Goal: Communication & Community: Ask a question

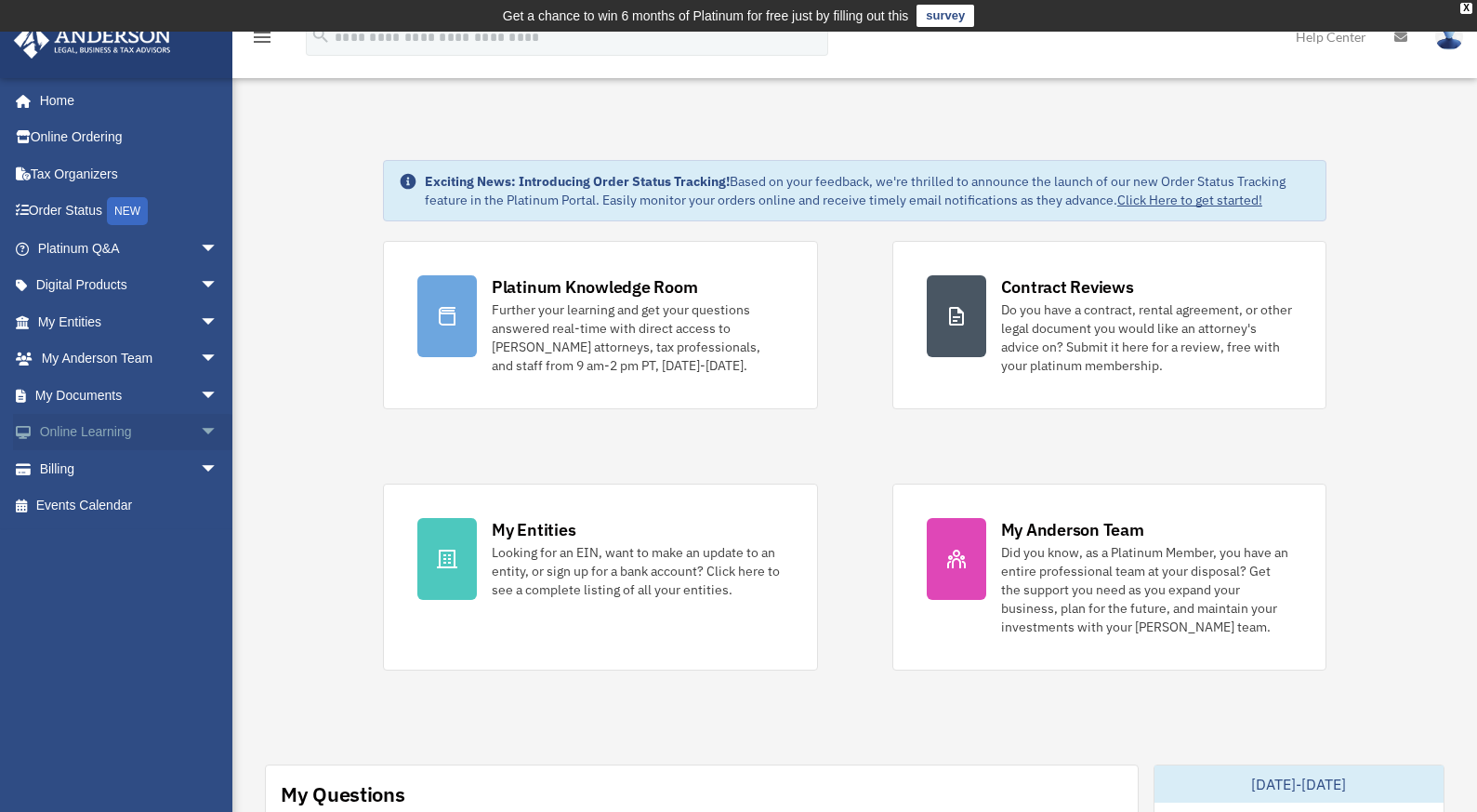
click at [200, 433] on span "arrow_drop_down" at bounding box center [218, 432] width 37 height 38
click at [104, 470] on link "Courses" at bounding box center [137, 468] width 220 height 37
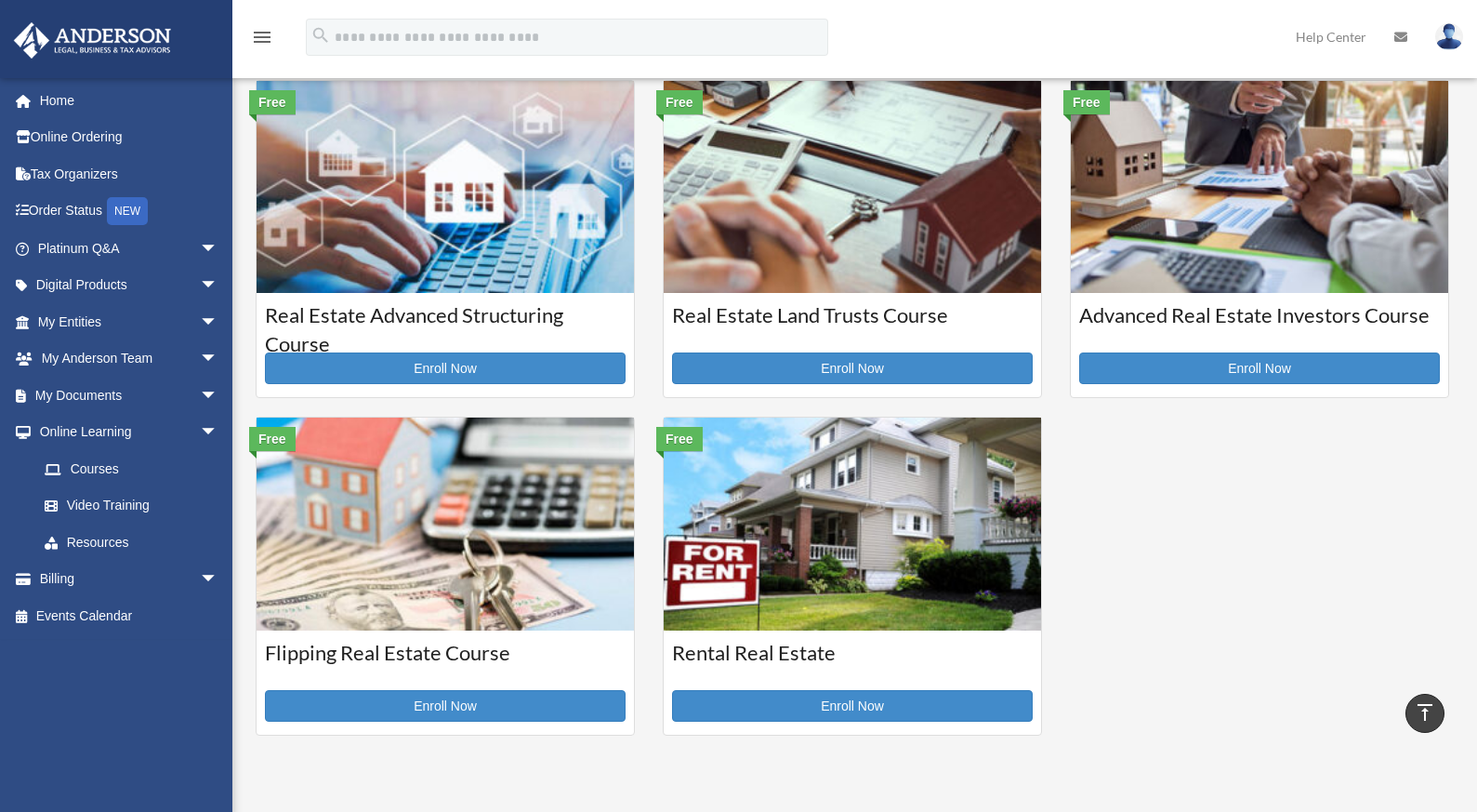
scroll to position [491, 0]
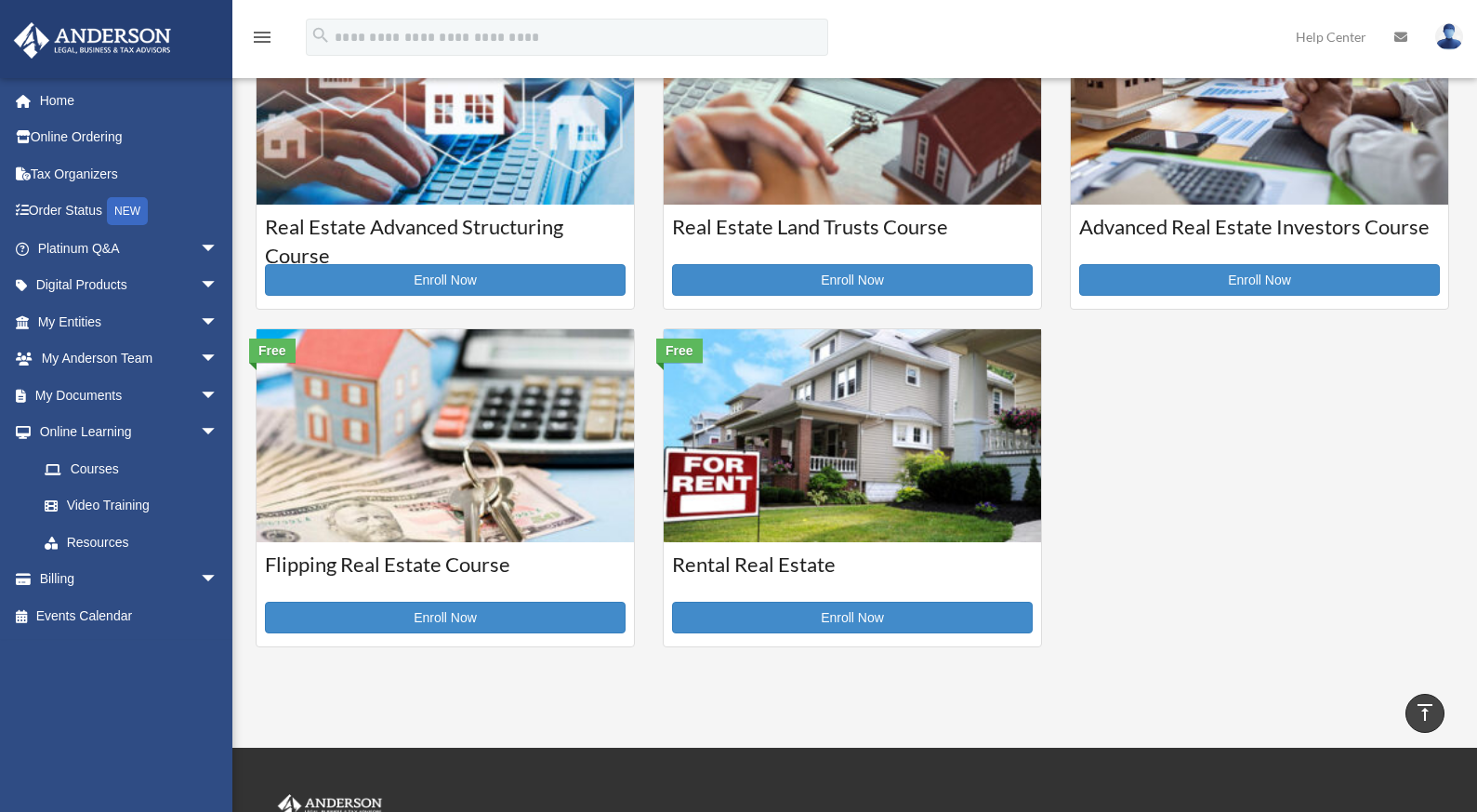
click at [804, 406] on img at bounding box center [852, 435] width 378 height 213
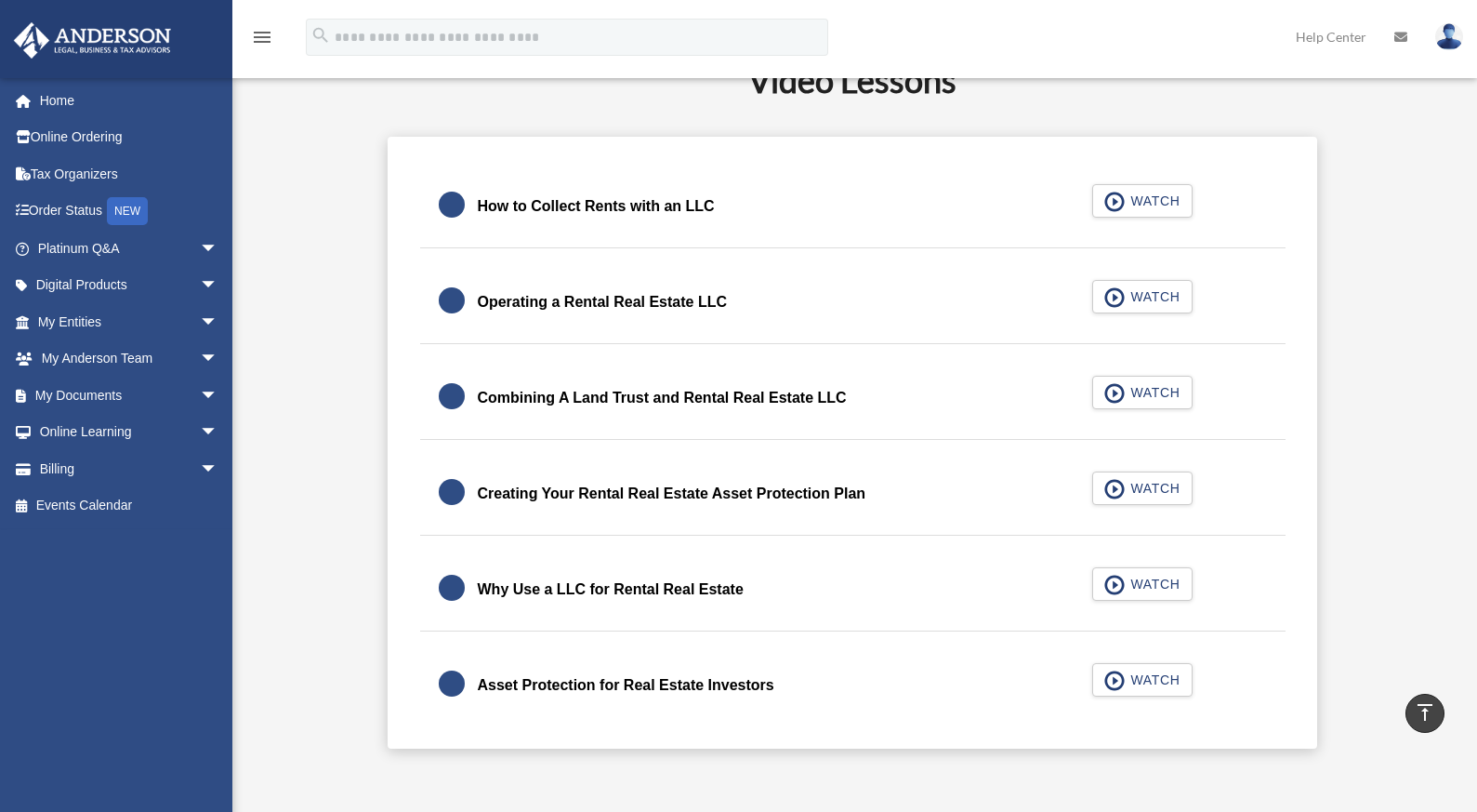
scroll to position [560, 0]
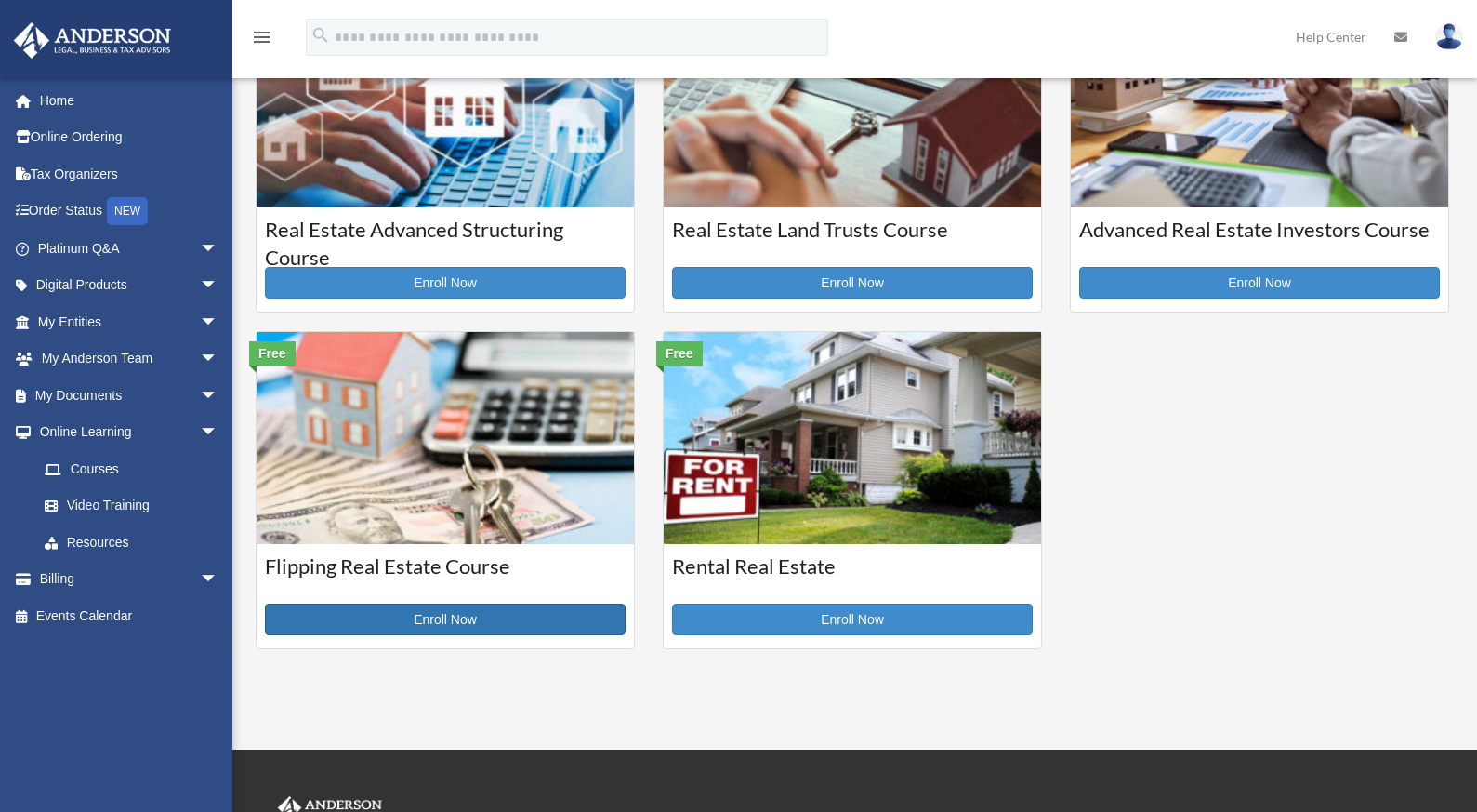
scroll to position [491, 0]
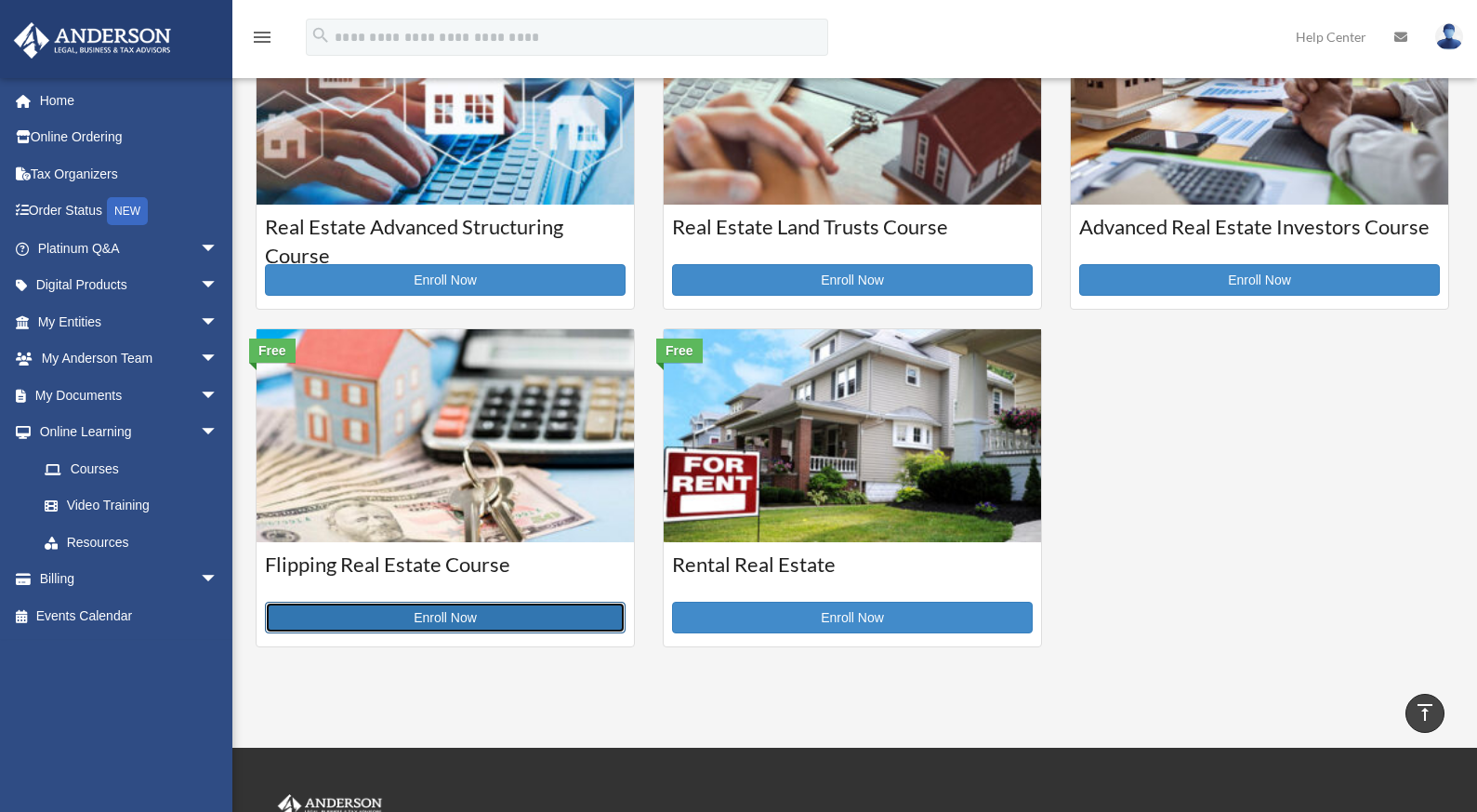
click at [436, 611] on link "Enroll Now" at bounding box center [445, 618] width 361 height 32
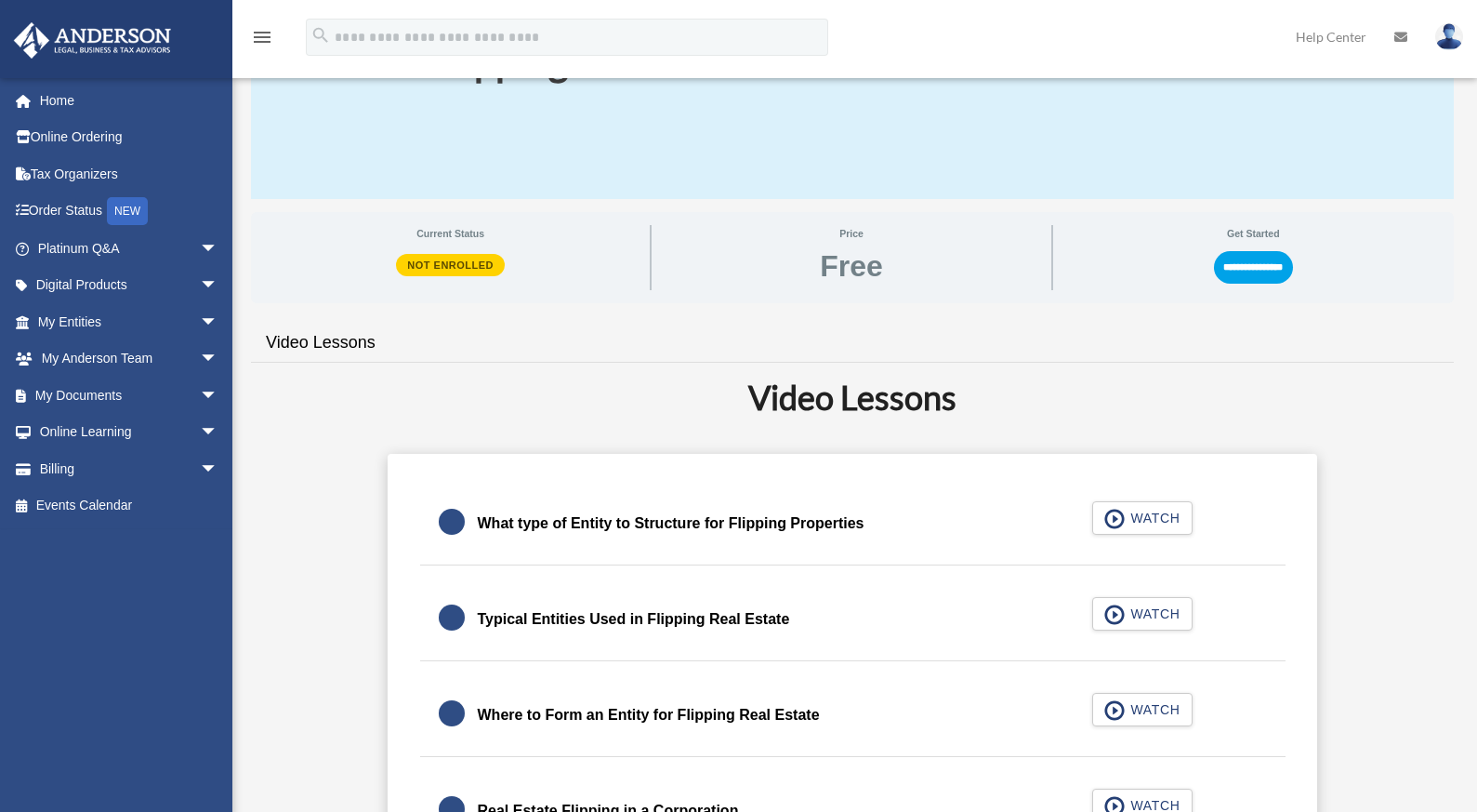
scroll to position [210, 0]
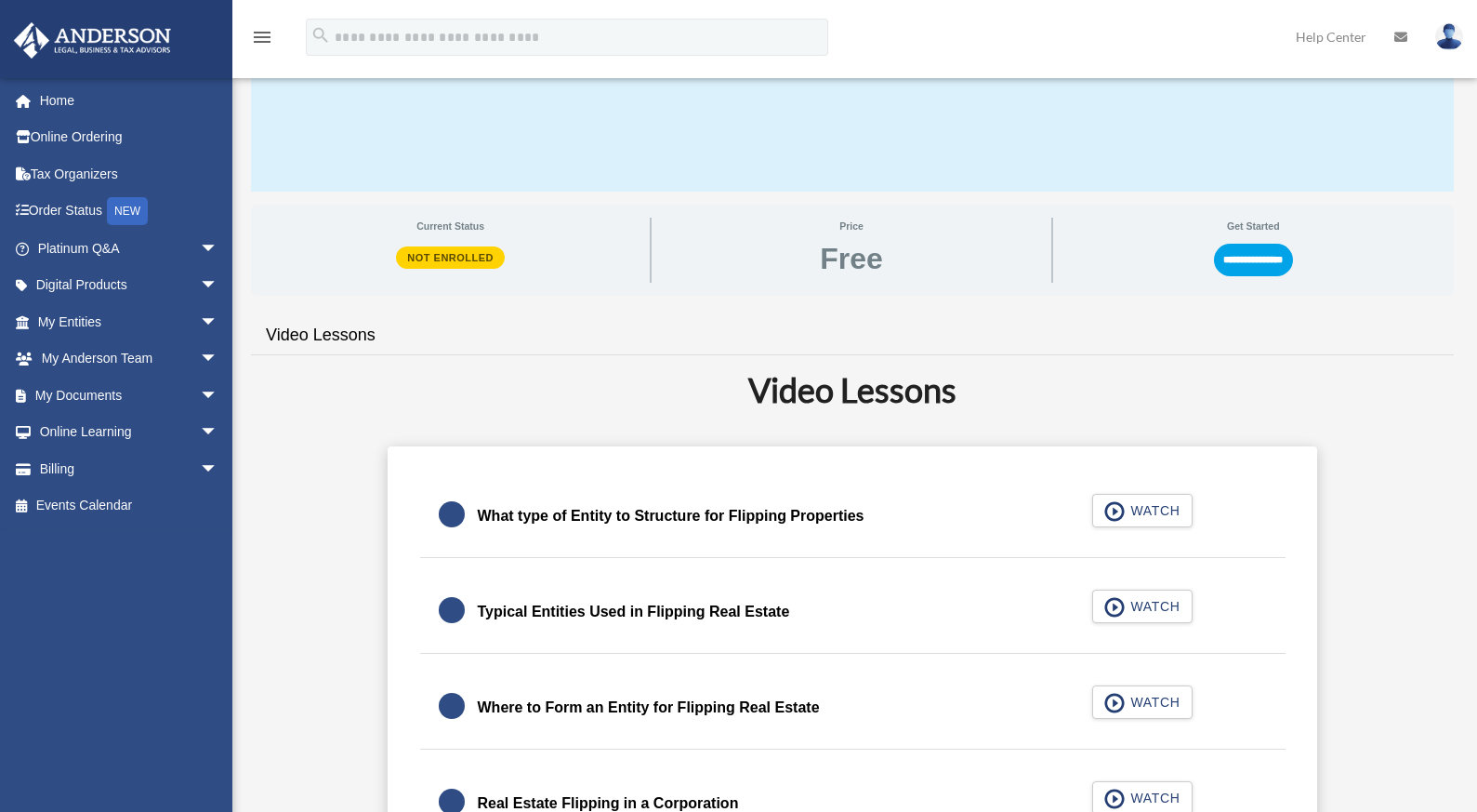
click at [1107, 507] on div "What type of Entity to Structure for Flipping Properties WATCH" at bounding box center [852, 516] width 911 height 83
click at [1110, 509] on div "What type of Entity to Structure for Flipping Properties WATCH" at bounding box center [852, 516] width 911 height 83
click at [1165, 511] on div "What type of Entity to Structure for Flipping Properties WATCH" at bounding box center [852, 516] width 911 height 83
click at [1115, 511] on div "What type of Entity to Structure for Flipping Properties WATCH" at bounding box center [852, 516] width 911 height 83
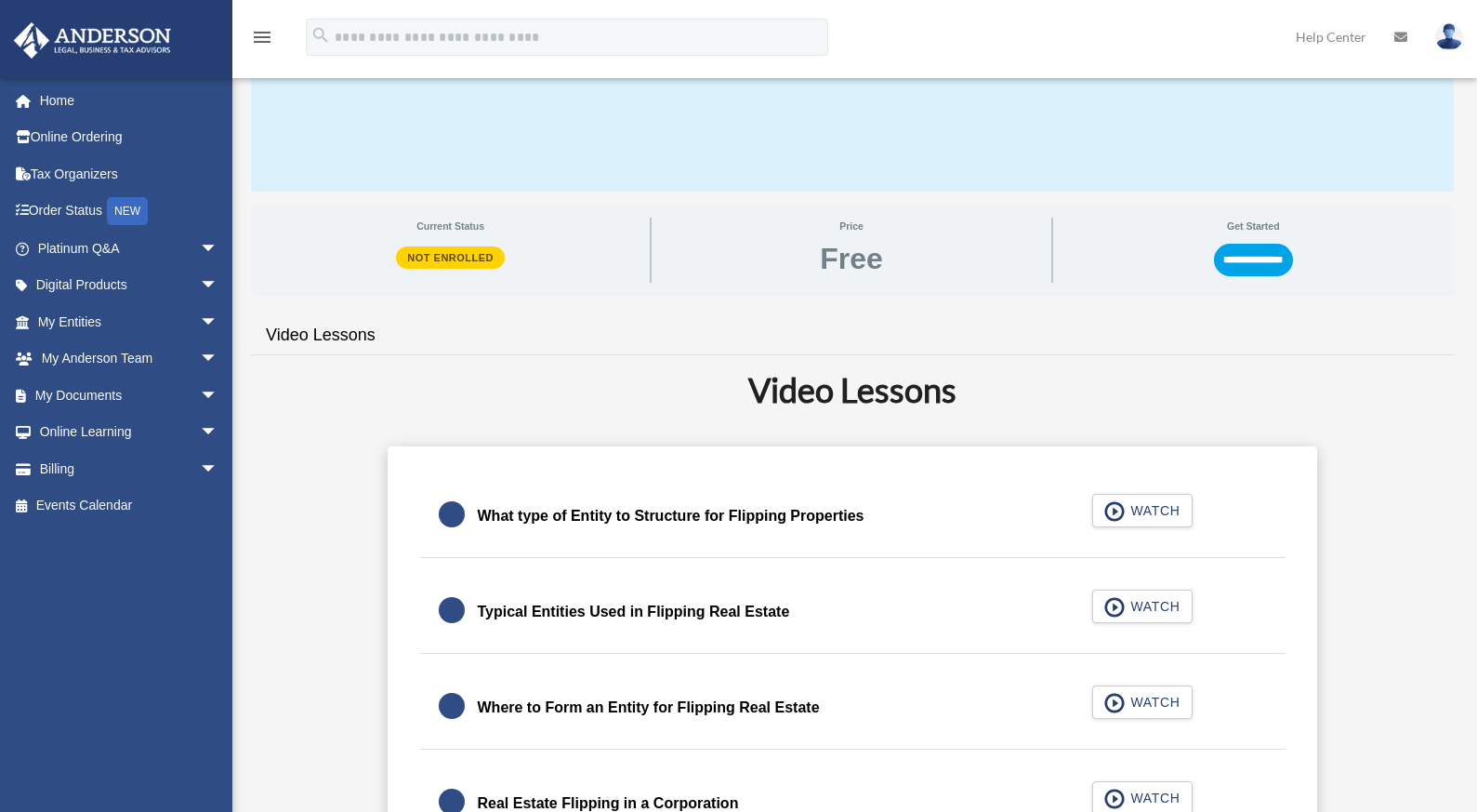
click at [668, 519] on div "What type of Entity to Structure for Flipping Properties WATCH" at bounding box center [852, 516] width 911 height 83
click at [1245, 258] on input "**********" at bounding box center [1254, 260] width 79 height 32
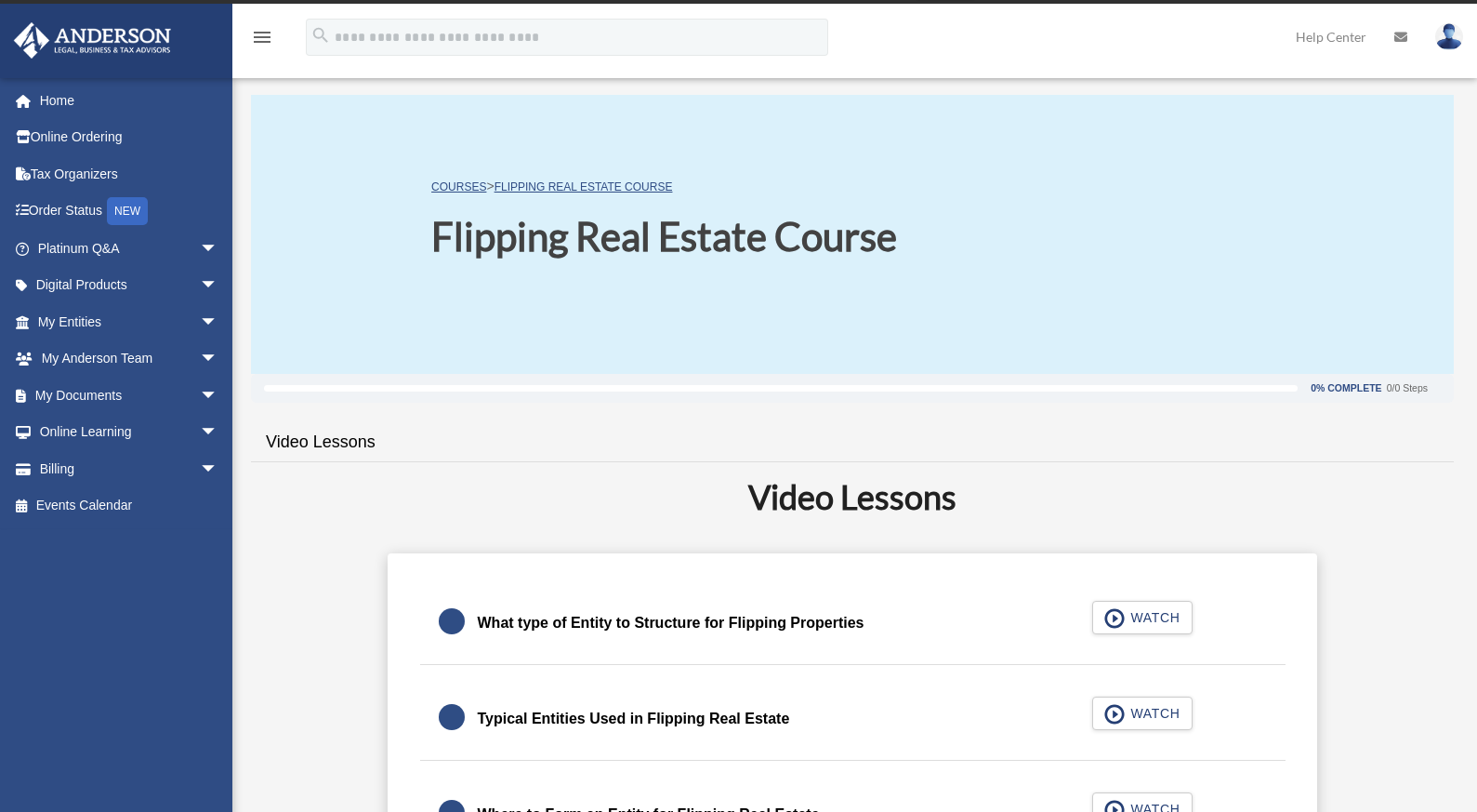
scroll to position [29, 0]
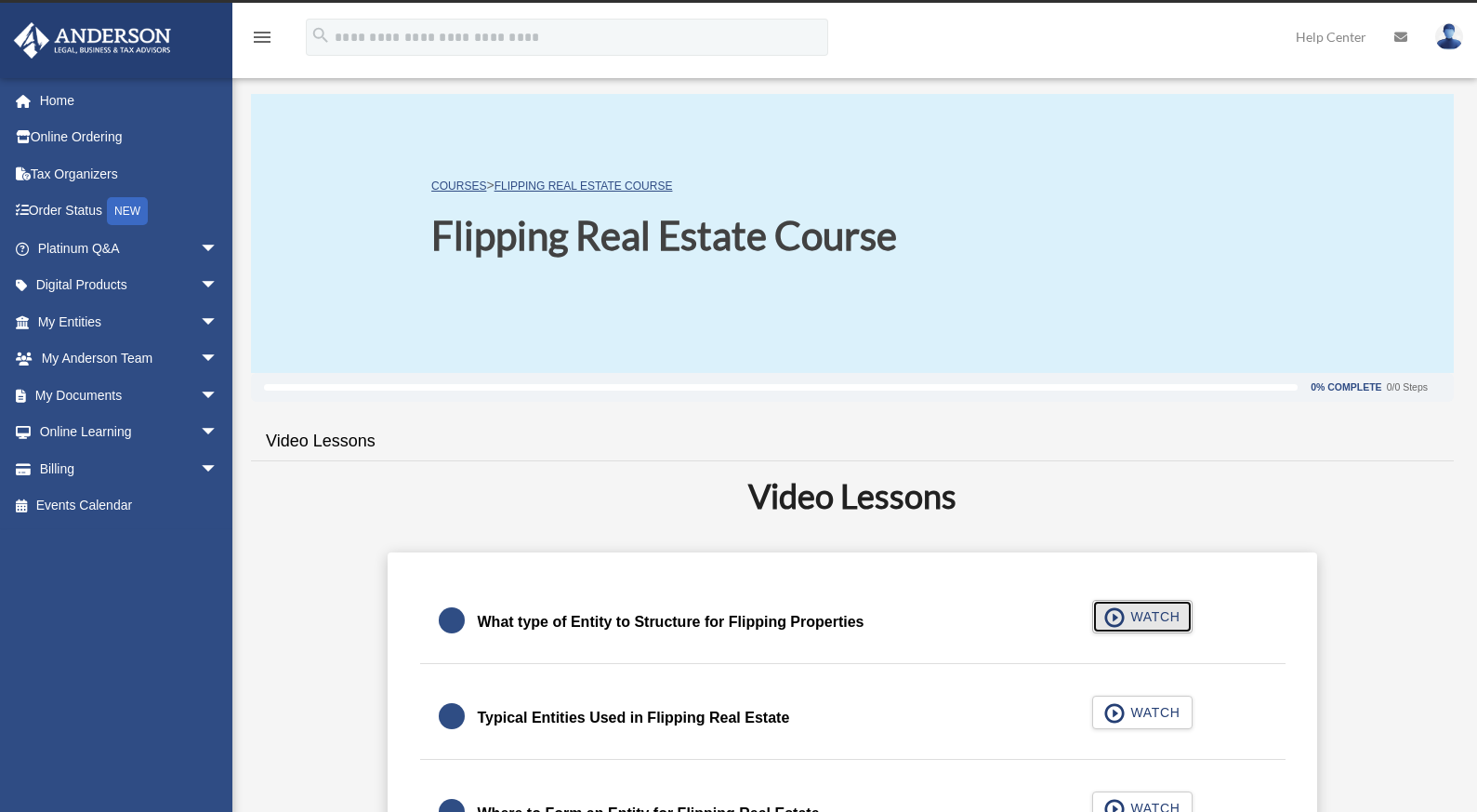
click at [1110, 615] on span "button" at bounding box center [1115, 618] width 22 height 21
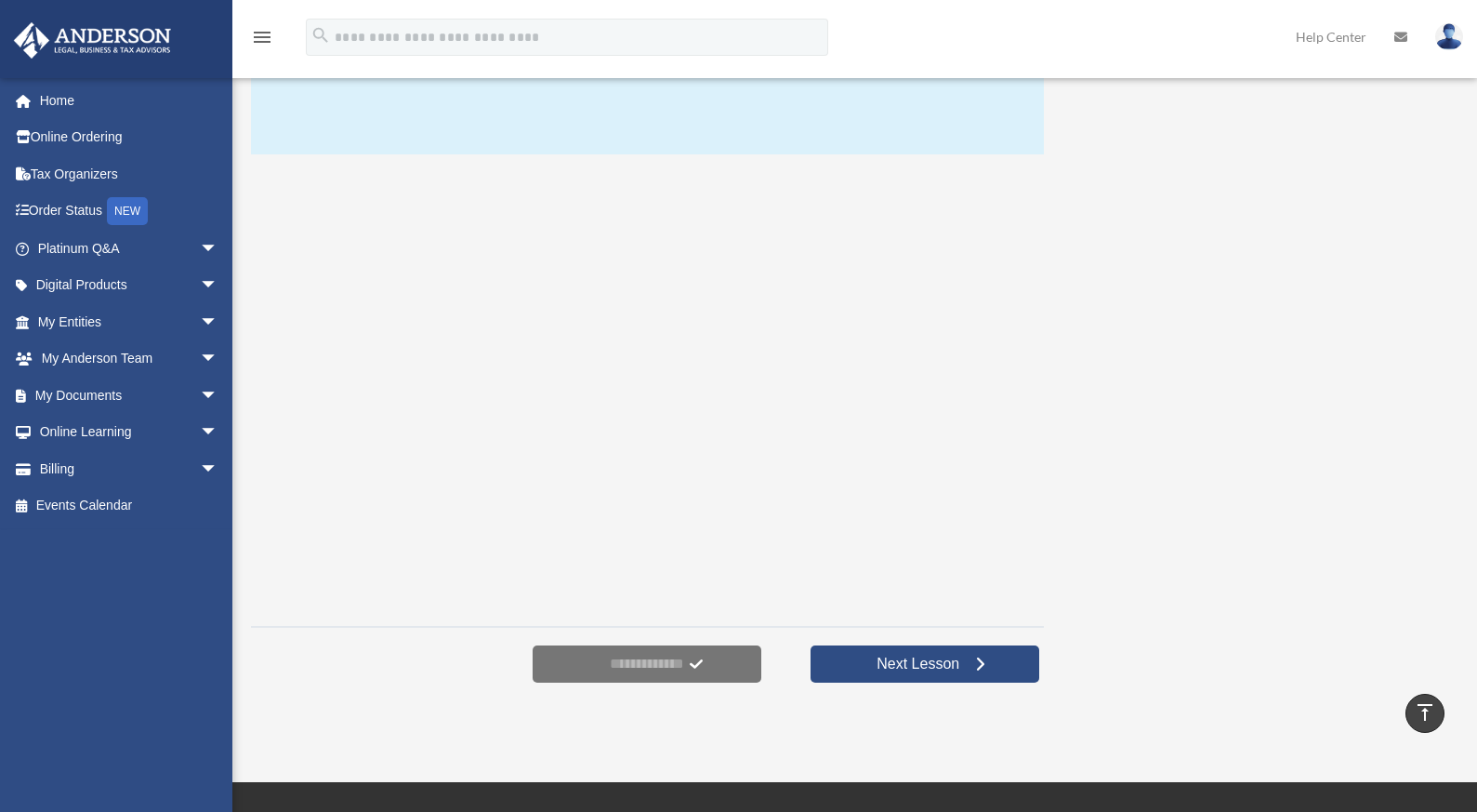
scroll to position [238, 0]
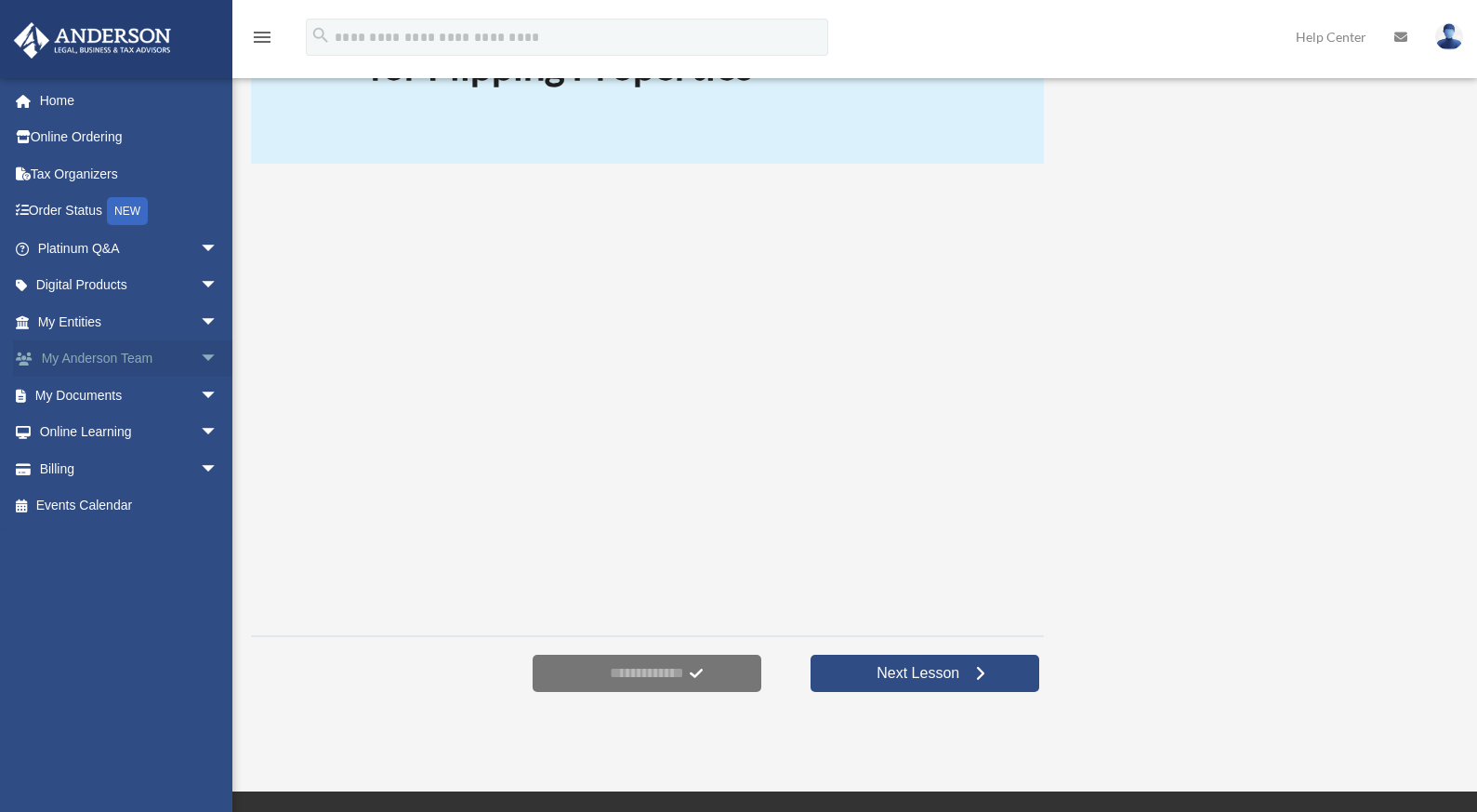
click at [145, 362] on link "My [PERSON_NAME] Team arrow_drop_down" at bounding box center [130, 358] width 234 height 37
click at [200, 360] on span "arrow_drop_down" at bounding box center [218, 359] width 37 height 38
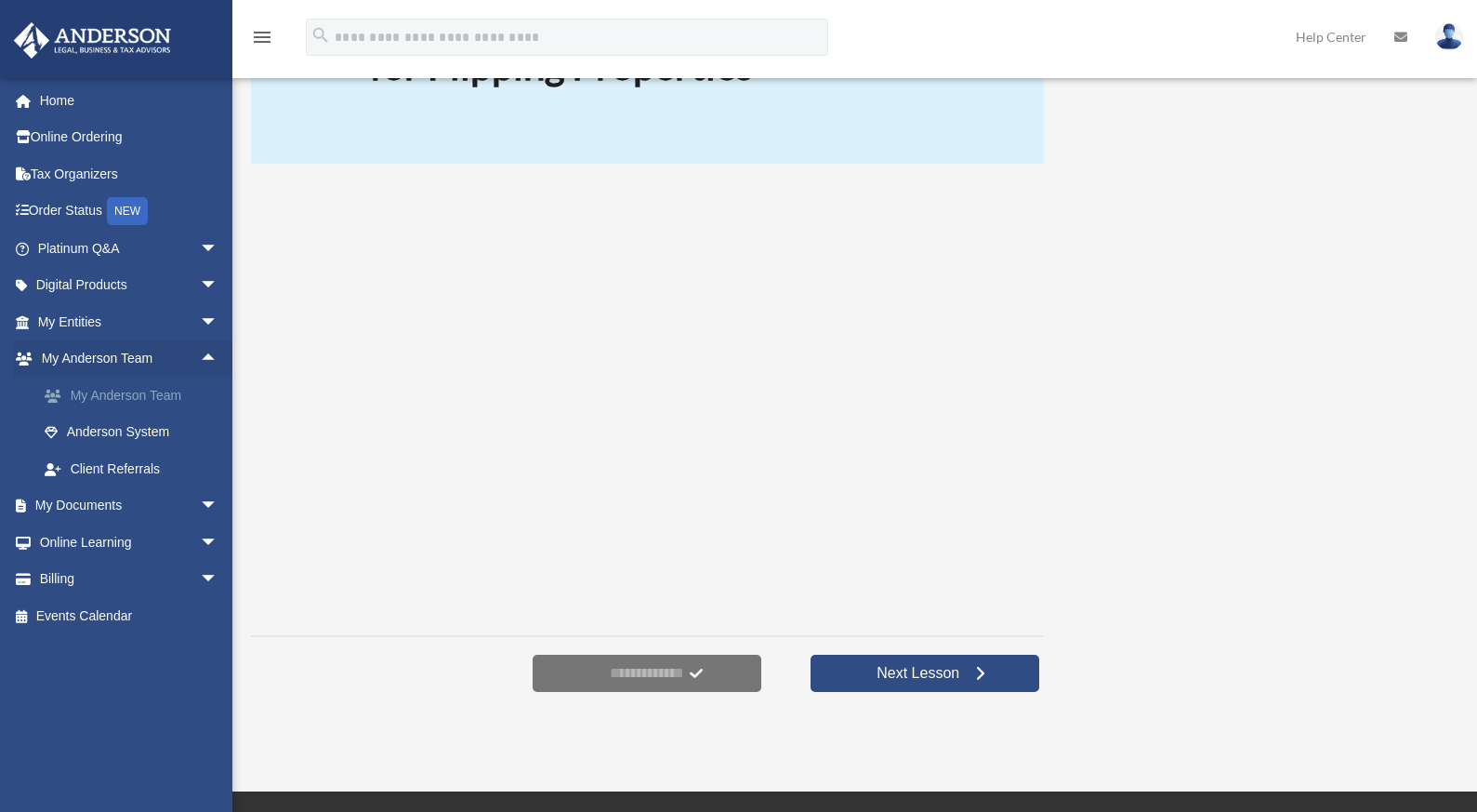
click at [134, 396] on link "My Anderson Team" at bounding box center [137, 395] width 220 height 37
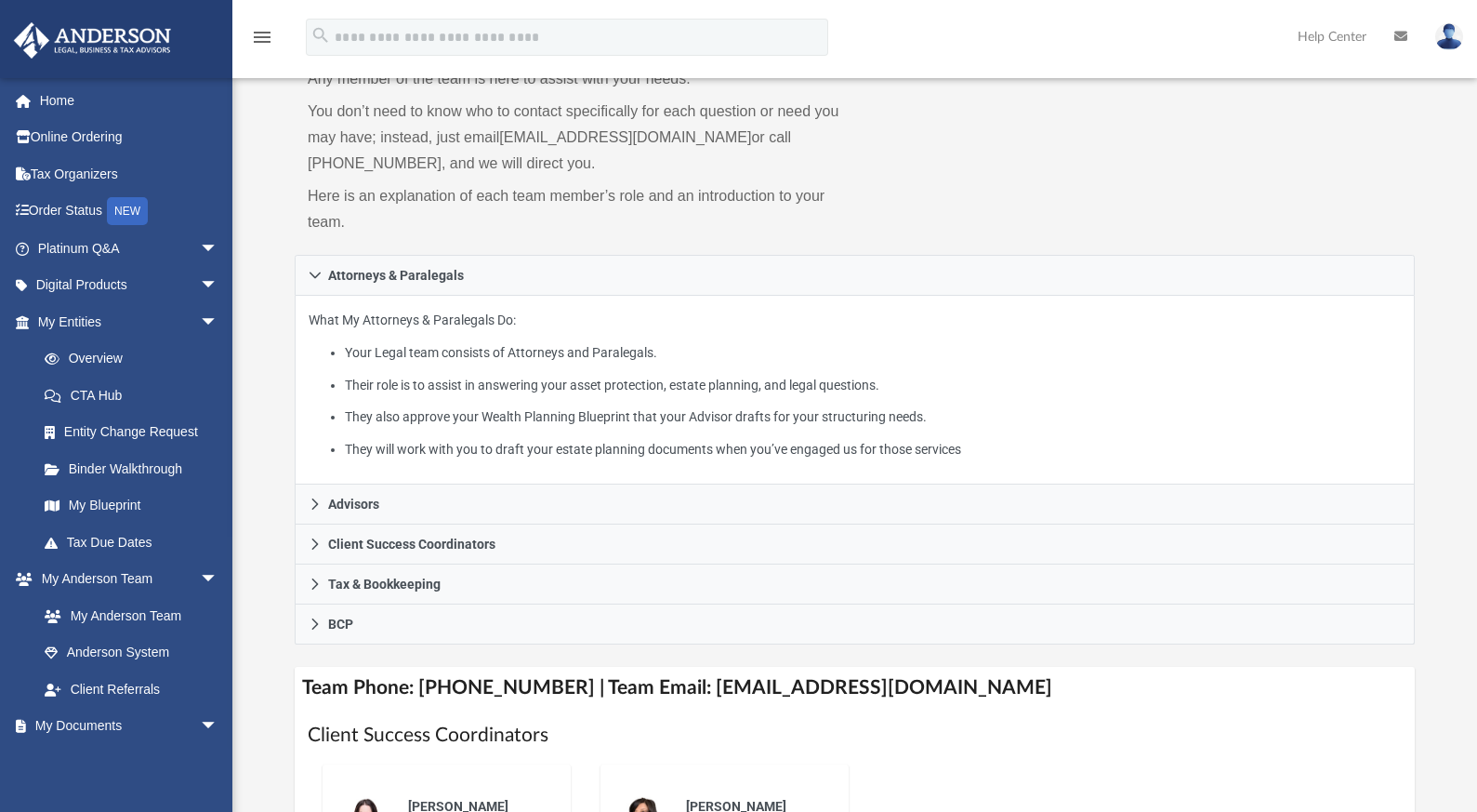
scroll to position [180, 0]
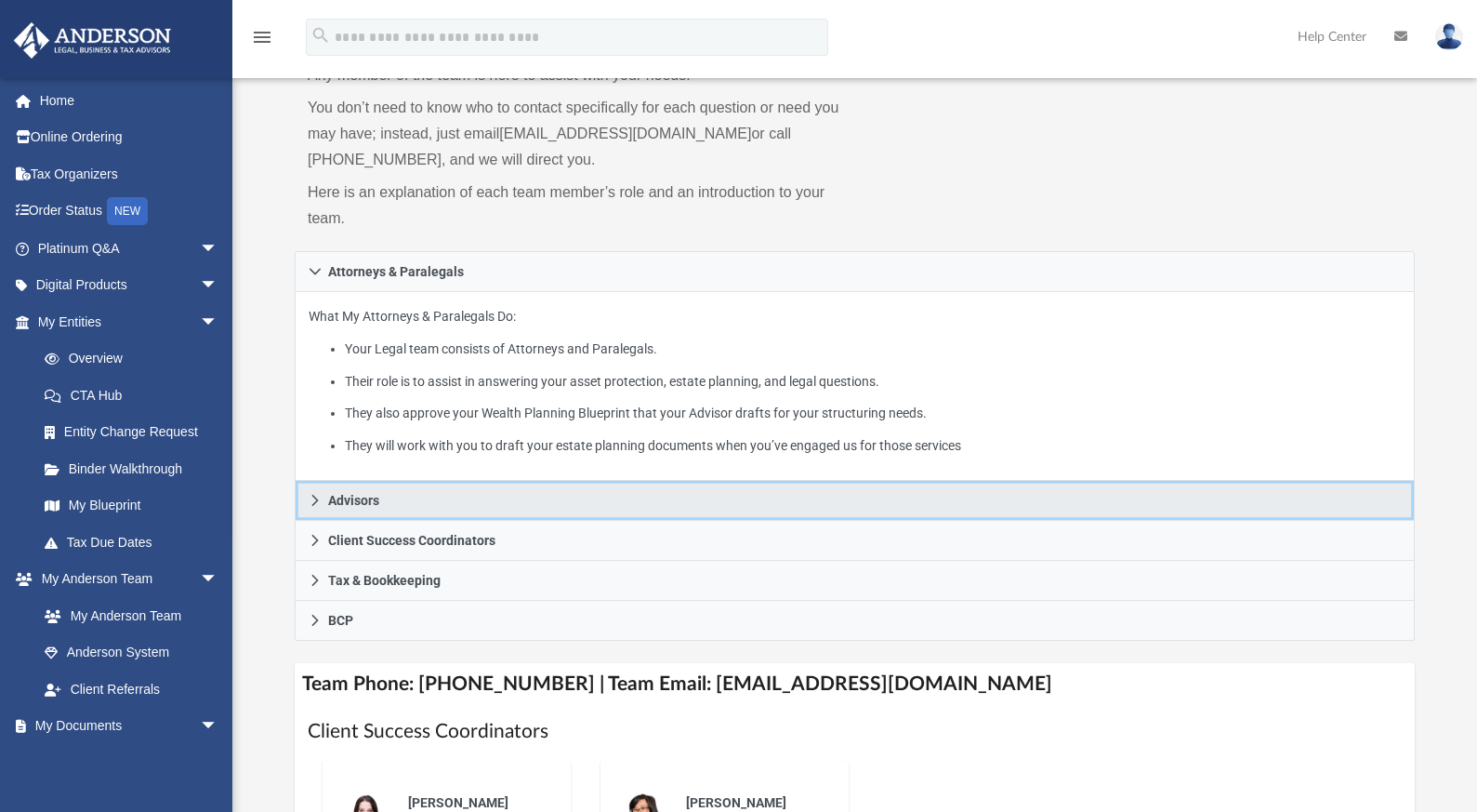
click at [377, 499] on span "Advisors" at bounding box center [353, 500] width 51 height 13
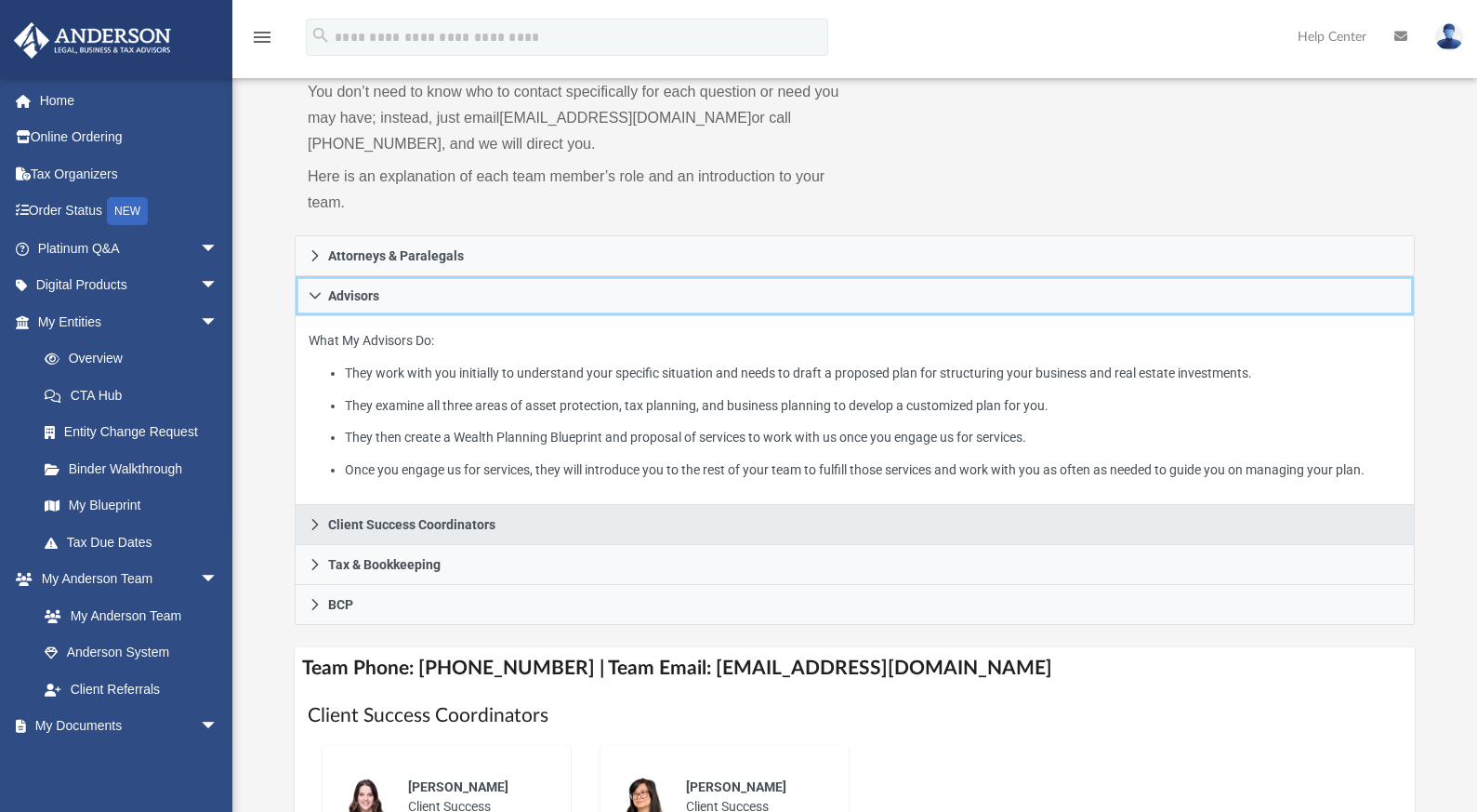
scroll to position [200, 0]
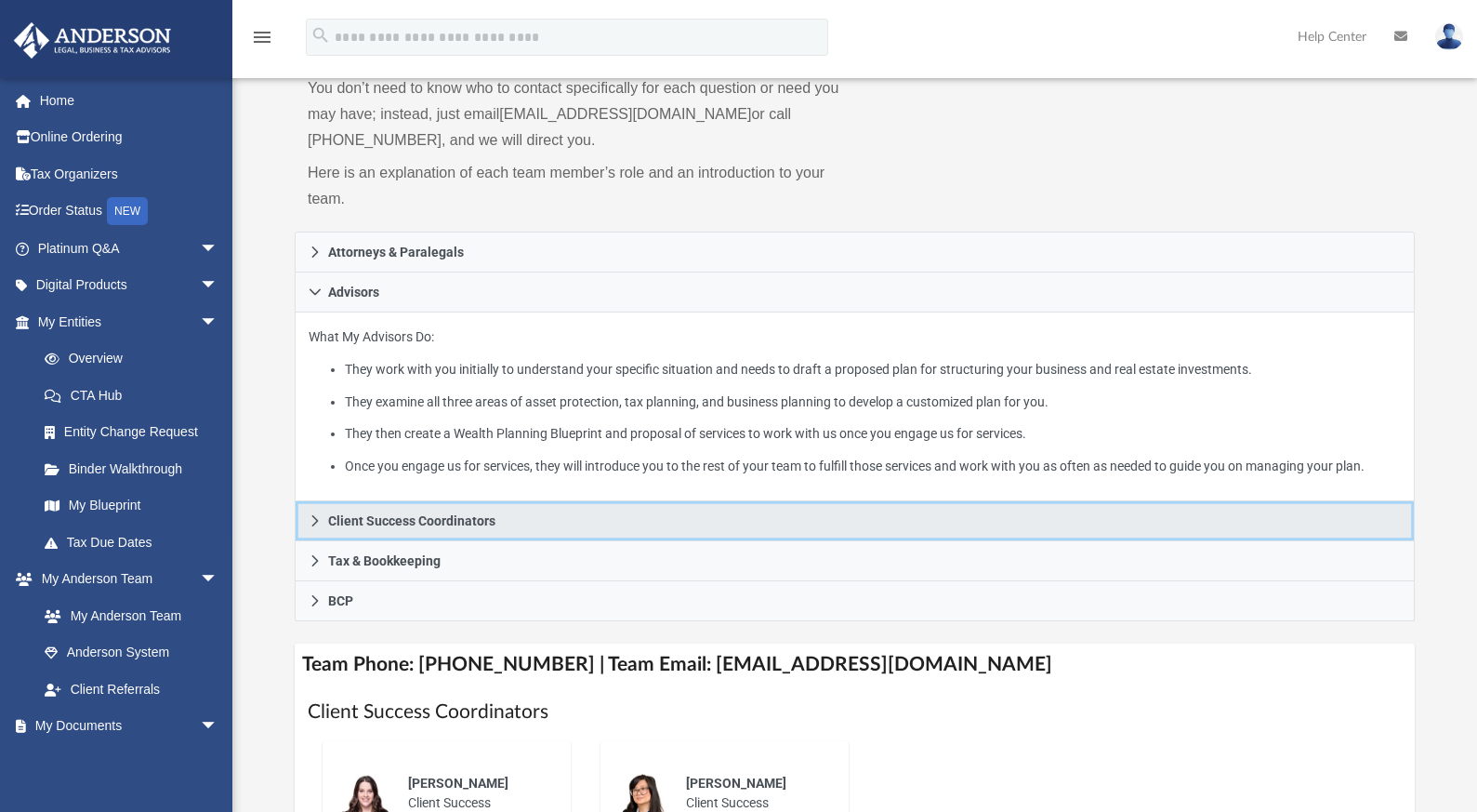
click at [467, 528] on span "Client Success Coordinators" at bounding box center [412, 521] width 168 height 13
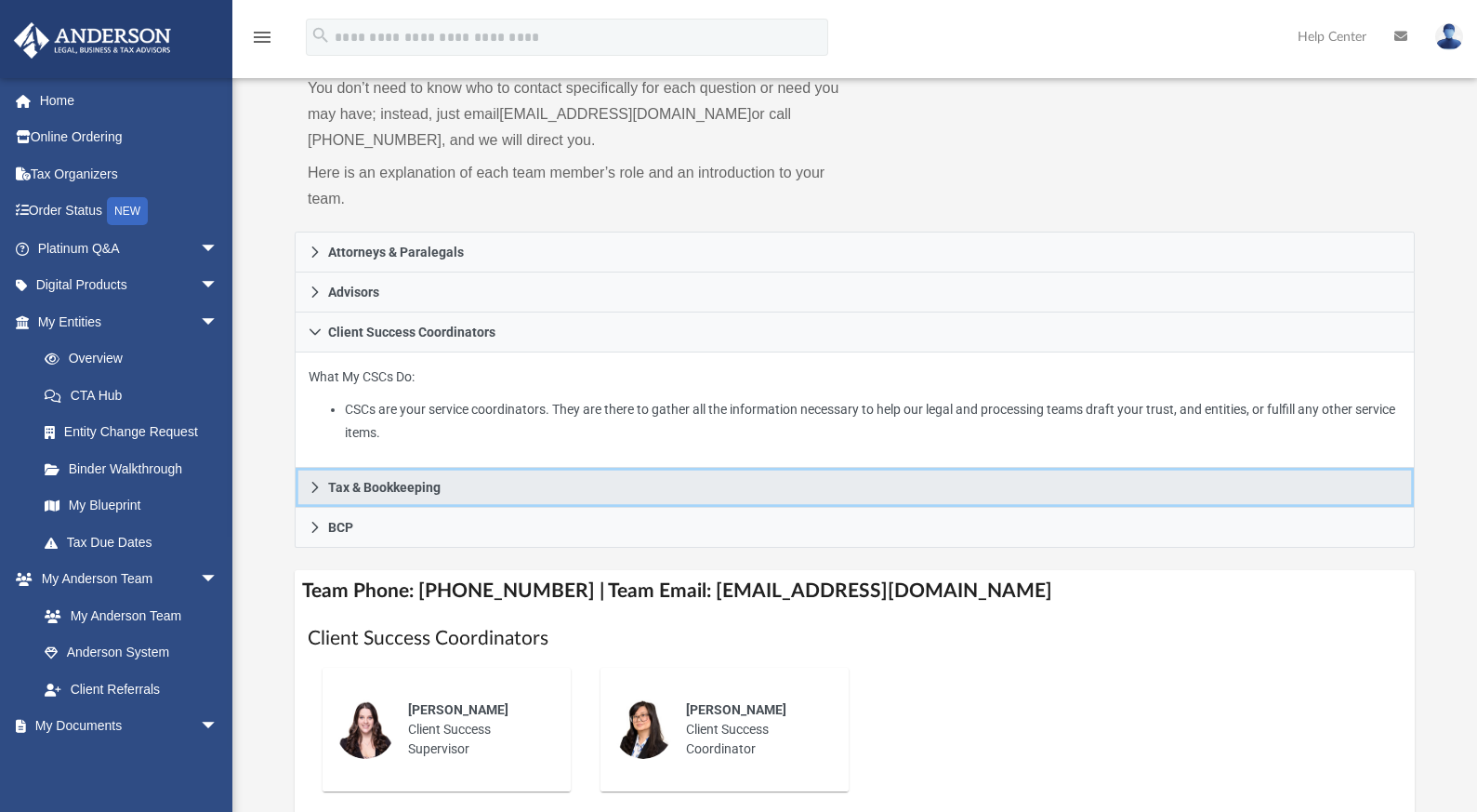
click at [408, 486] on span "Tax & Bookkeeping" at bounding box center [383, 487] width 112 height 13
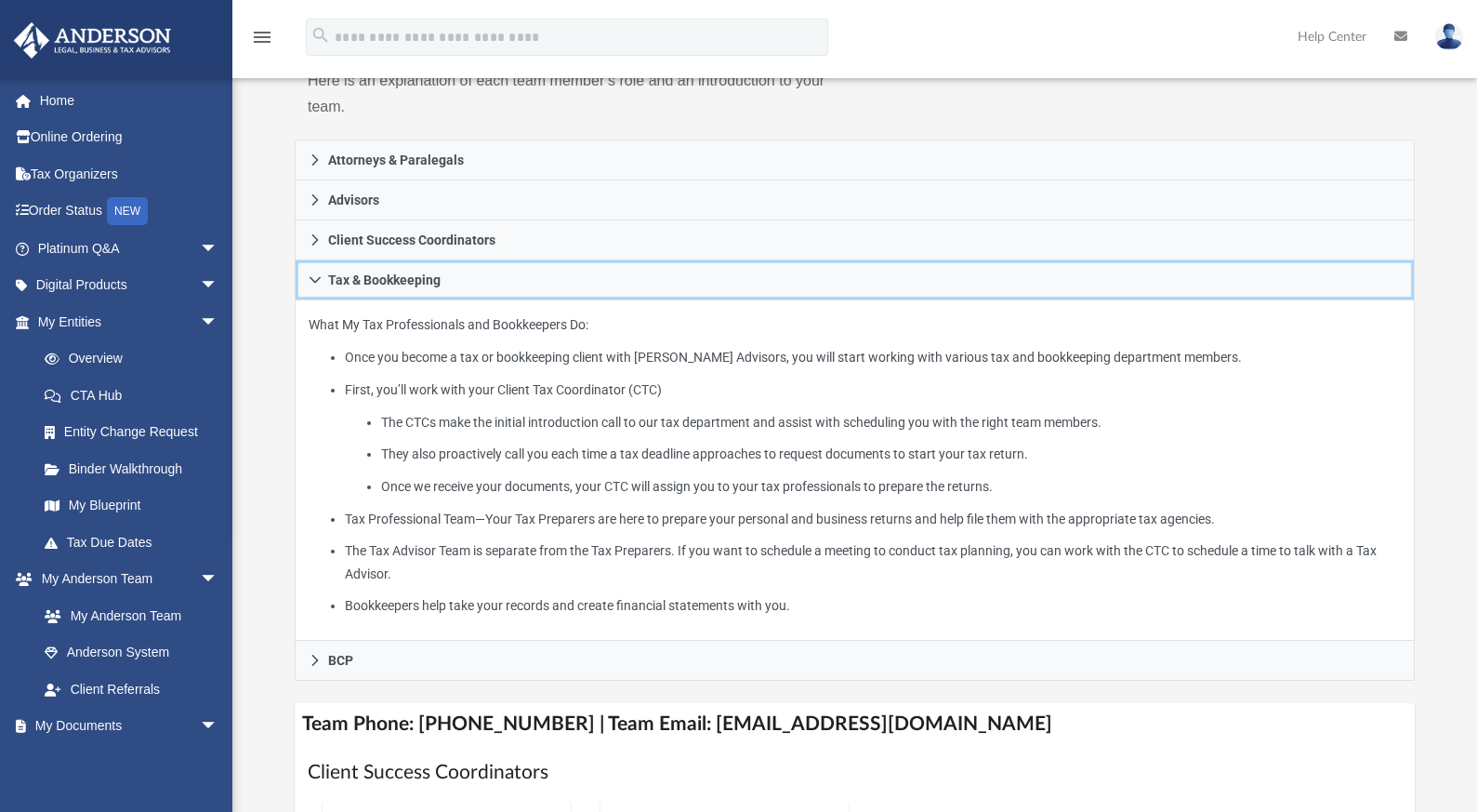
scroll to position [293, 0]
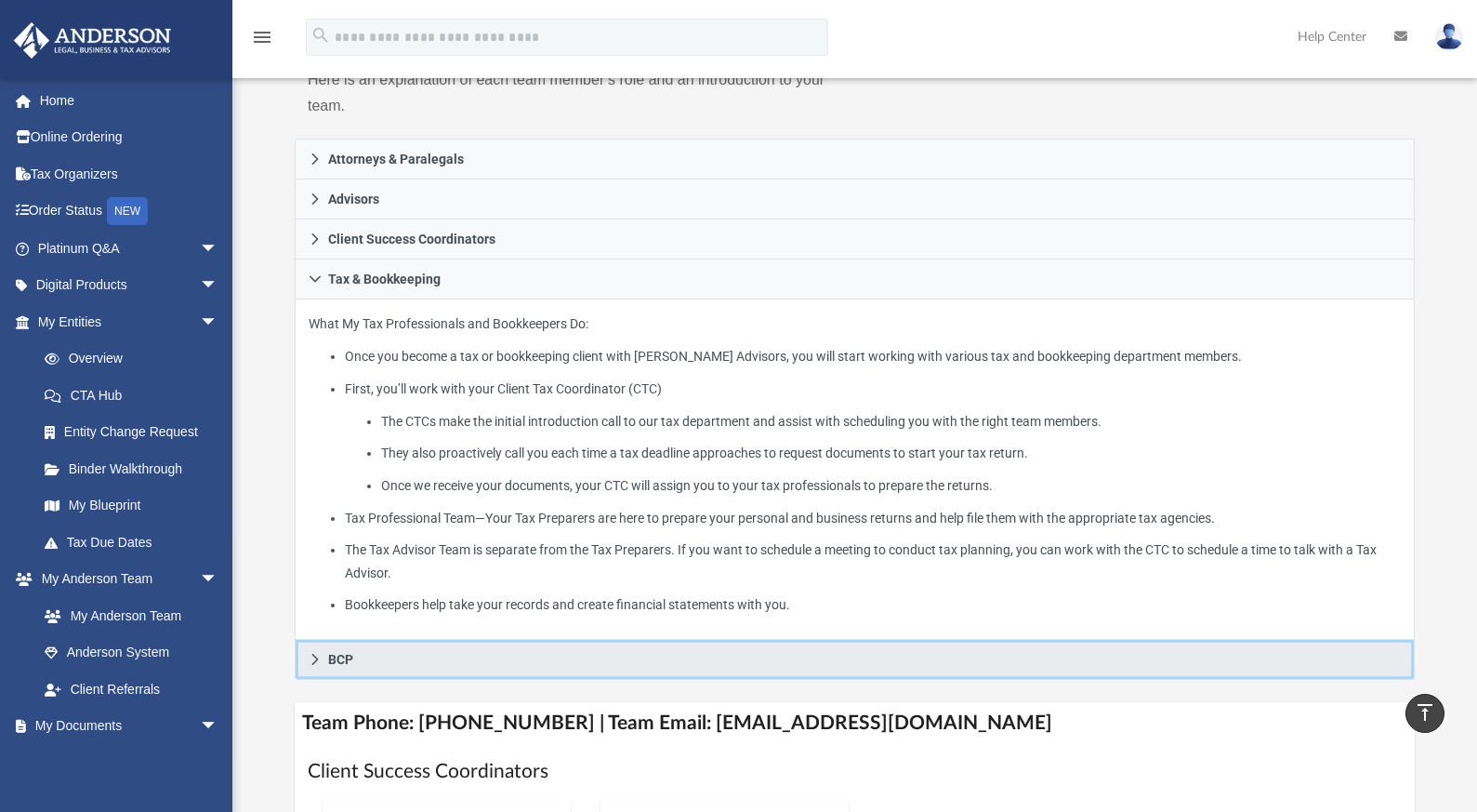
click at [334, 653] on span "BCP" at bounding box center [340, 659] width 25 height 13
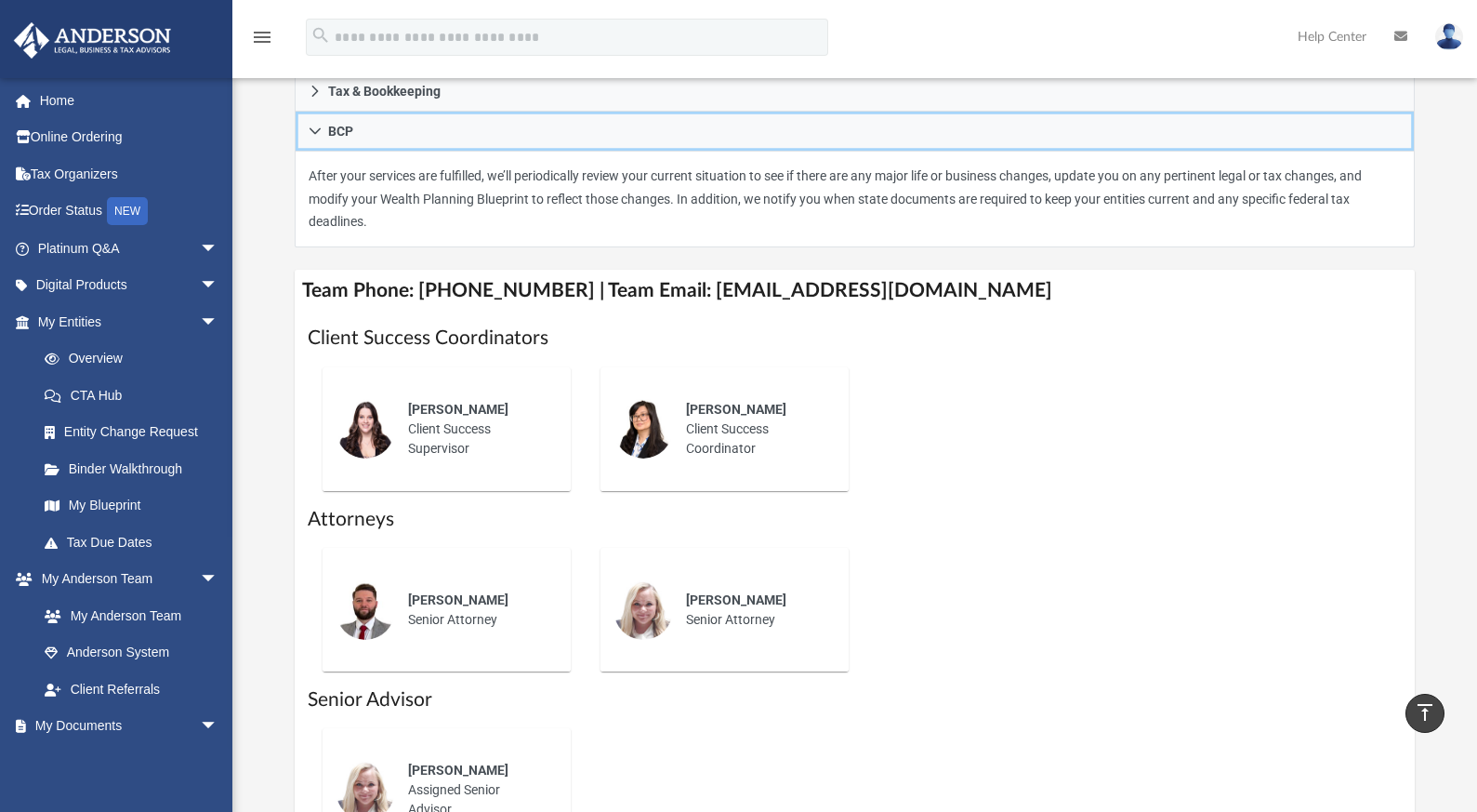
scroll to position [596, 0]
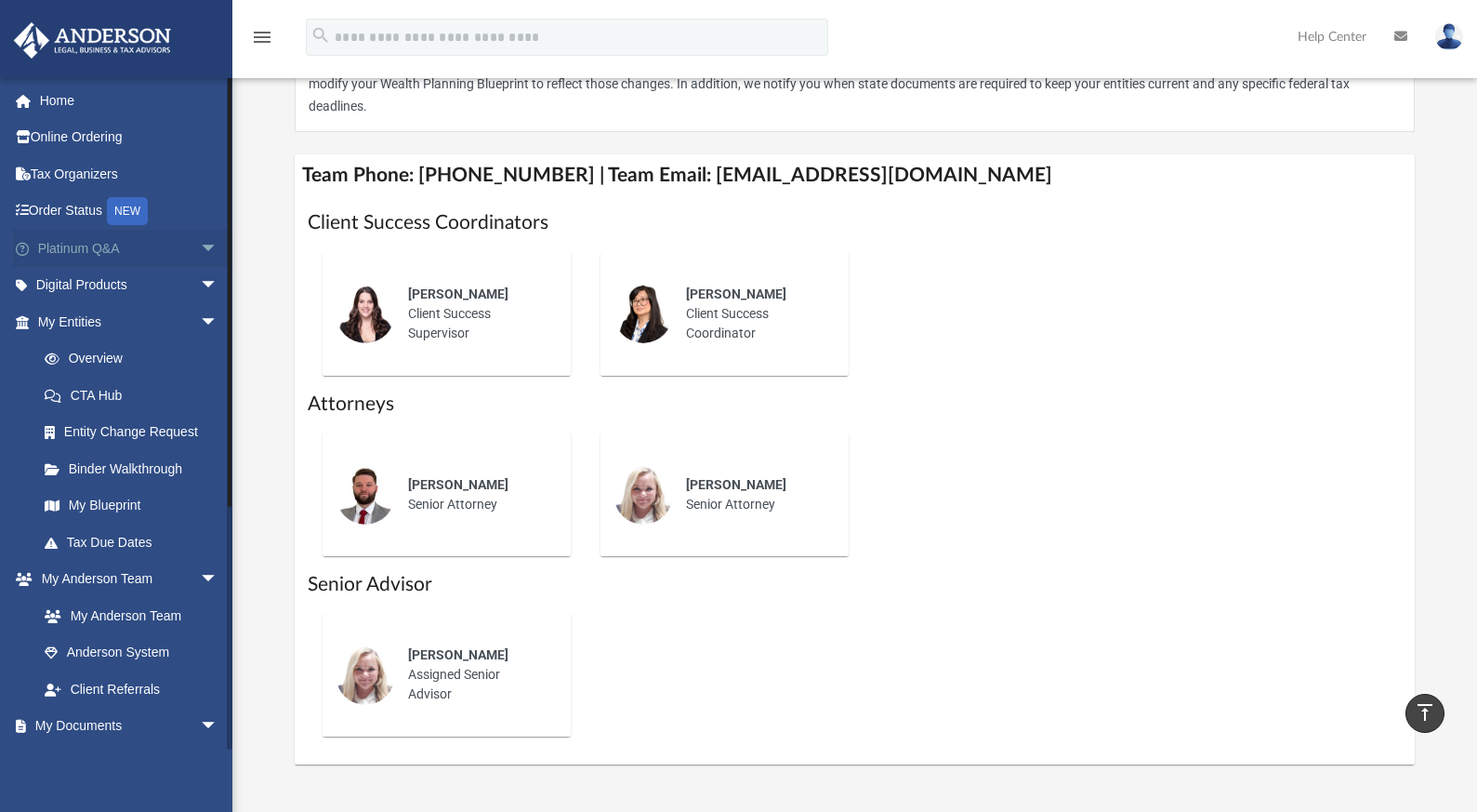
click at [200, 250] on span "arrow_drop_down" at bounding box center [218, 249] width 37 height 38
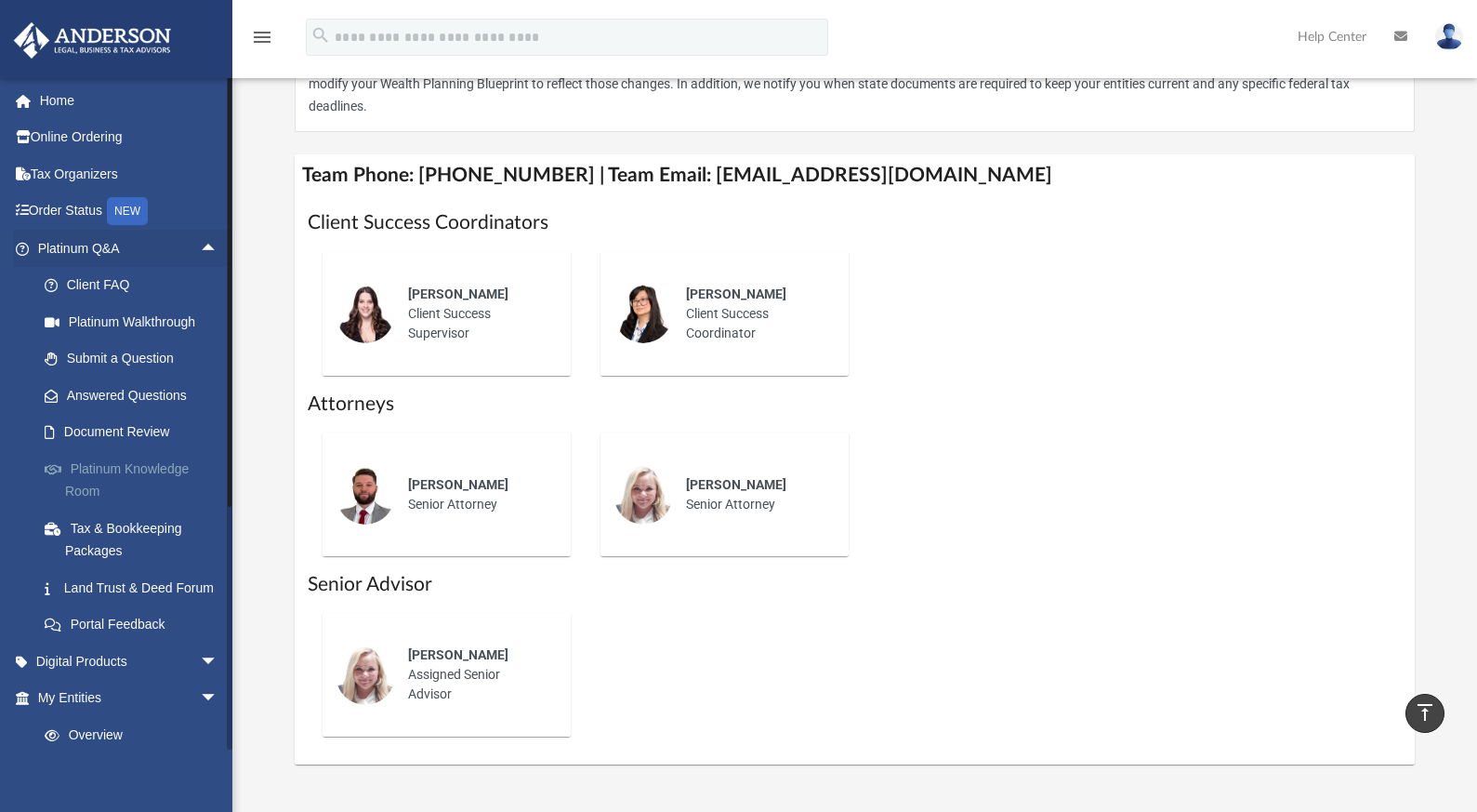
click at [103, 469] on link "Platinum Knowledge Room" at bounding box center [137, 479] width 220 height 59
click at [99, 468] on link "Platinum Knowledge Room" at bounding box center [137, 479] width 220 height 59
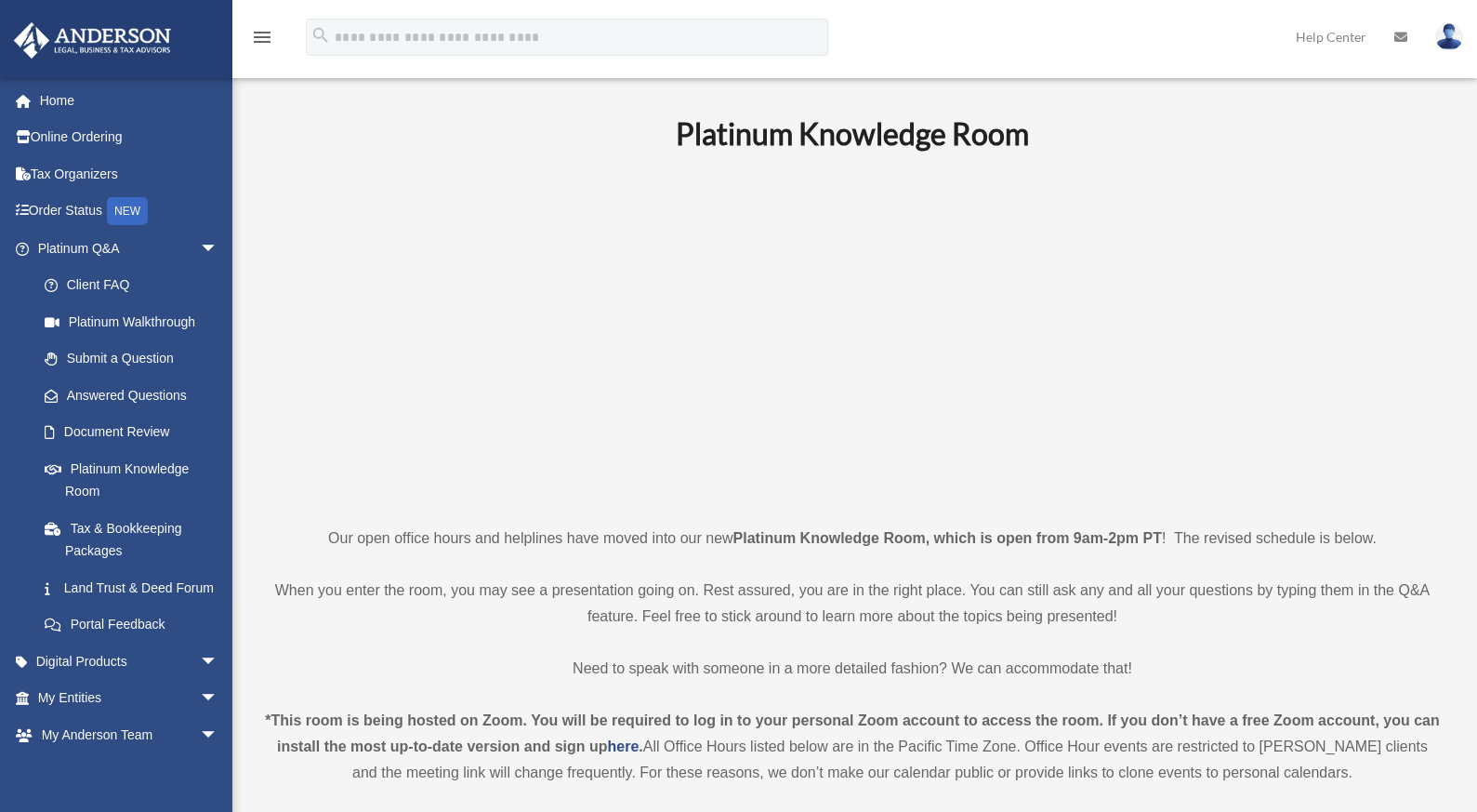
click at [123, 471] on link "Platinum Knowledge Room" at bounding box center [132, 479] width 211 height 59
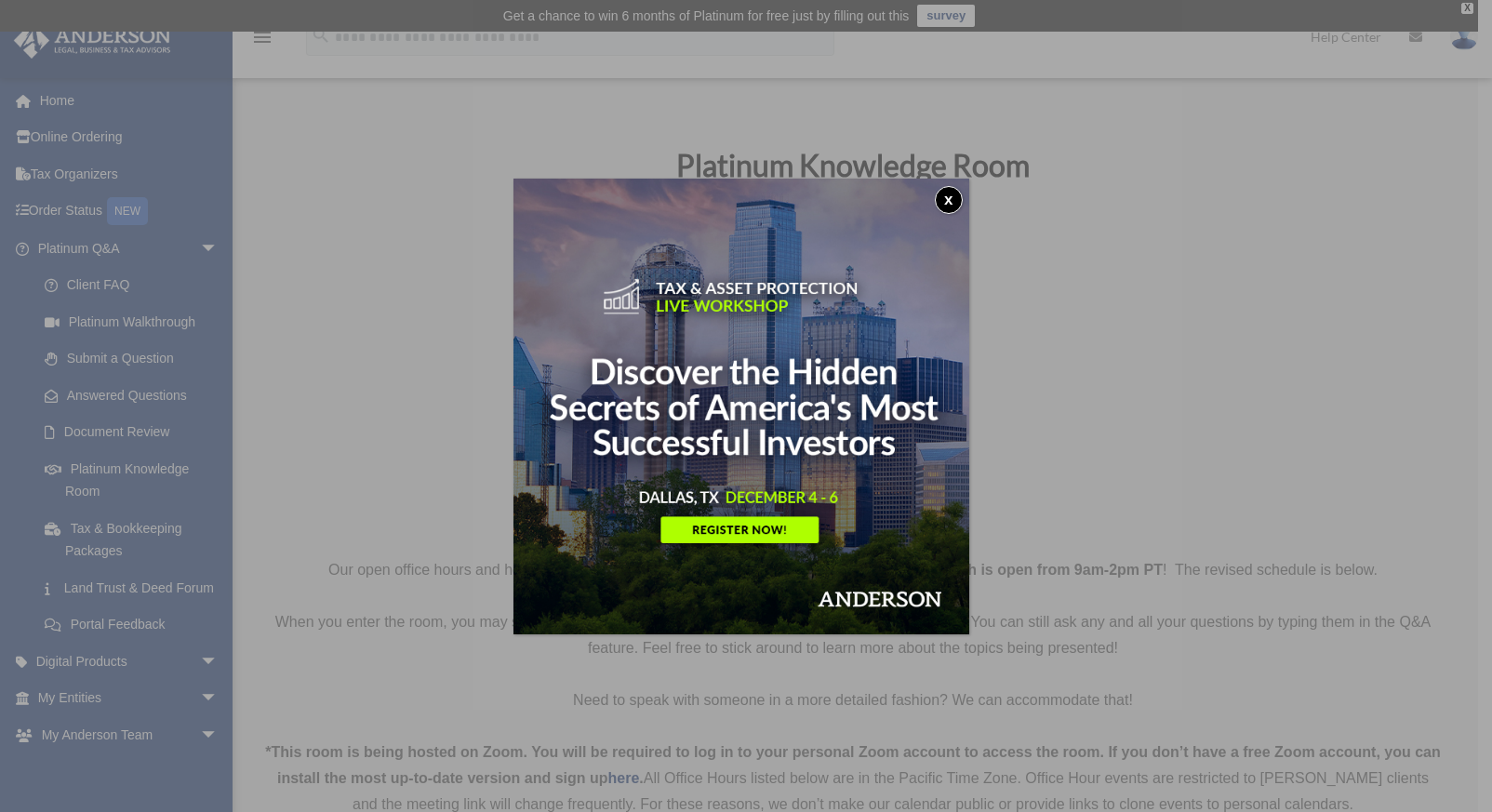
click at [954, 203] on button "x" at bounding box center [949, 200] width 28 height 28
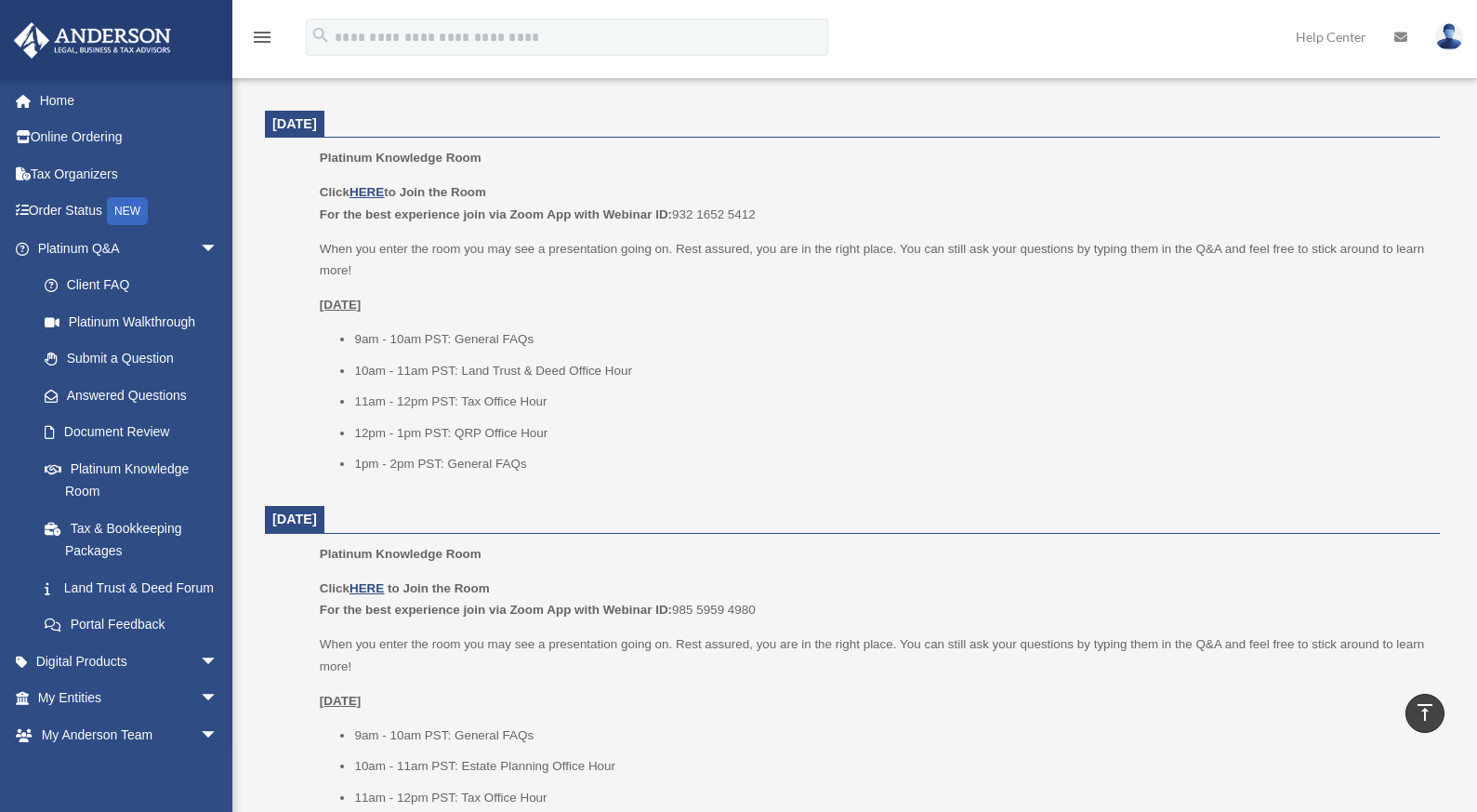
scroll to position [1132, 0]
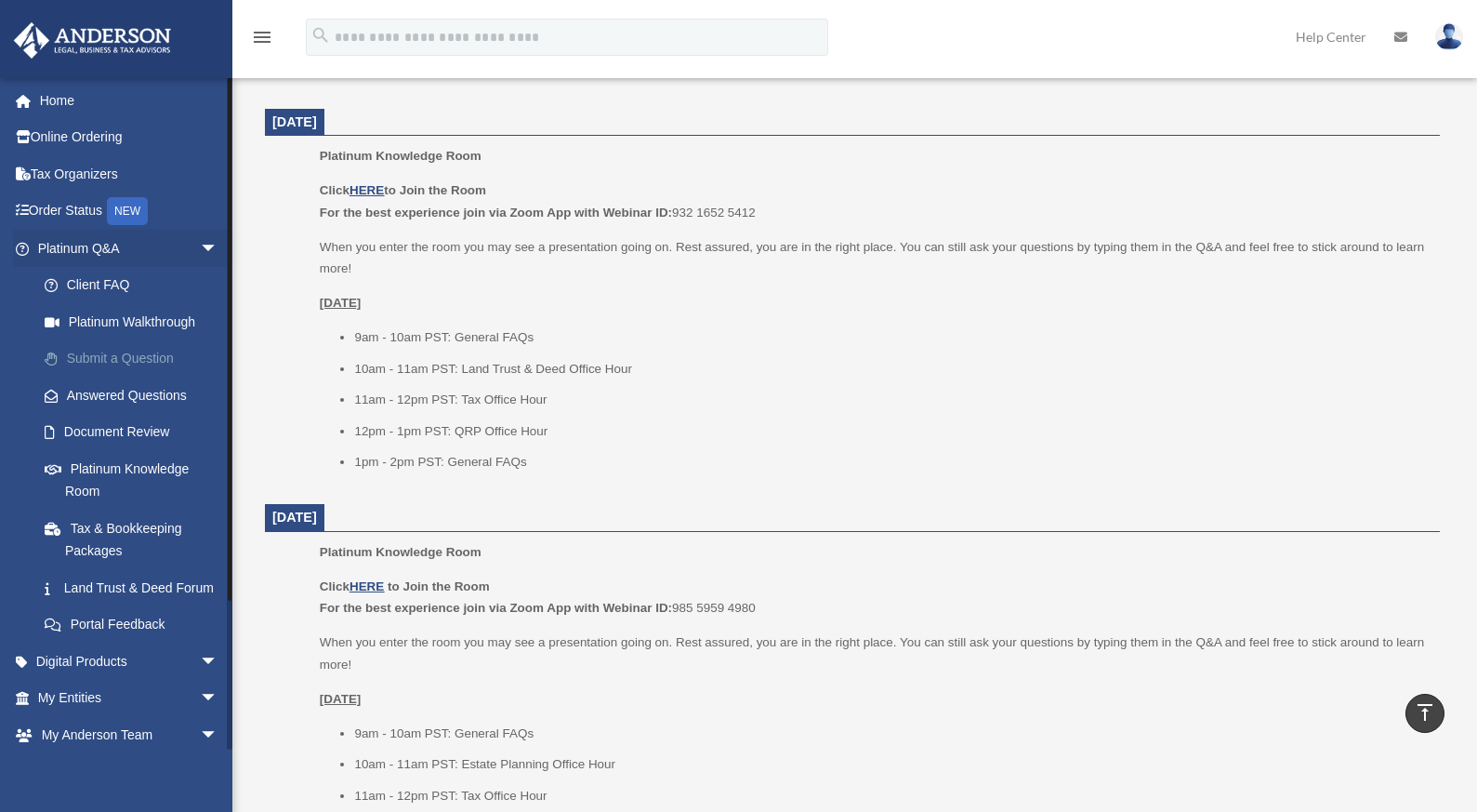
click at [117, 356] on link "Submit a Question" at bounding box center [137, 358] width 220 height 37
click at [113, 356] on link "Submit a Question" at bounding box center [137, 358] width 220 height 37
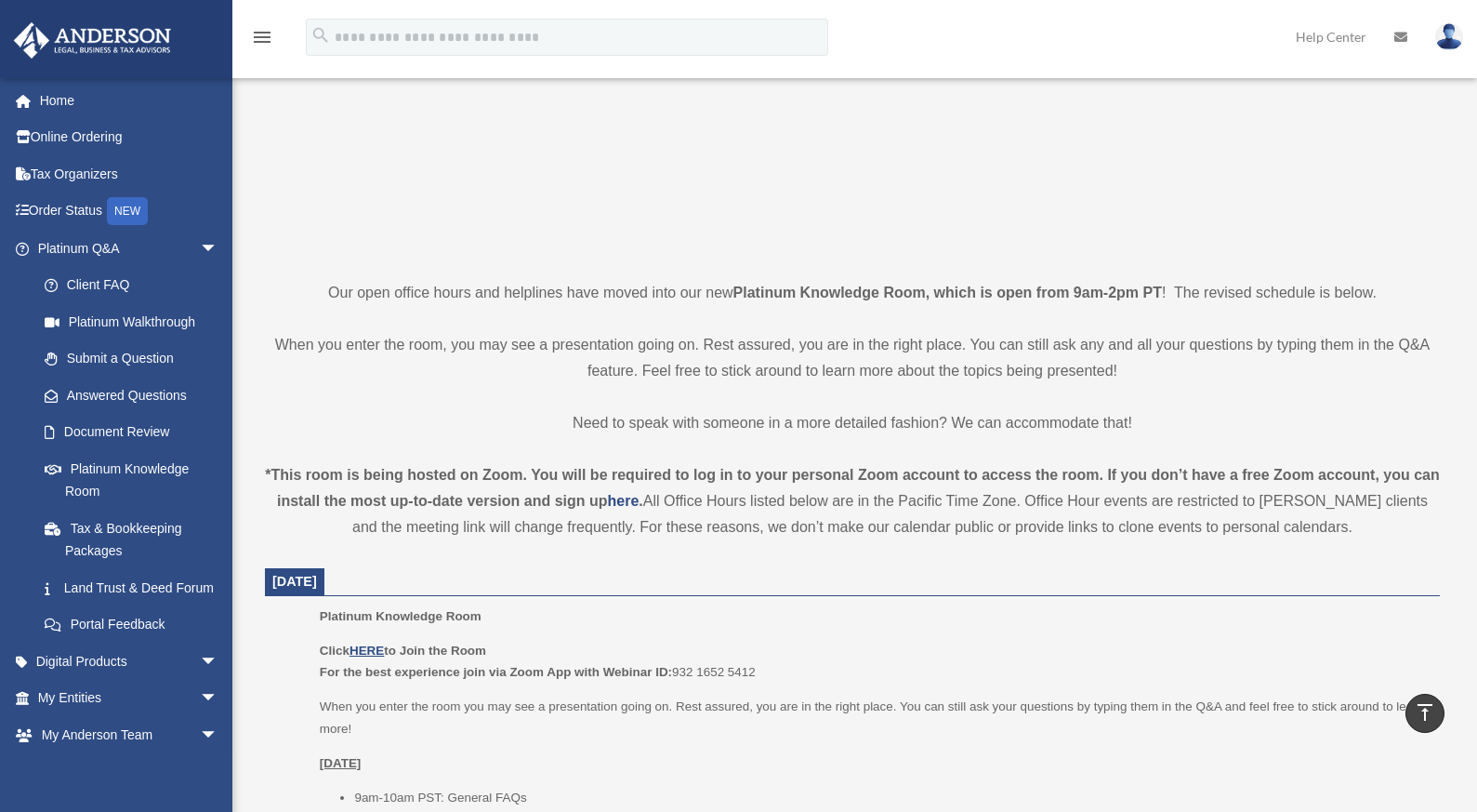
scroll to position [0, 0]
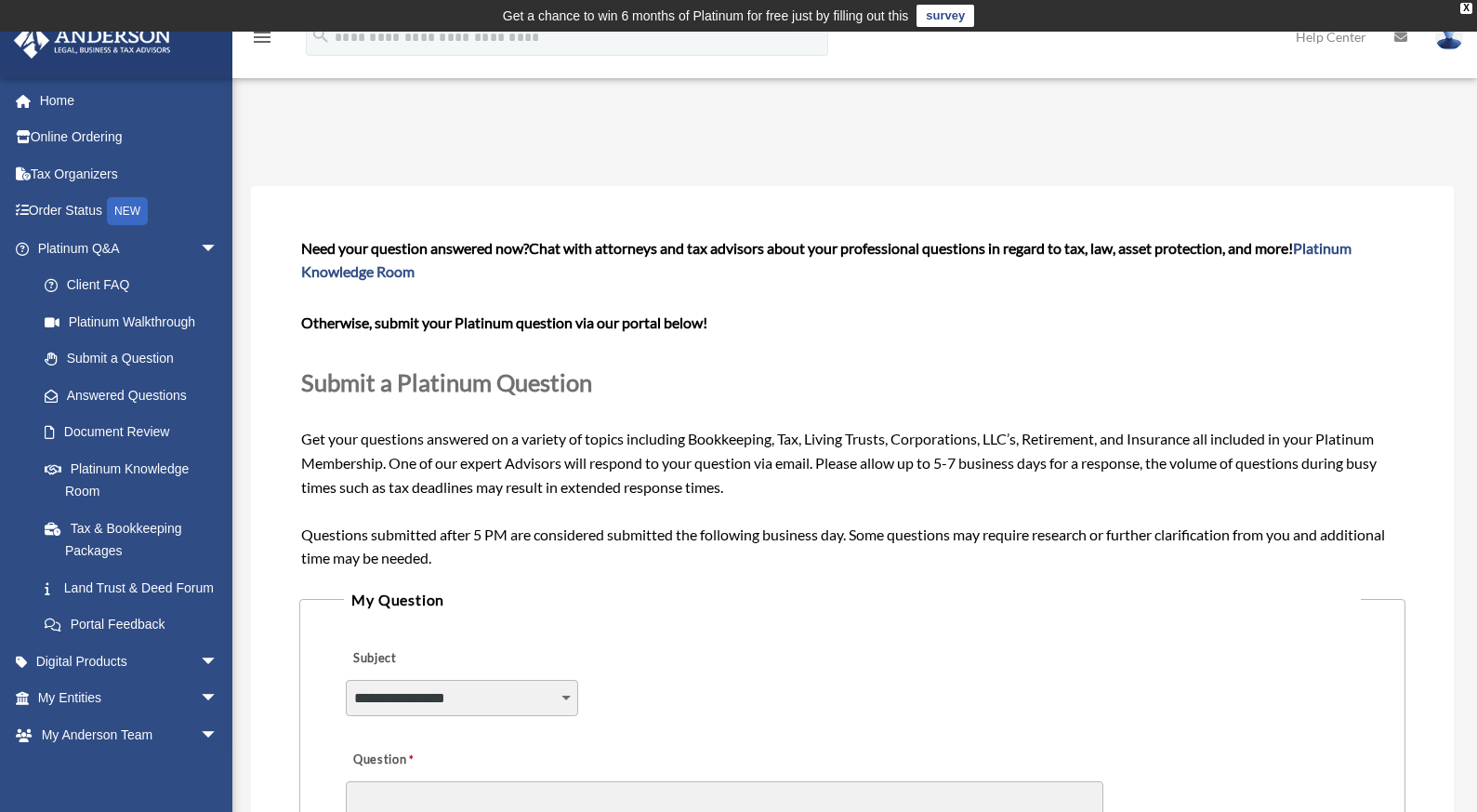
click at [437, 702] on select "**********" at bounding box center [462, 697] width 233 height 36
select select "******"
click at [346, 679] on select "**********" at bounding box center [462, 697] width 233 height 36
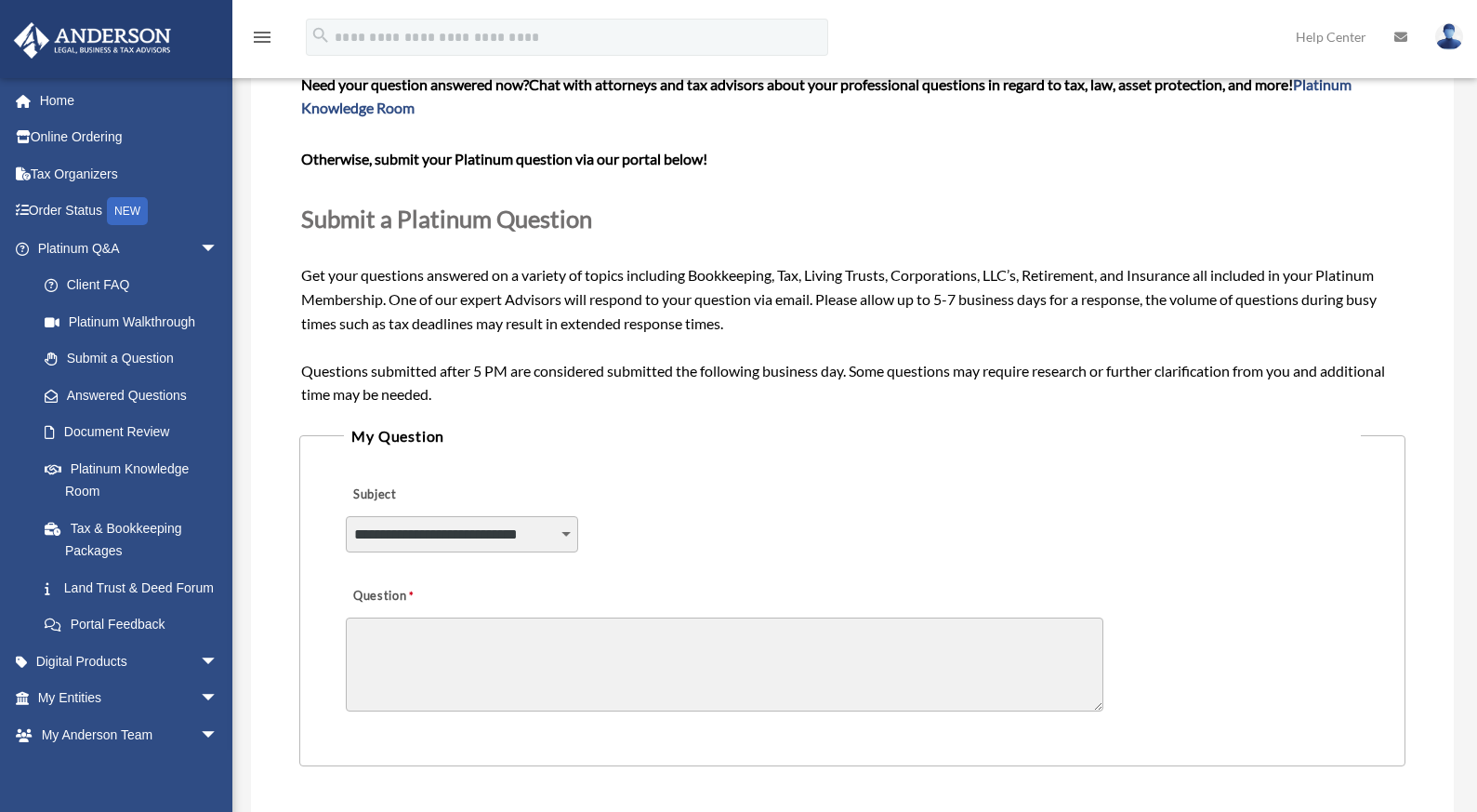
scroll to position [282, 0]
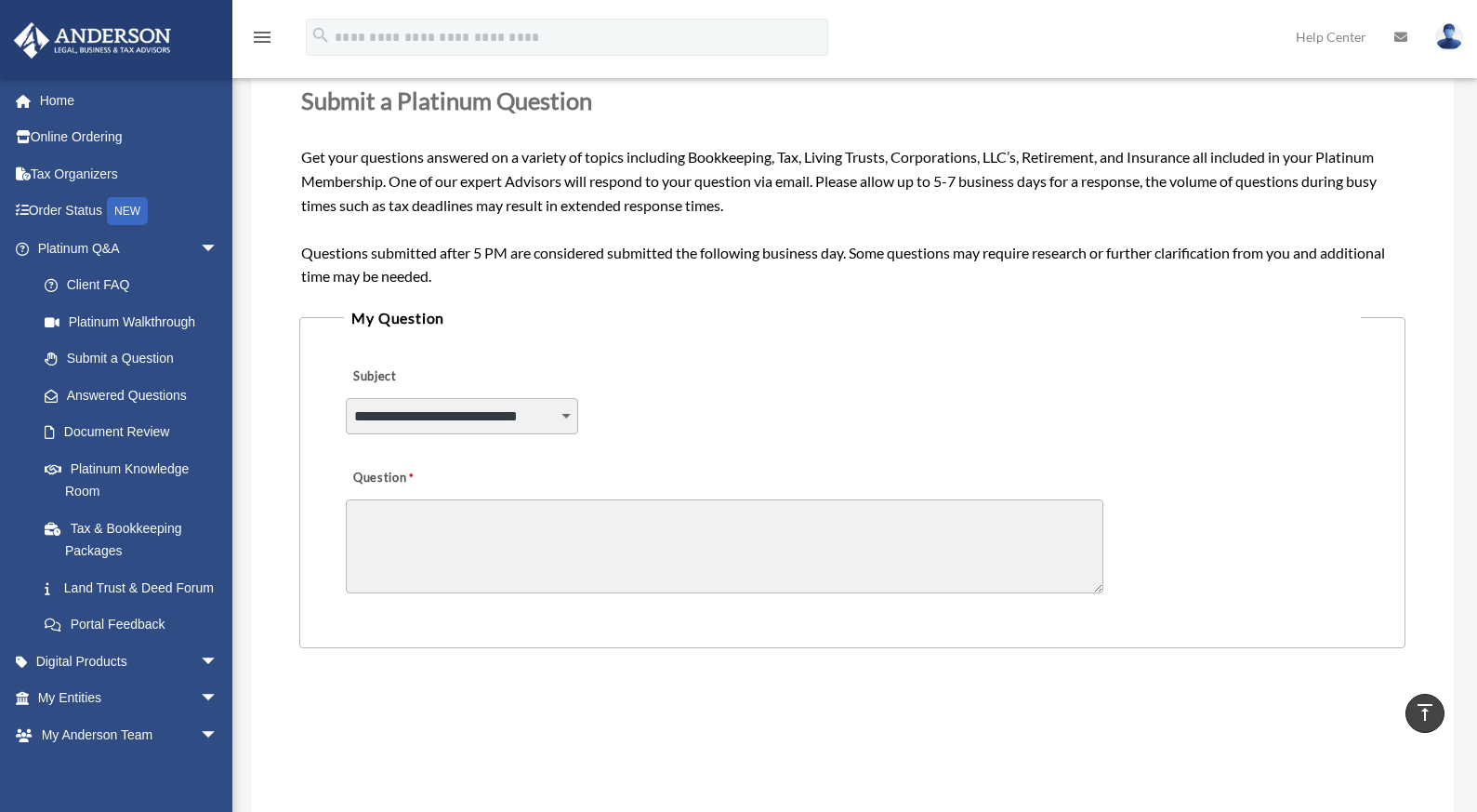
click at [558, 541] on textarea "Question" at bounding box center [724, 546] width 757 height 94
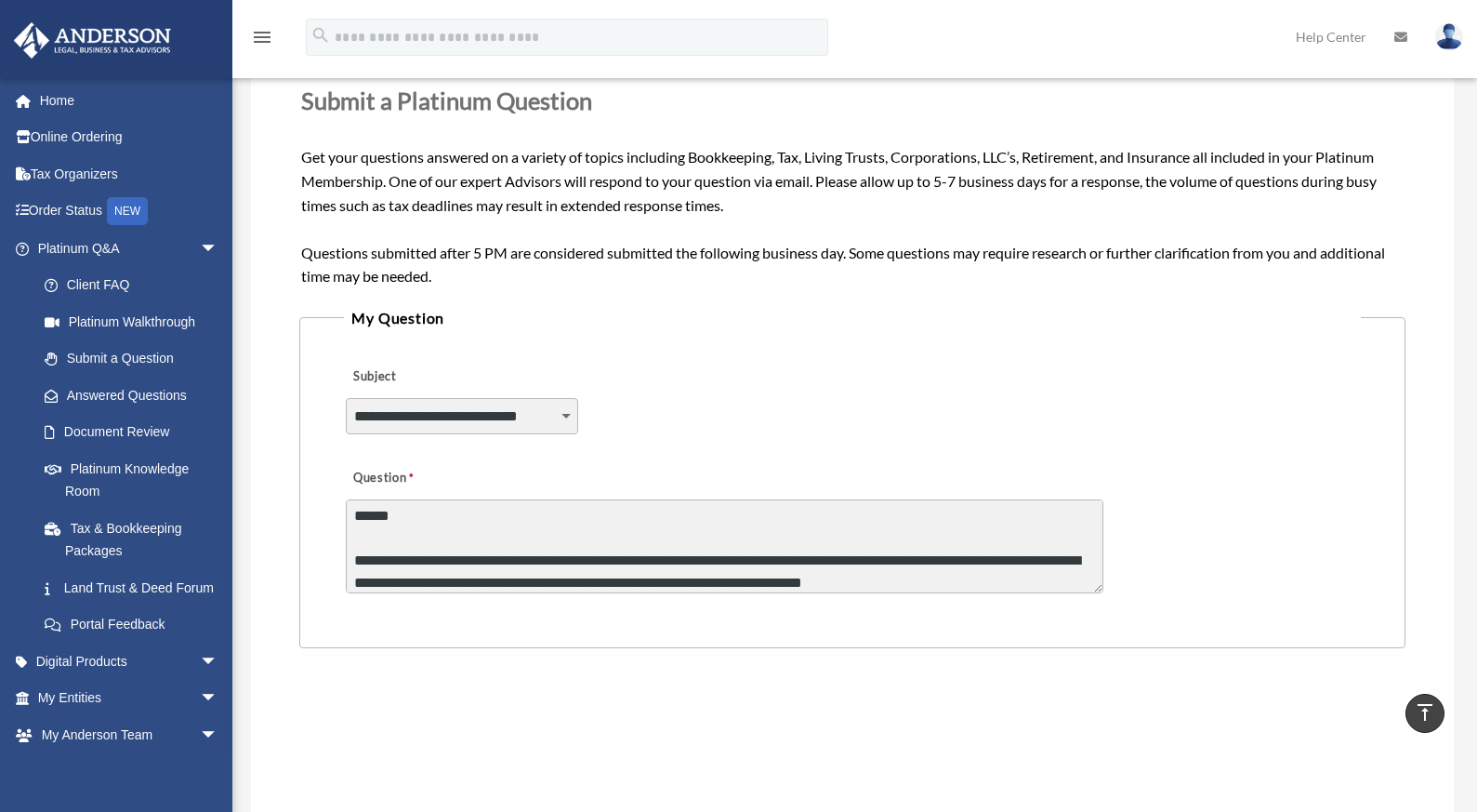
scroll to position [12, 0]
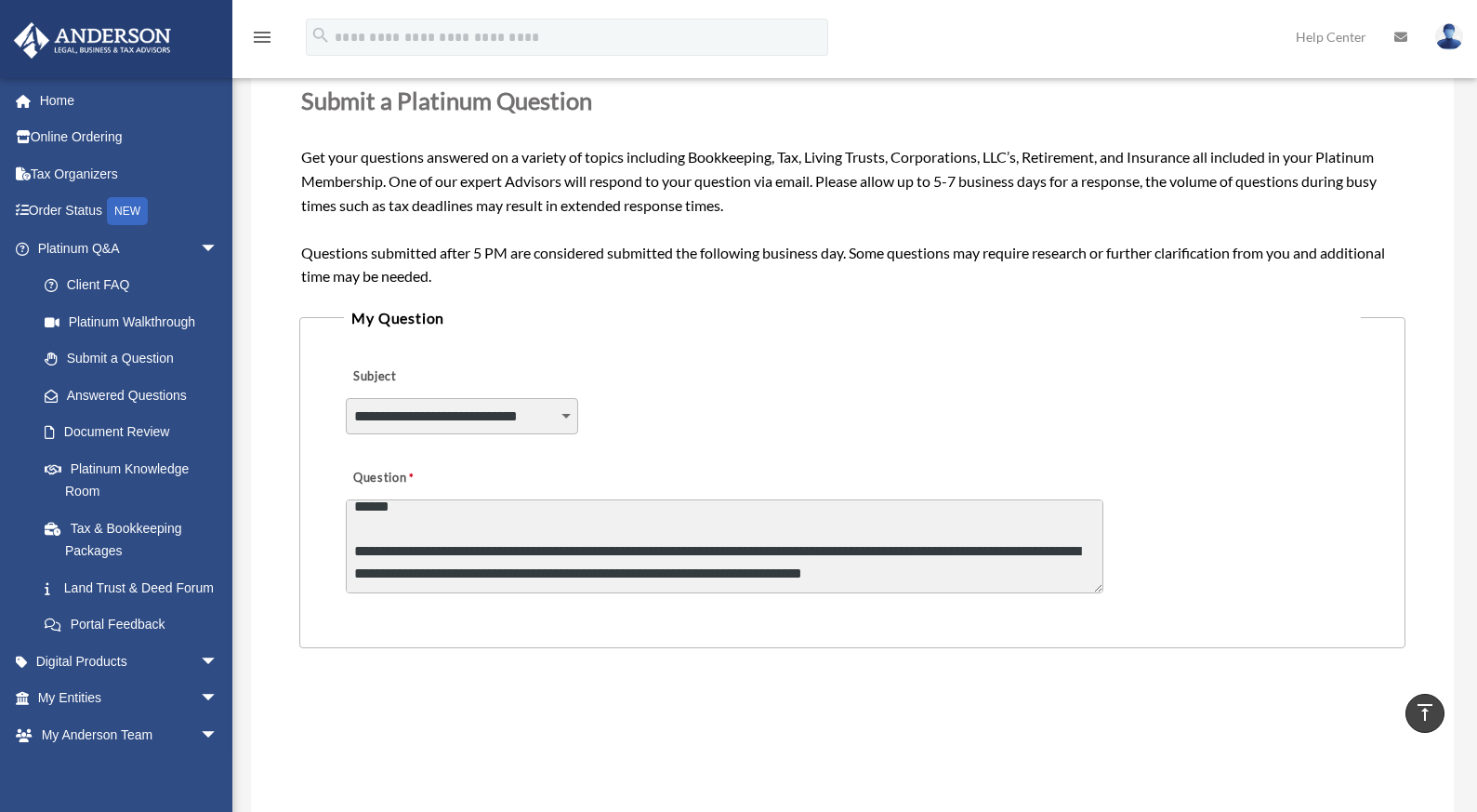
type textarea "**********"
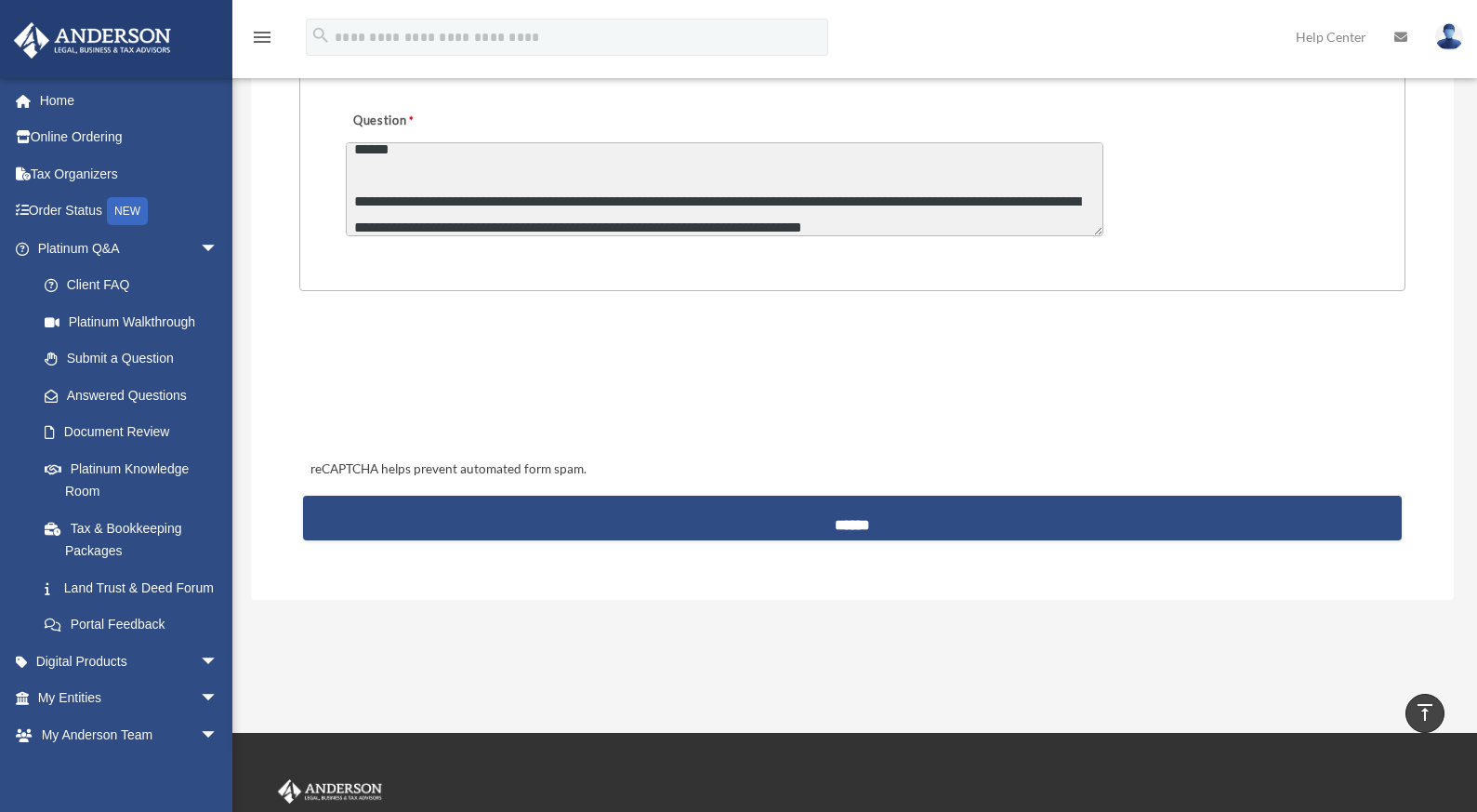
scroll to position [641, 0]
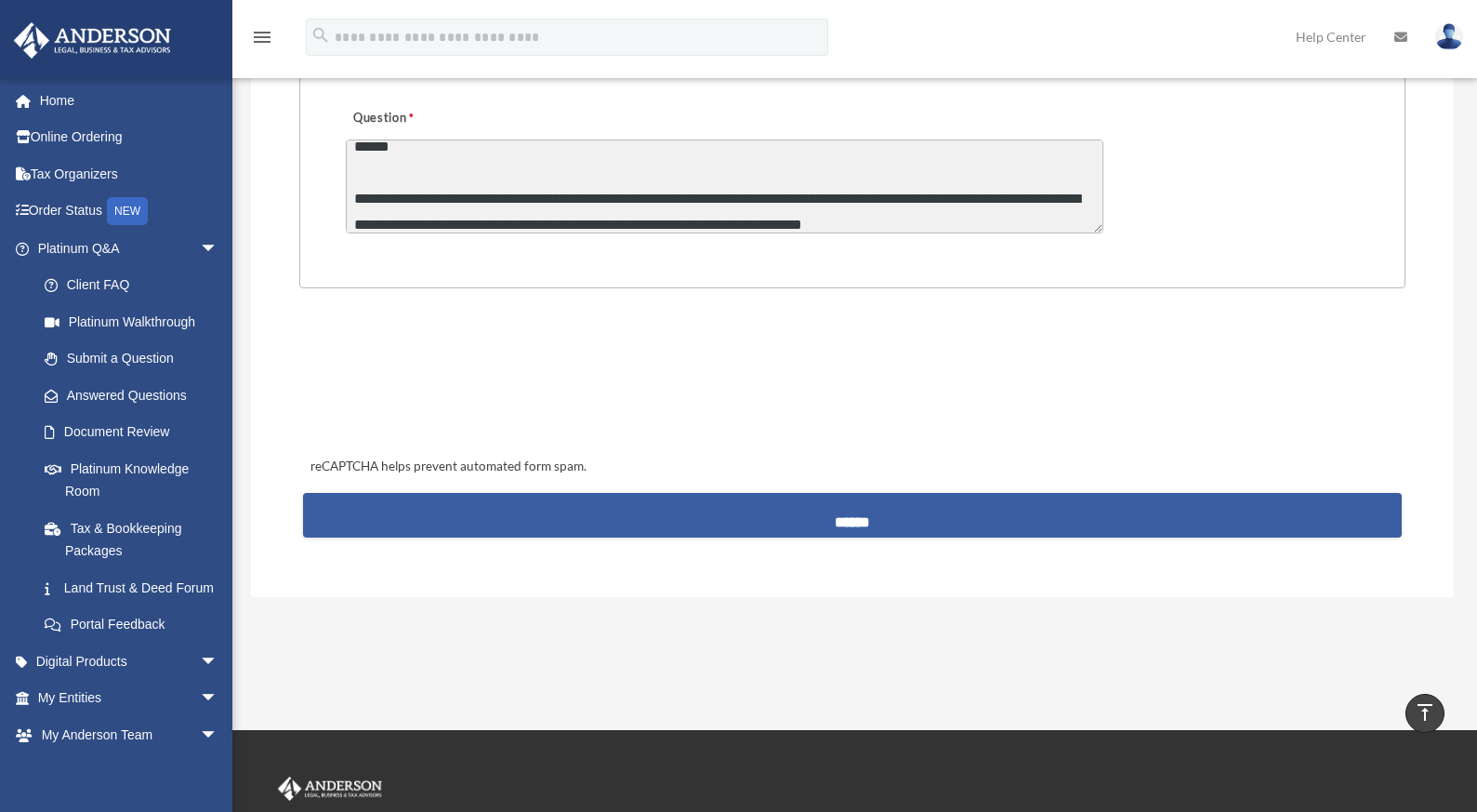
click at [846, 519] on input "******" at bounding box center [853, 514] width 1100 height 44
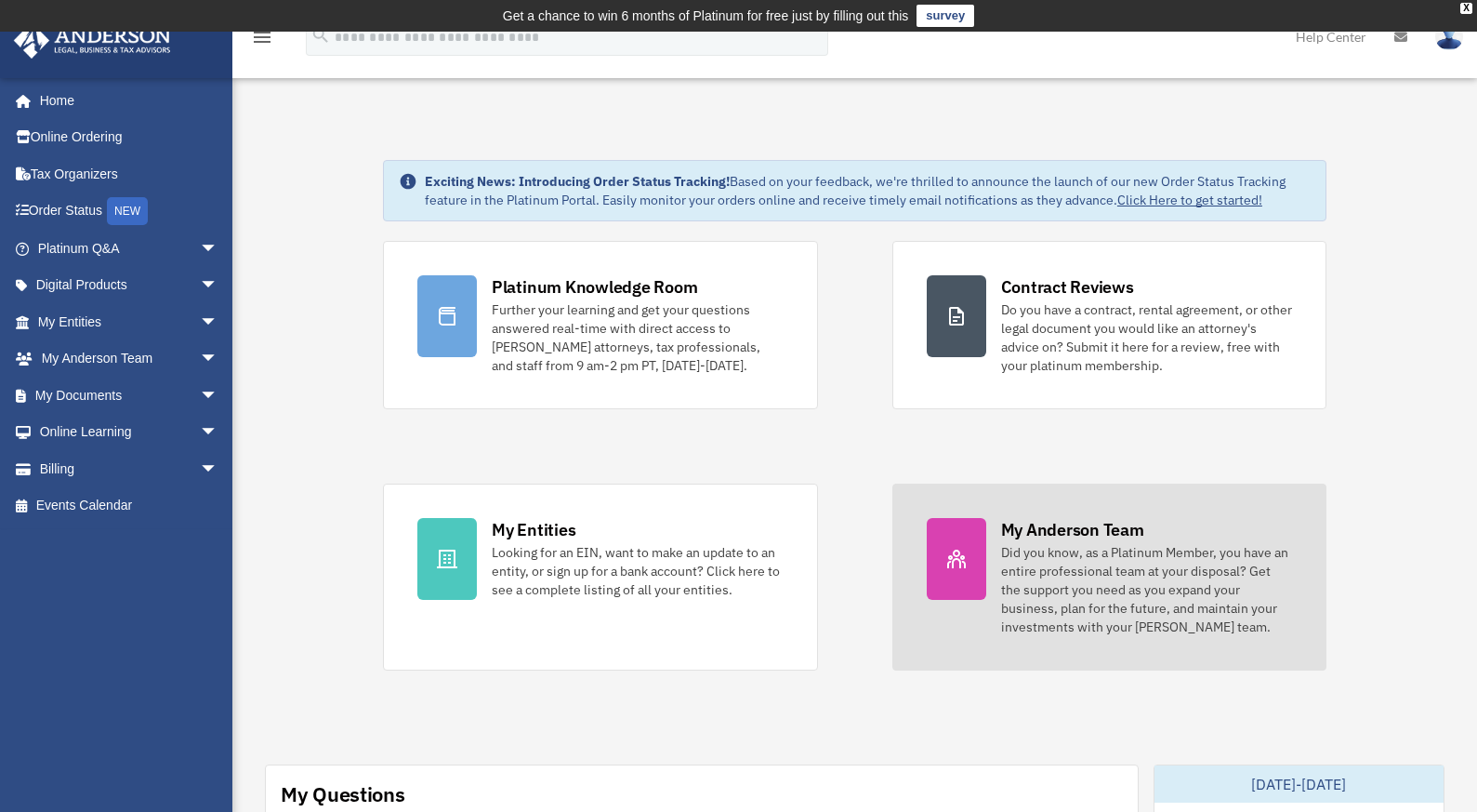
click at [1108, 535] on div "My Anderson Team" at bounding box center [1073, 529] width 143 height 24
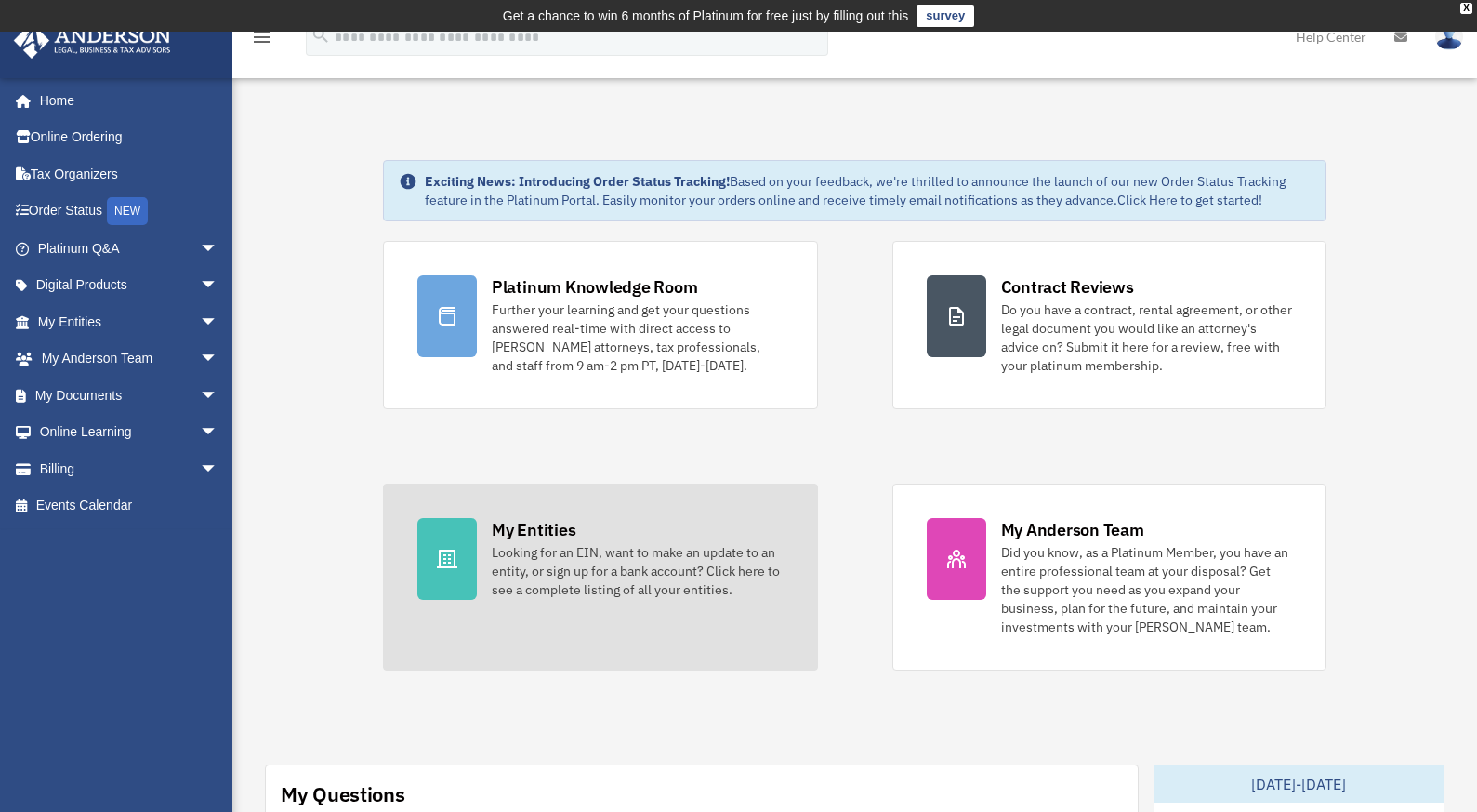
click at [578, 547] on div "Looking for an EIN, want to make an update to an entity, or sign up for a bank …" at bounding box center [638, 570] width 292 height 56
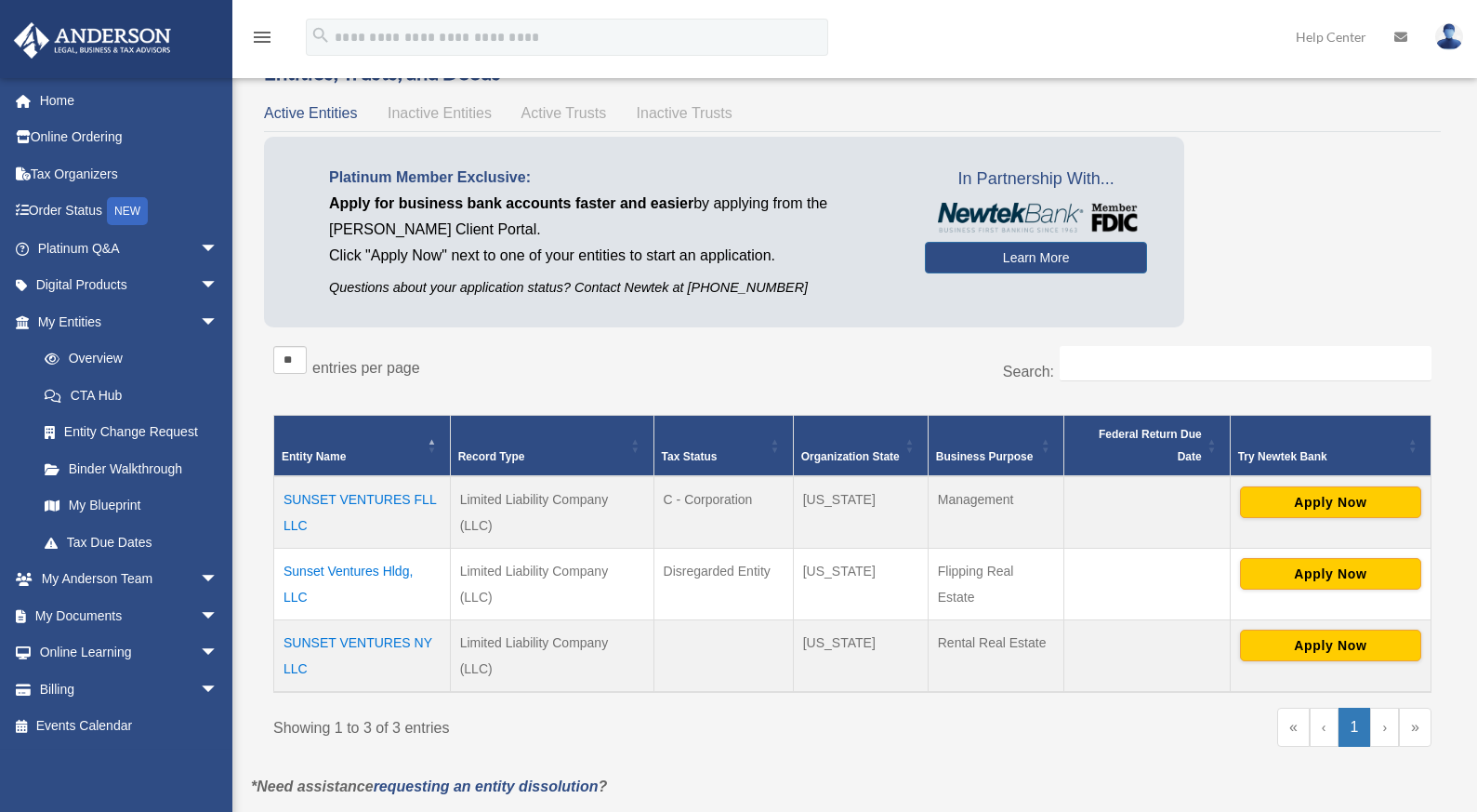
scroll to position [90, 0]
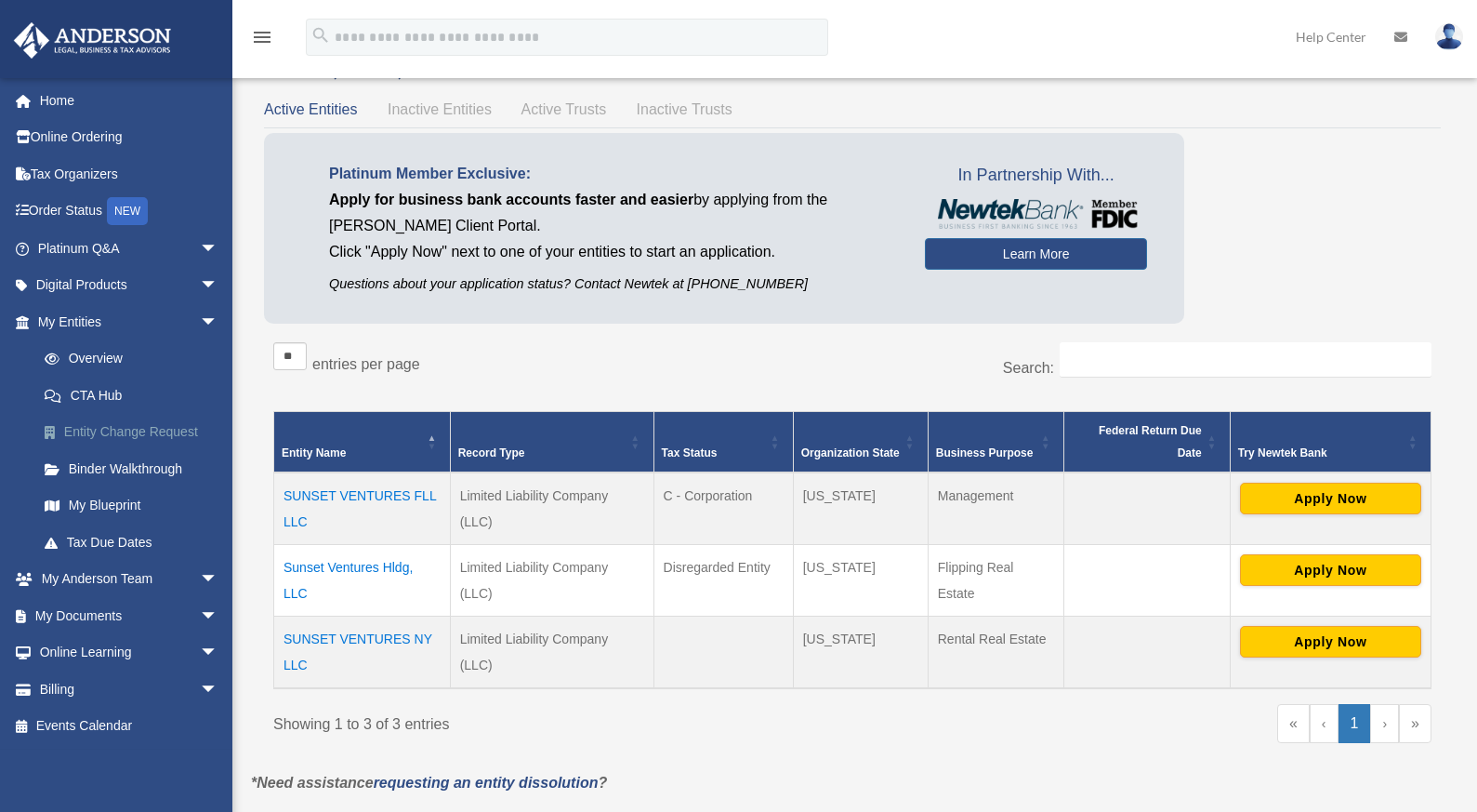
click at [110, 433] on link "Entity Change Request" at bounding box center [137, 431] width 220 height 37
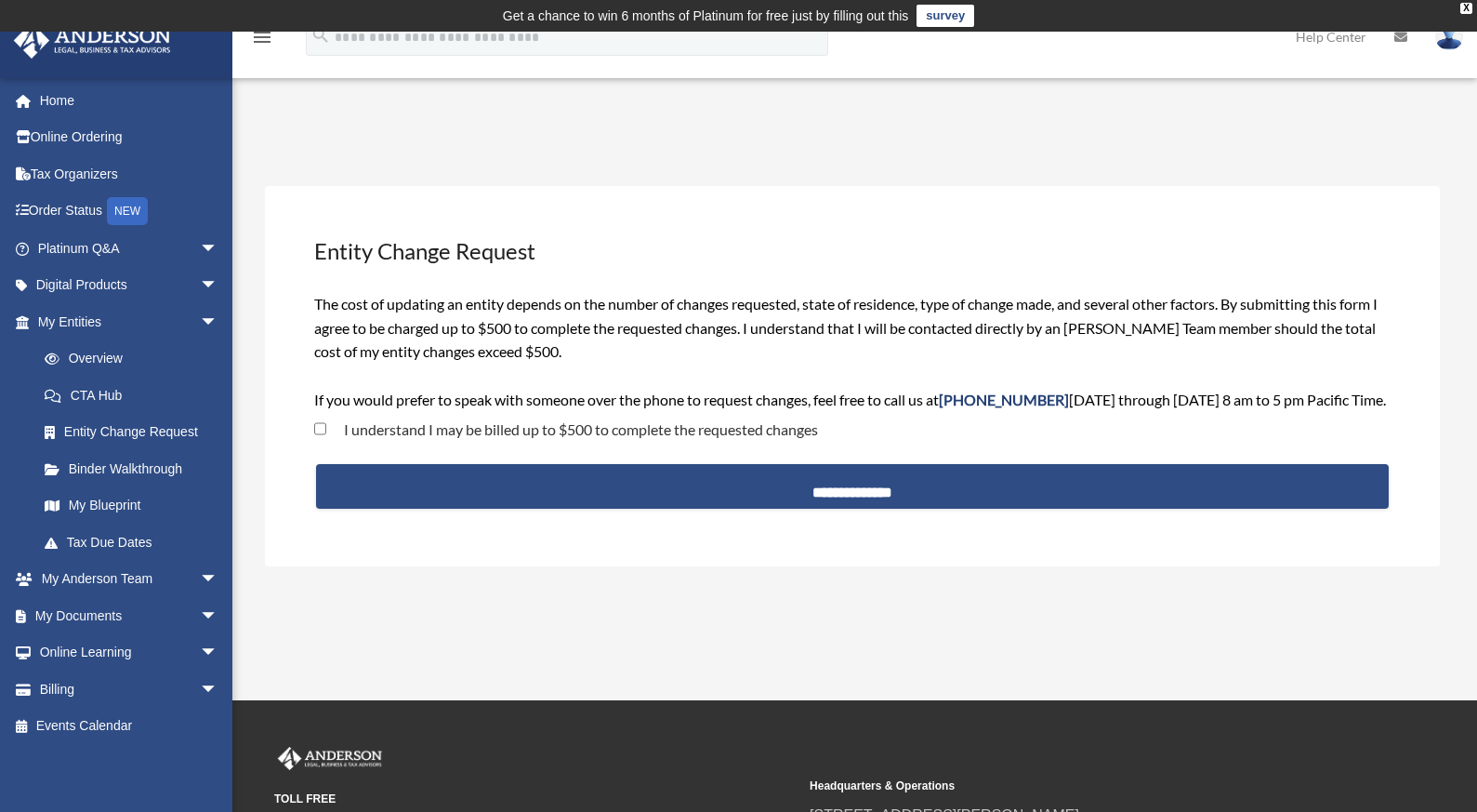
click at [965, 417] on div "I understand I may be billed up to $500 to complete the requested changes" at bounding box center [853, 431] width 1081 height 39
click at [114, 247] on link "Platinum Q&A arrow_drop_down" at bounding box center [130, 248] width 234 height 37
click at [200, 249] on span "arrow_drop_down" at bounding box center [218, 249] width 37 height 38
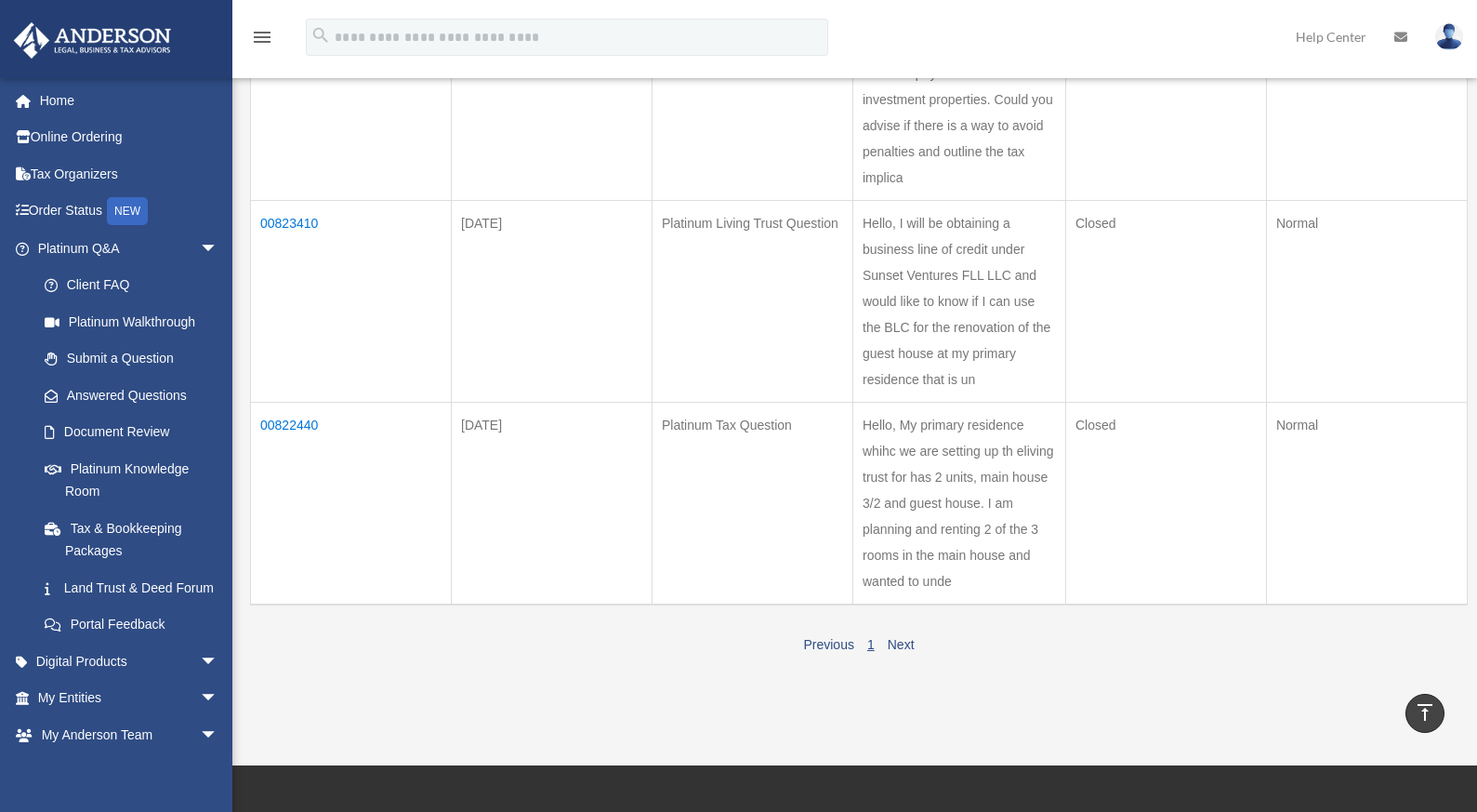
scroll to position [786, 0]
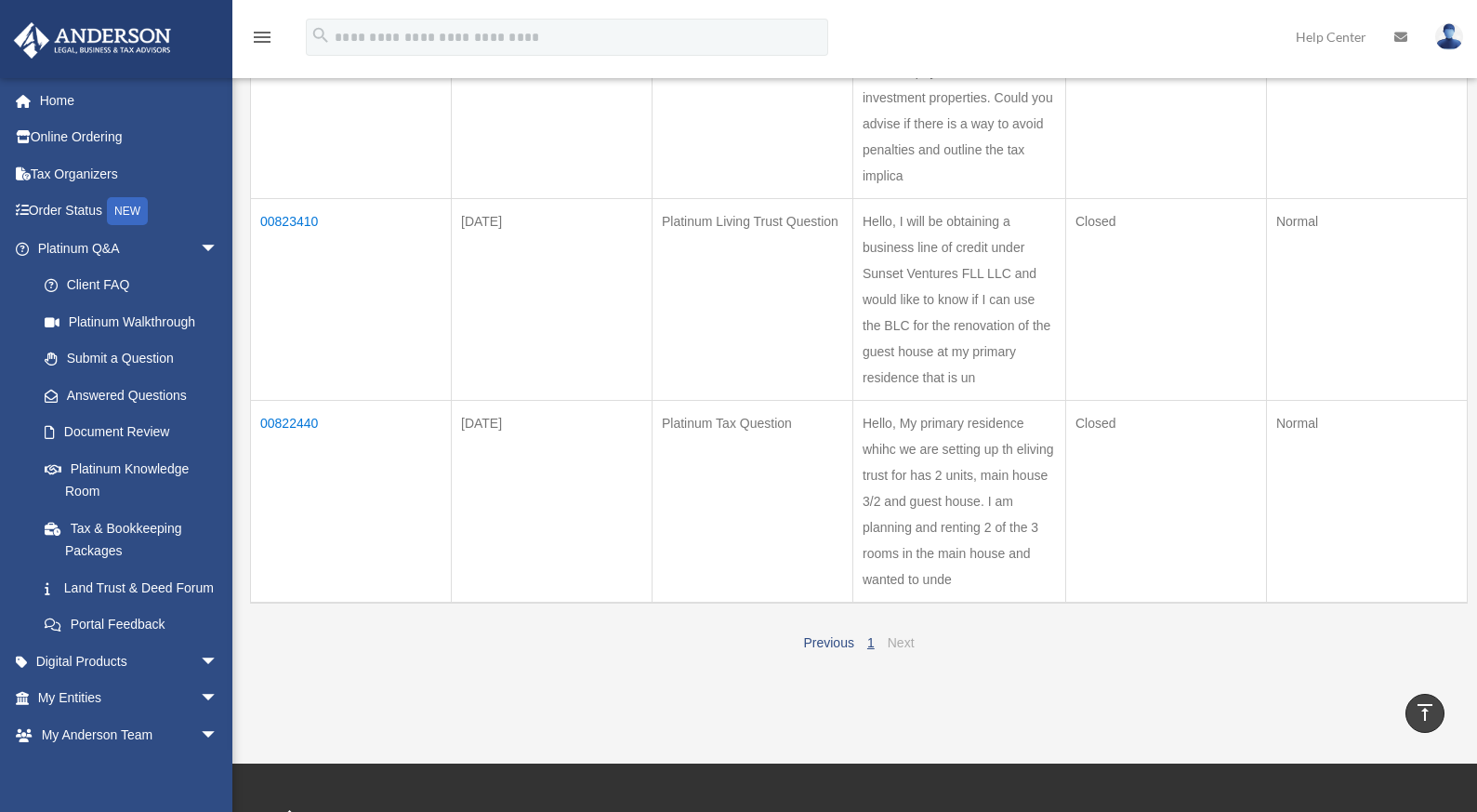
click at [901, 644] on link "Next" at bounding box center [901, 642] width 27 height 15
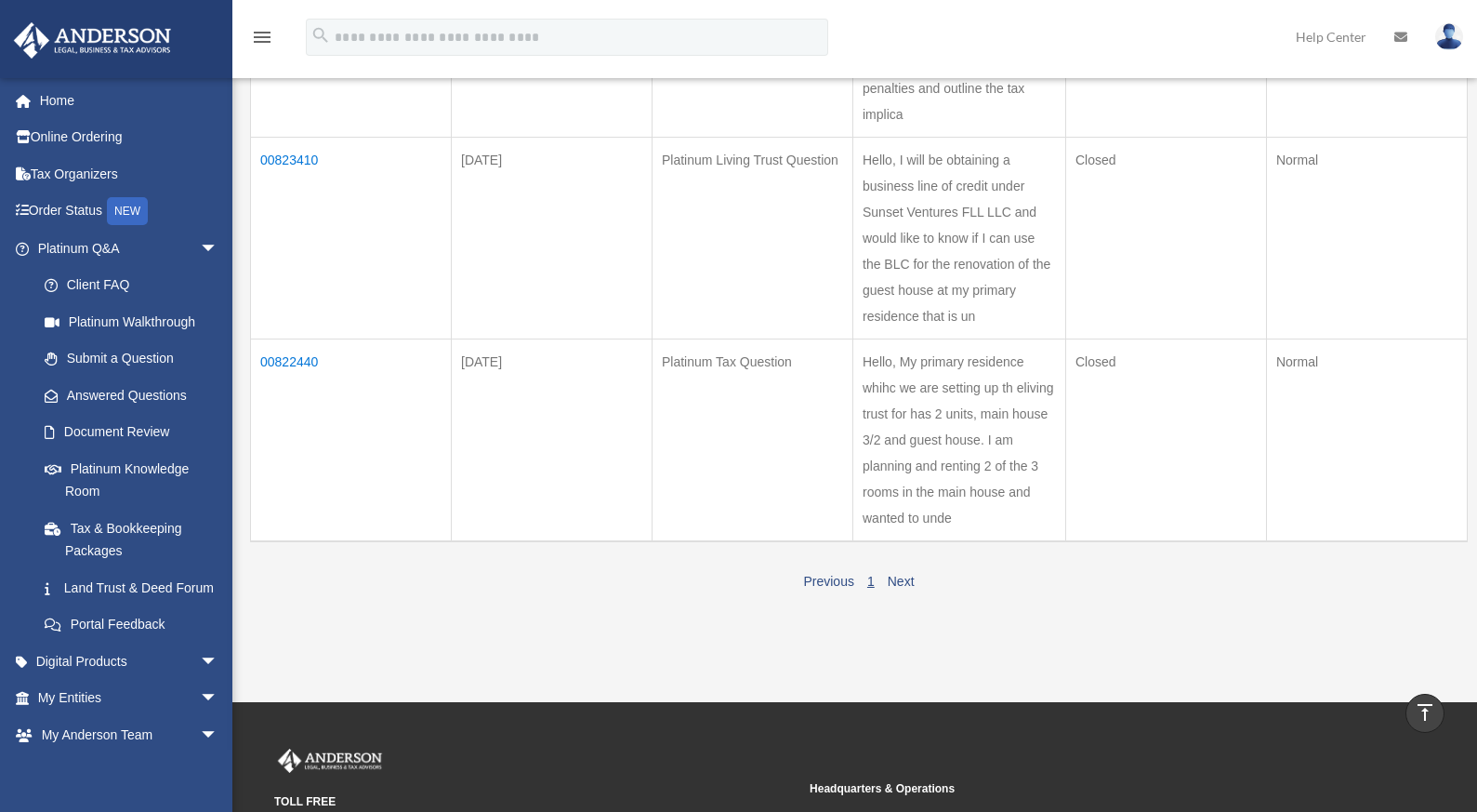
scroll to position [818, 0]
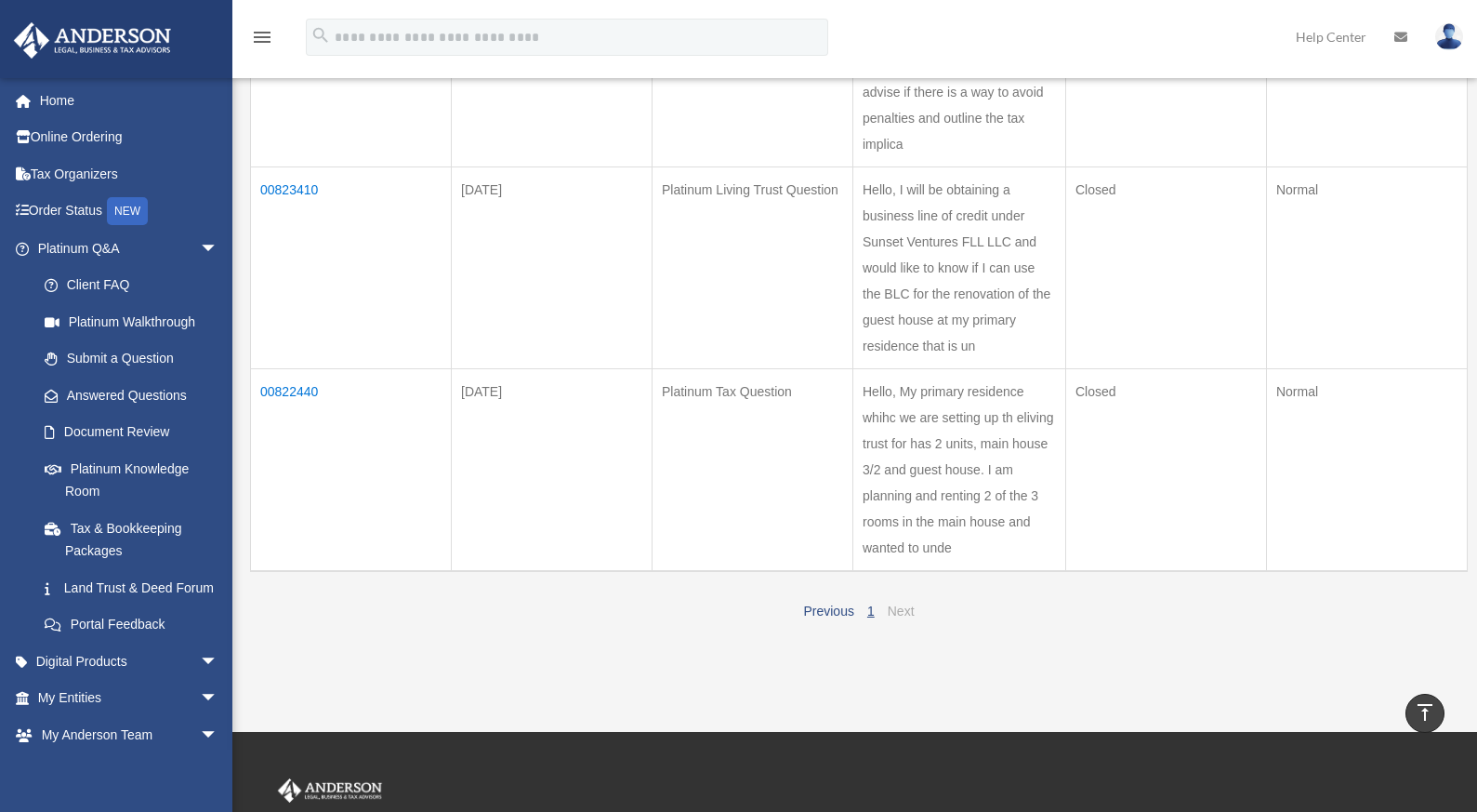
click at [903, 611] on link "Next" at bounding box center [901, 611] width 27 height 15
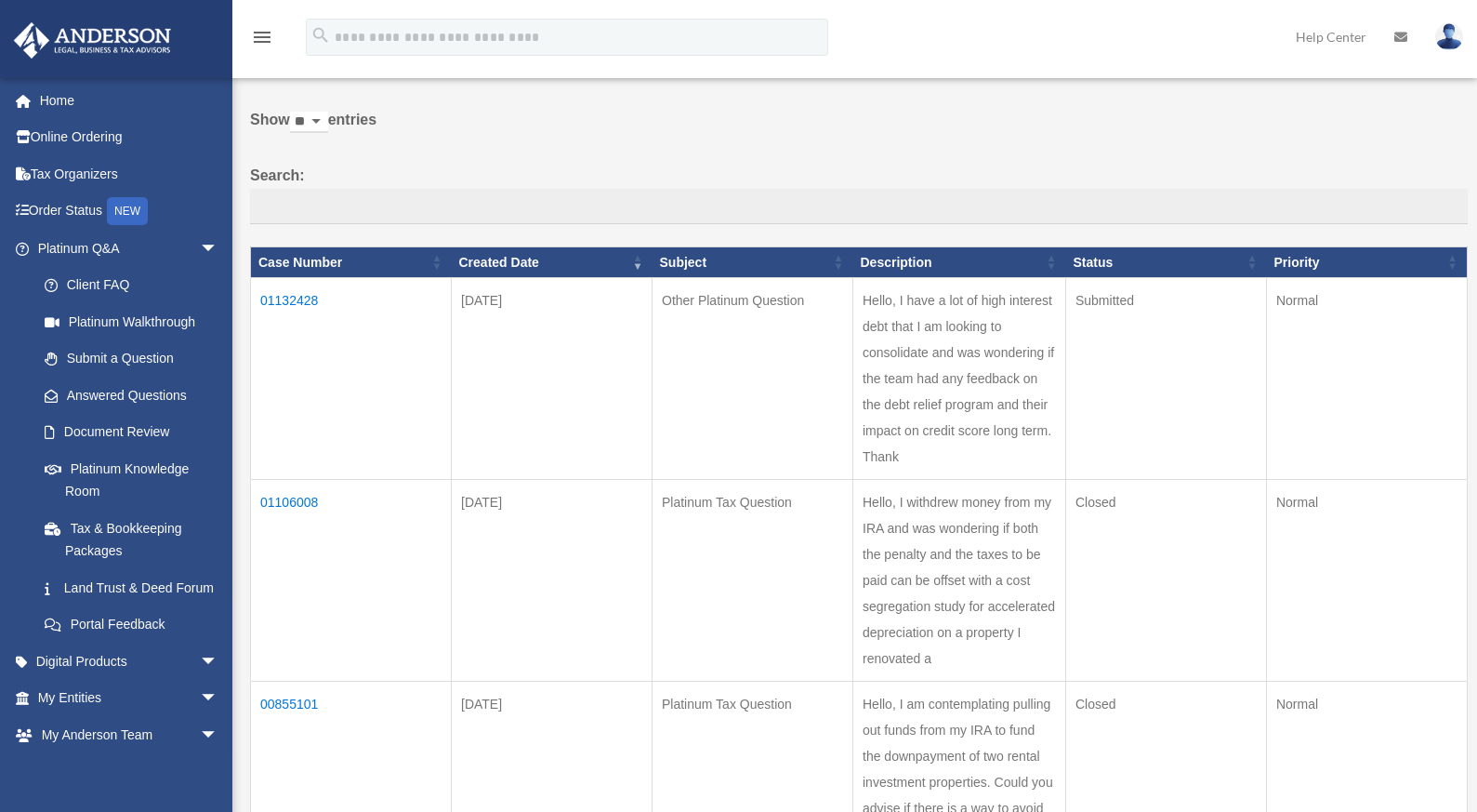
scroll to position [0, 0]
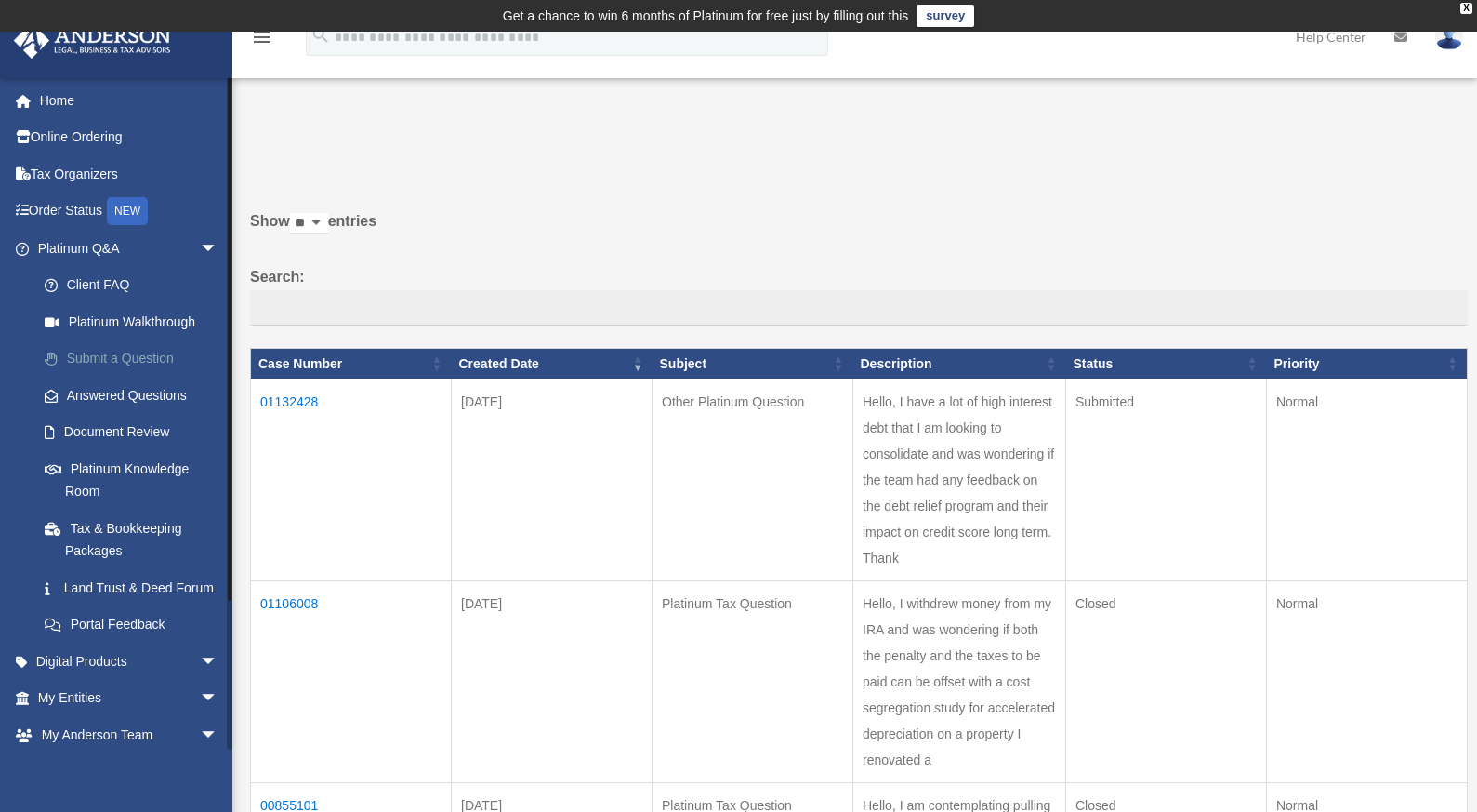
click at [106, 357] on link "Submit a Question" at bounding box center [137, 358] width 220 height 37
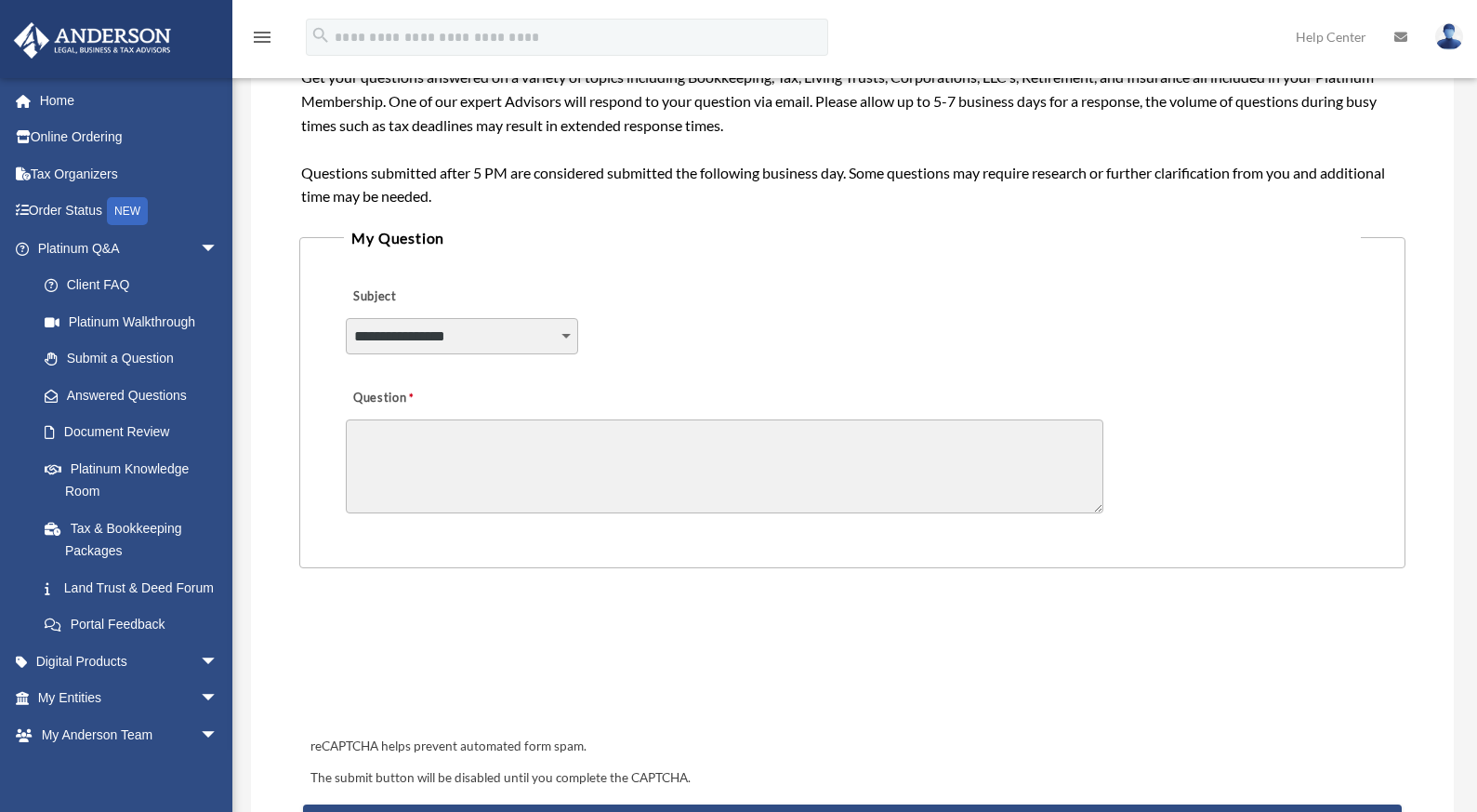
scroll to position [395, 0]
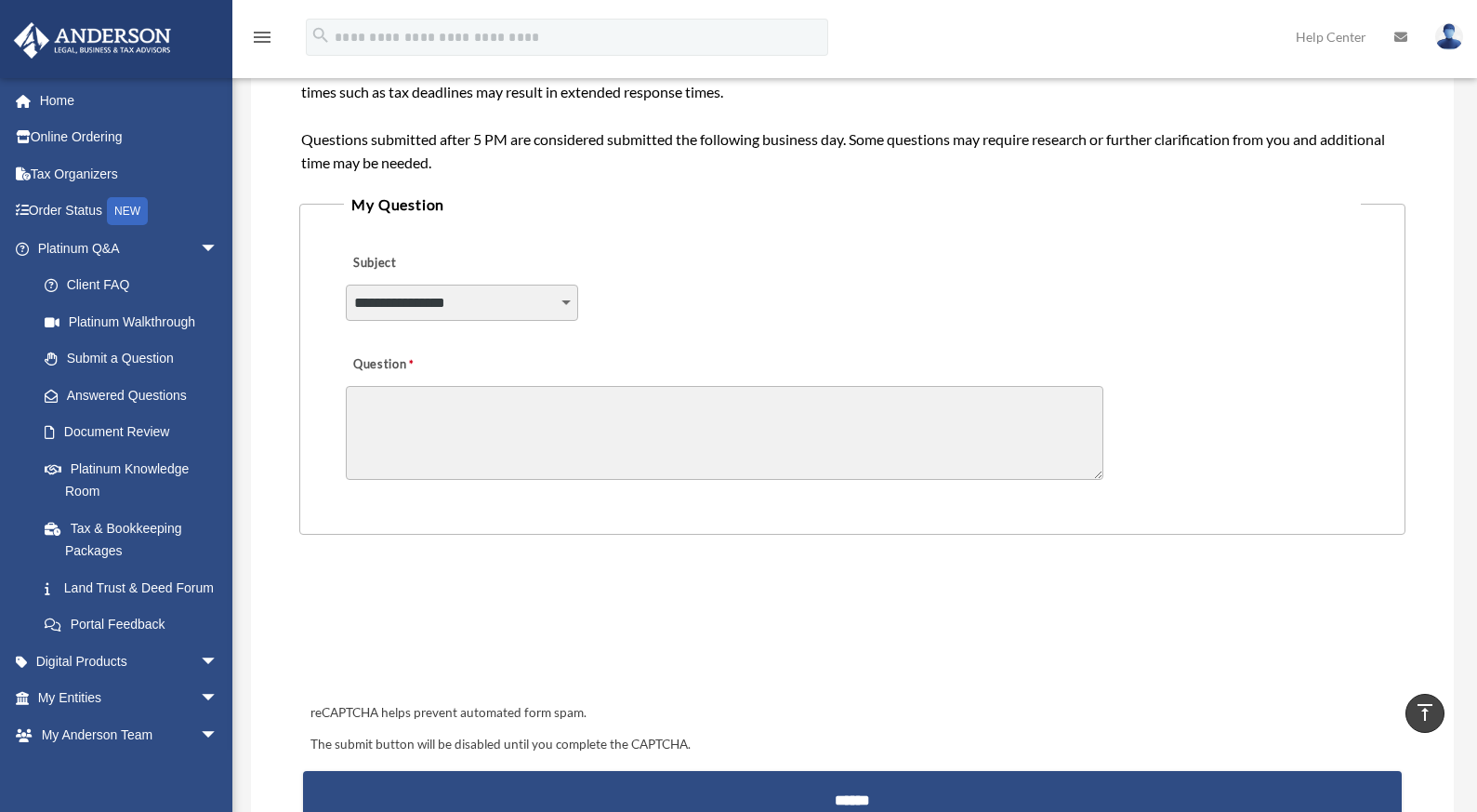
click at [563, 298] on select "**********" at bounding box center [462, 302] width 233 height 36
select select "******"
click at [346, 284] on select "**********" at bounding box center [462, 302] width 233 height 36
click at [508, 407] on textarea "Question" at bounding box center [724, 433] width 757 height 94
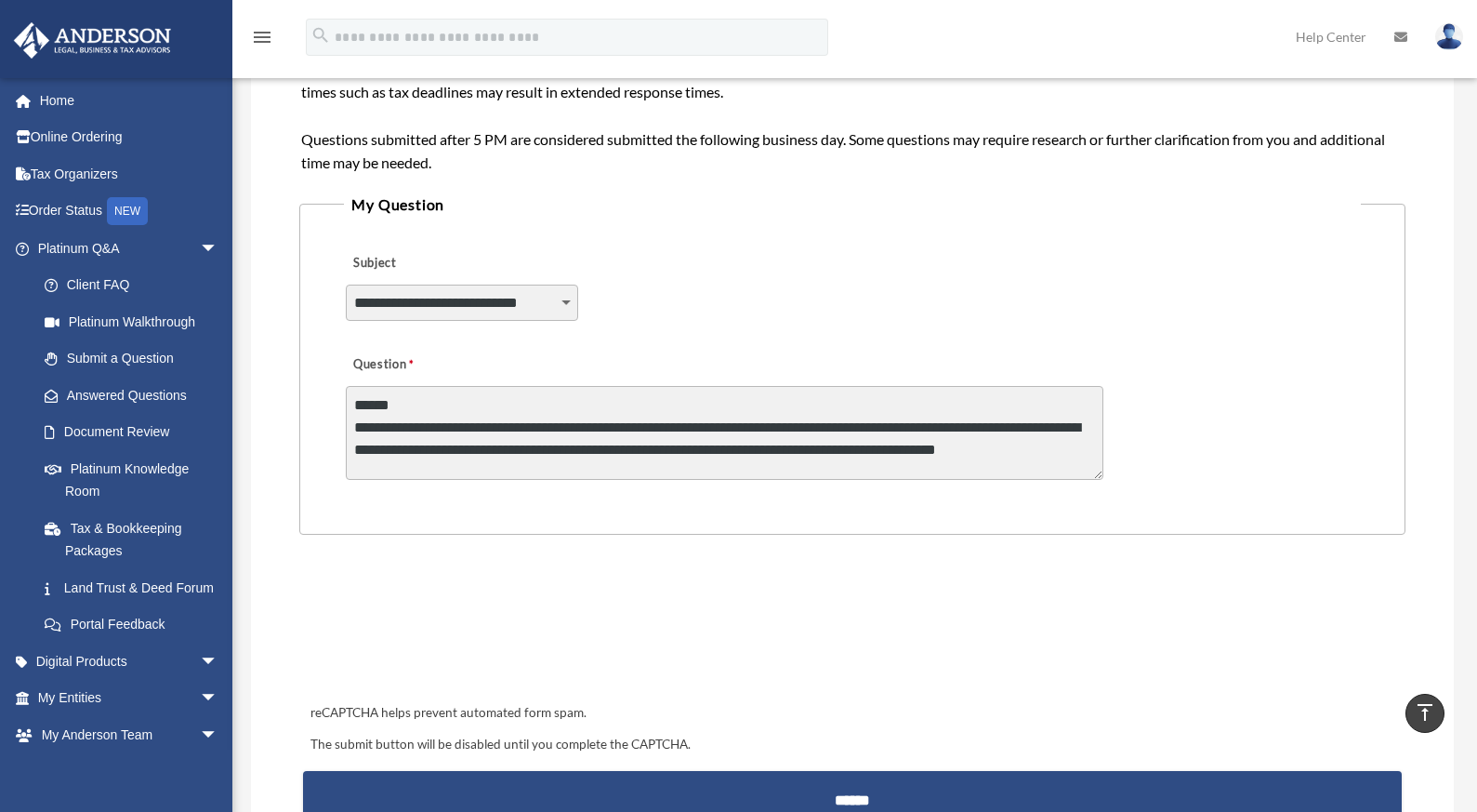
scroll to position [3, 0]
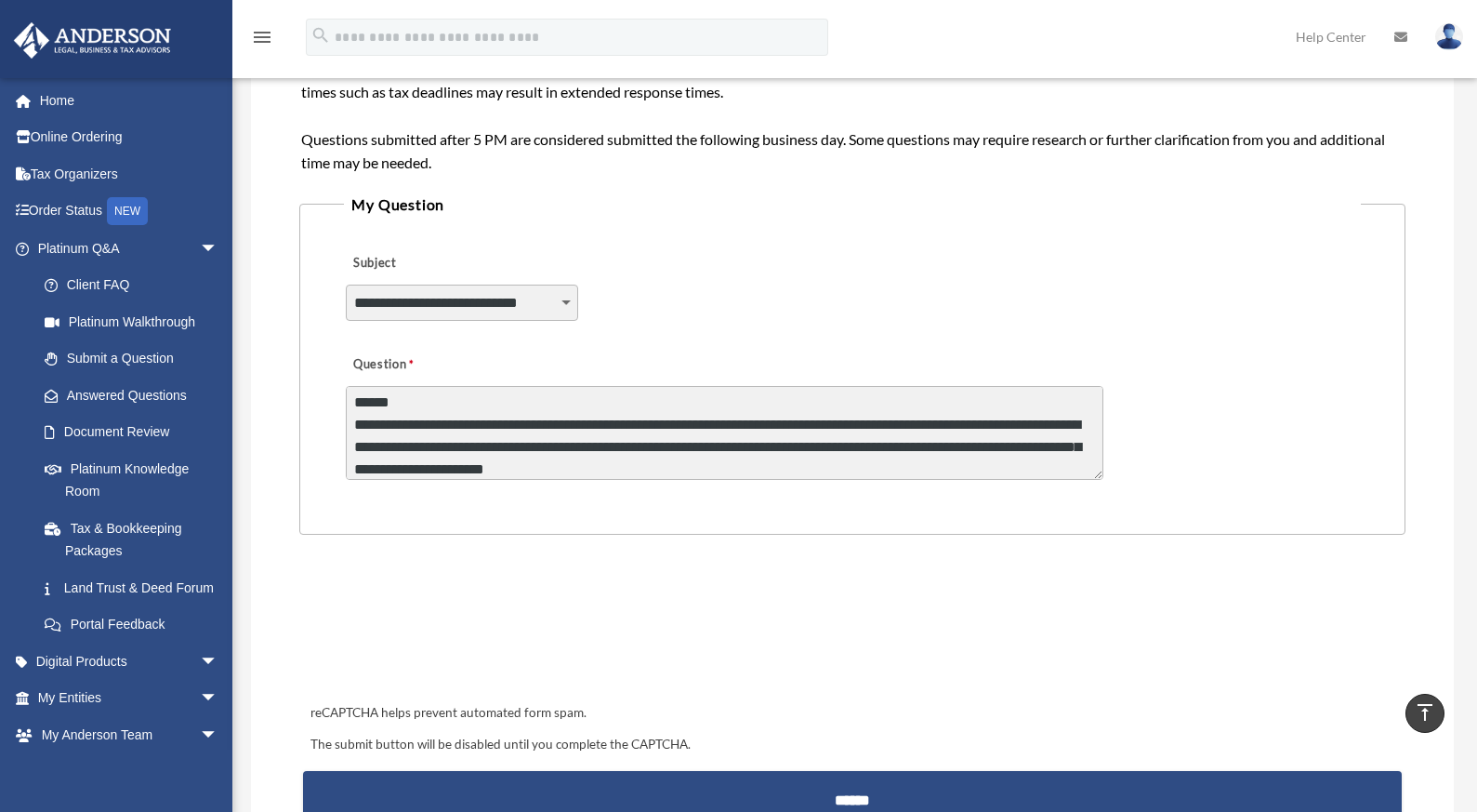
type textarea "**********"
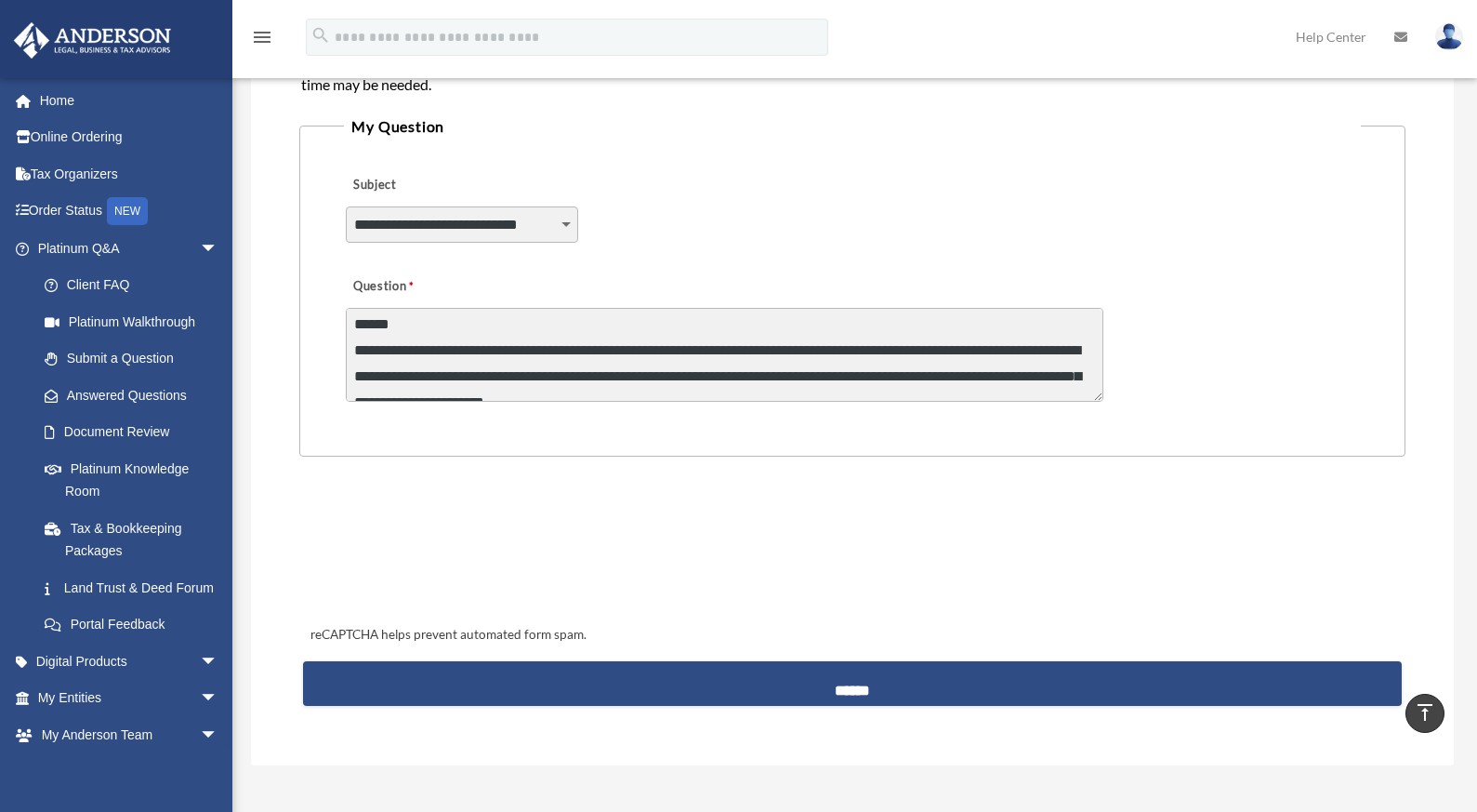
scroll to position [568, 0]
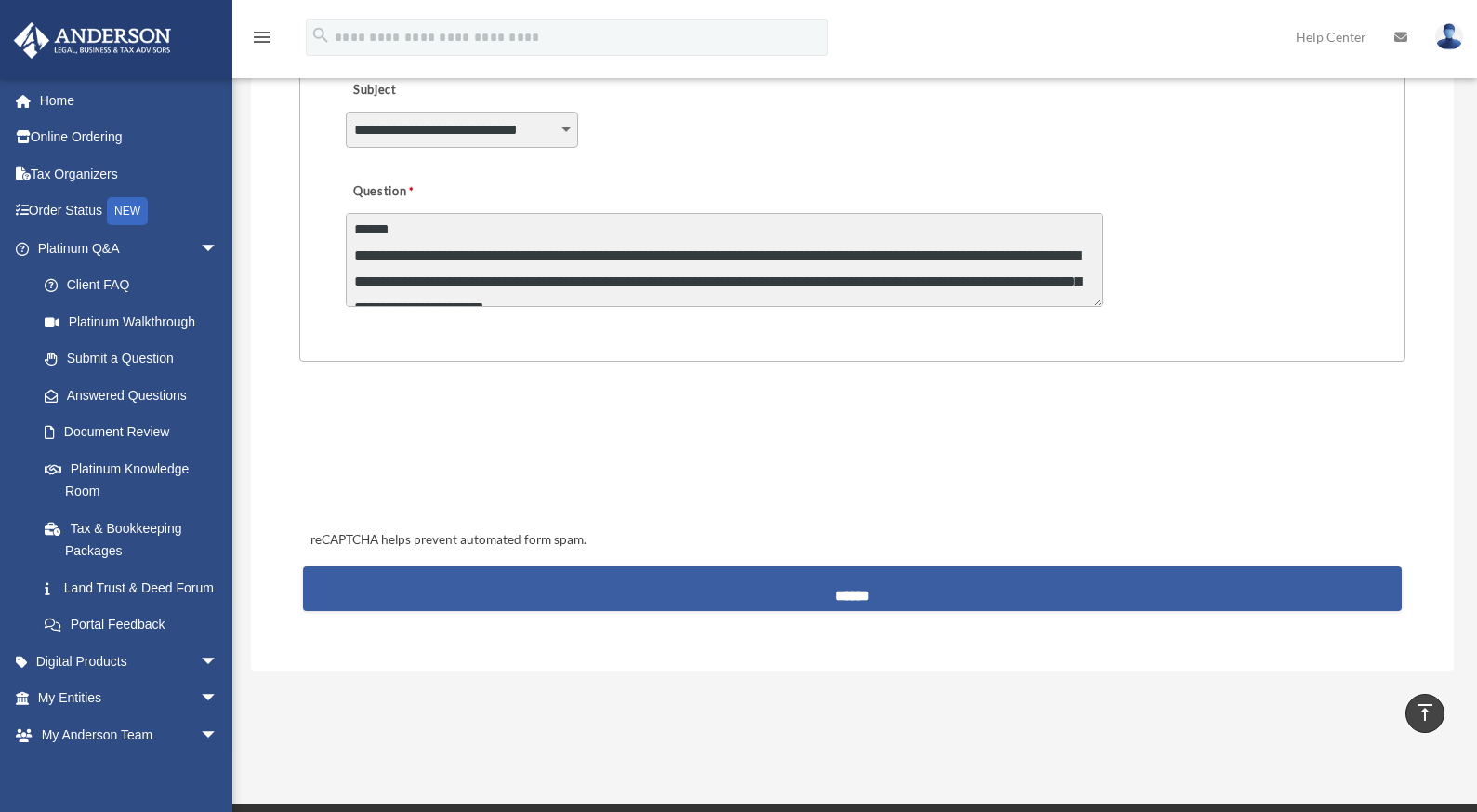
click at [863, 600] on input "******" at bounding box center [853, 588] width 1100 height 44
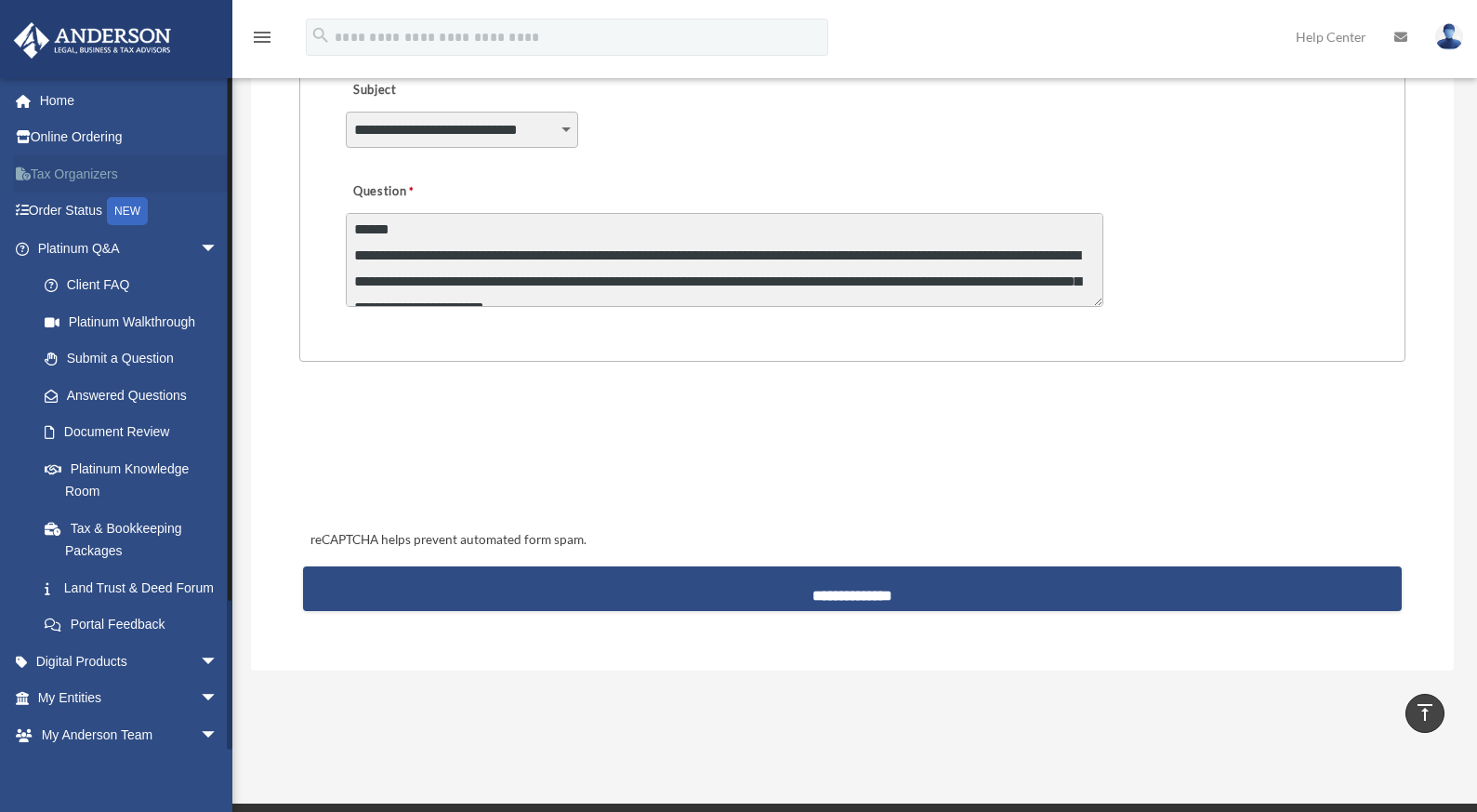
click at [71, 173] on link "Tax Organizers" at bounding box center [130, 173] width 234 height 37
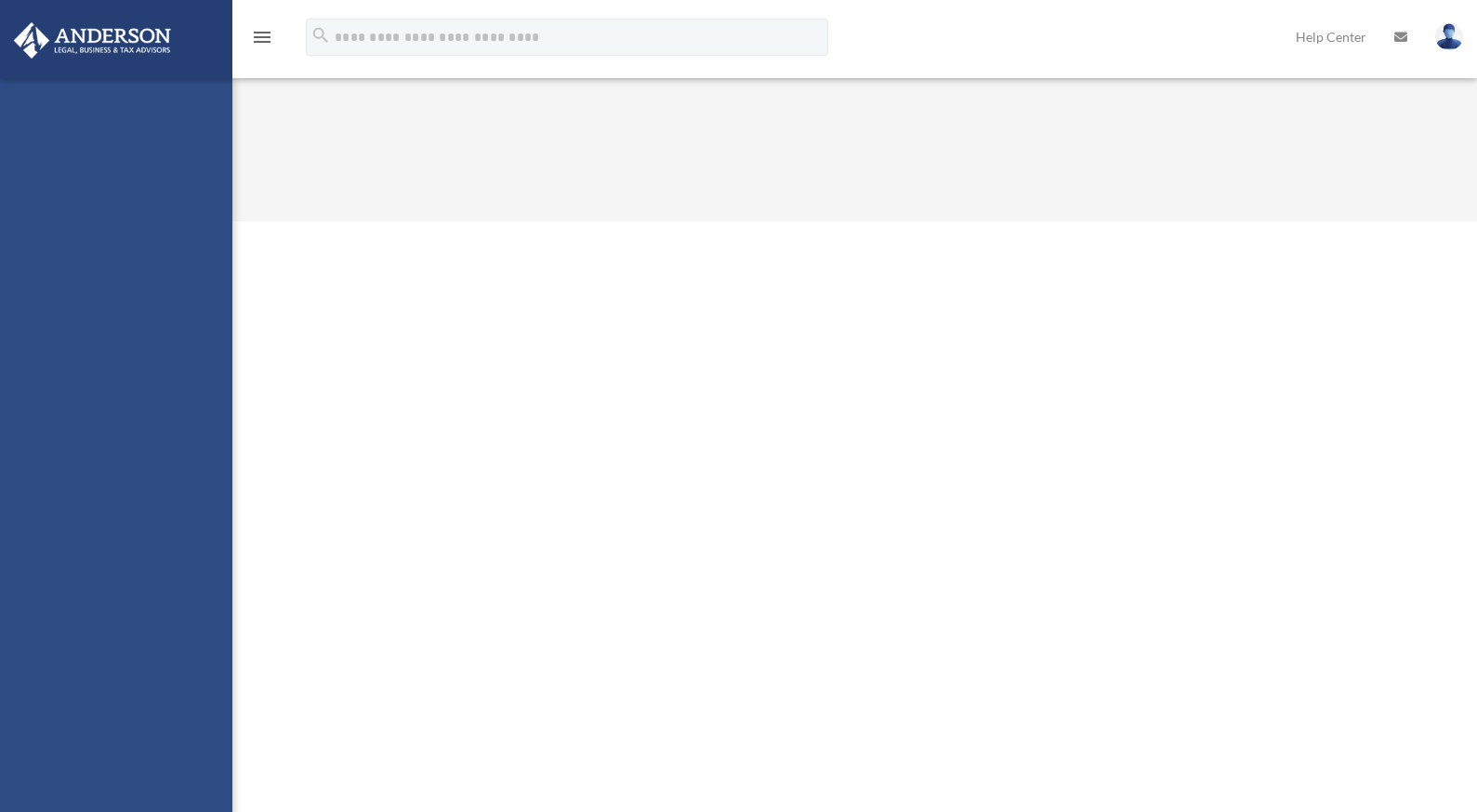
select select "******"
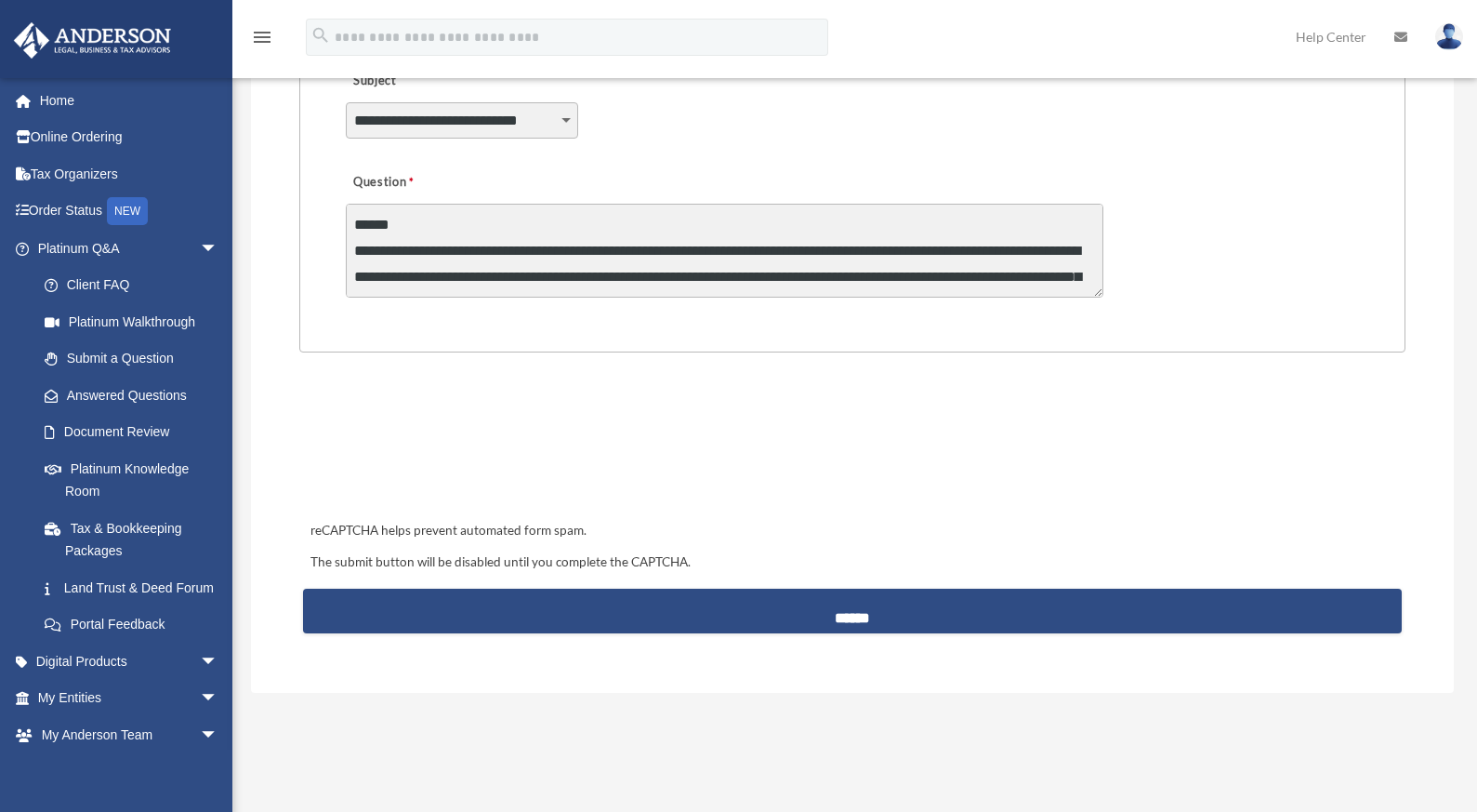
scroll to position [576, 0]
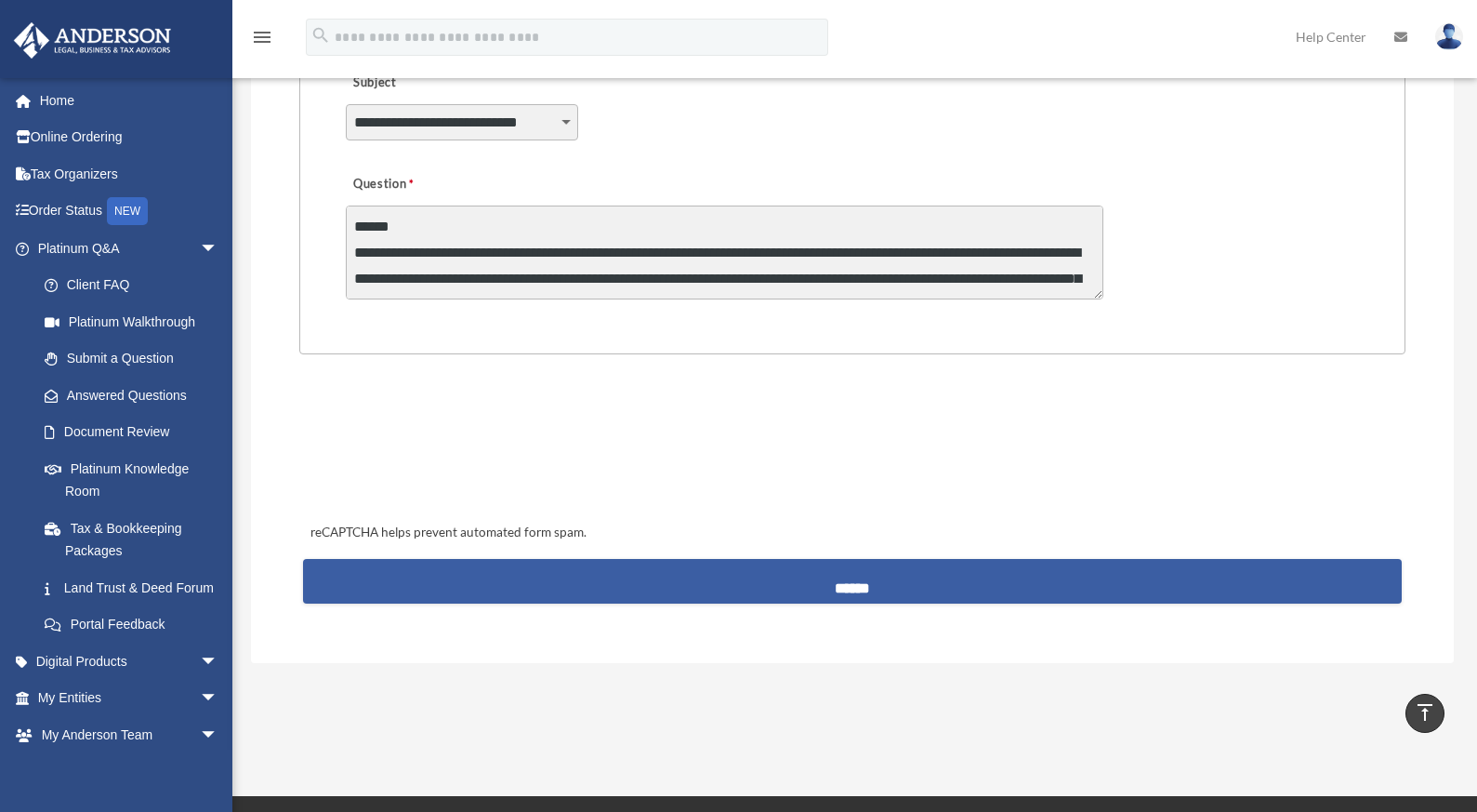
click at [885, 592] on input "******" at bounding box center [853, 580] width 1100 height 44
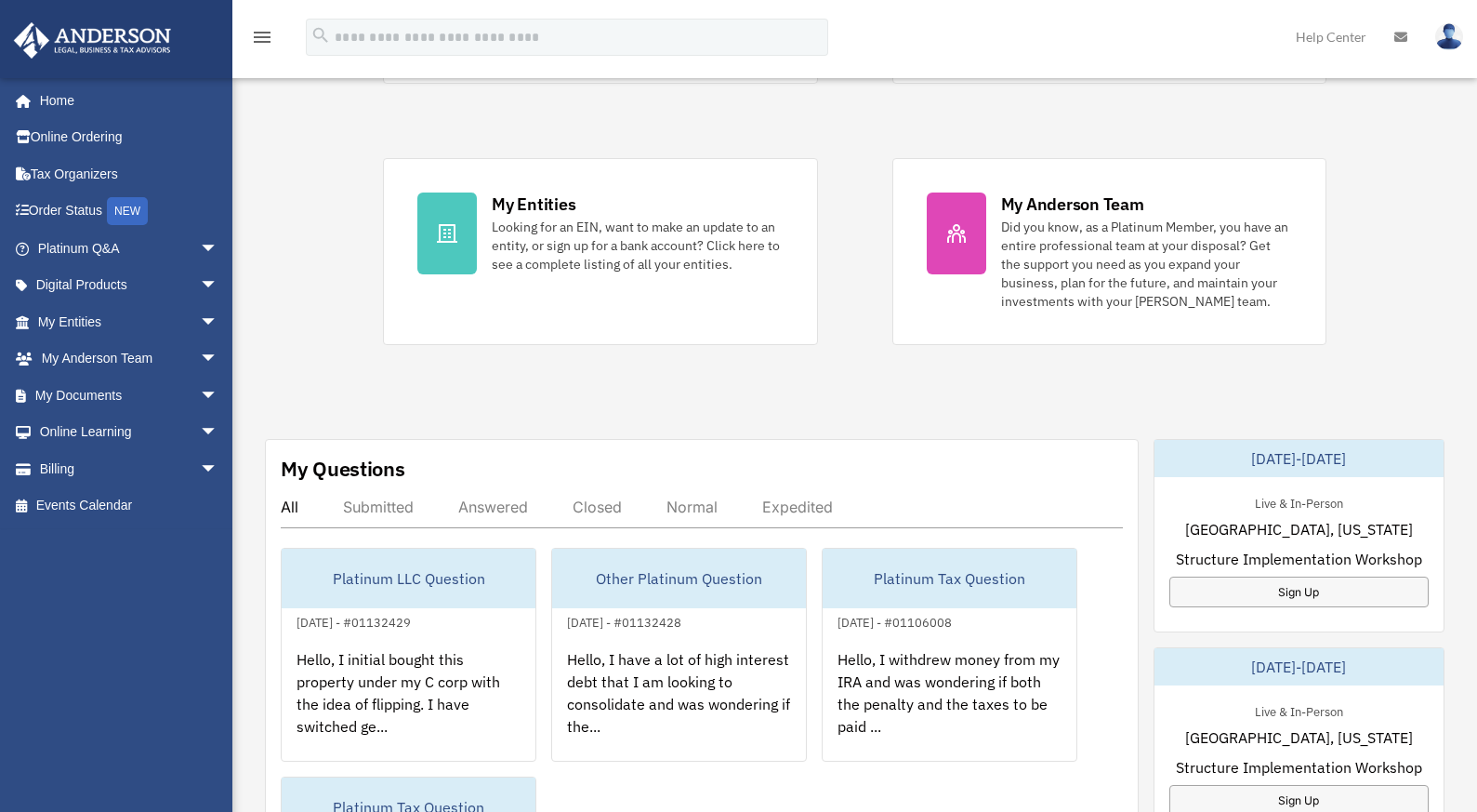
scroll to position [328, 0]
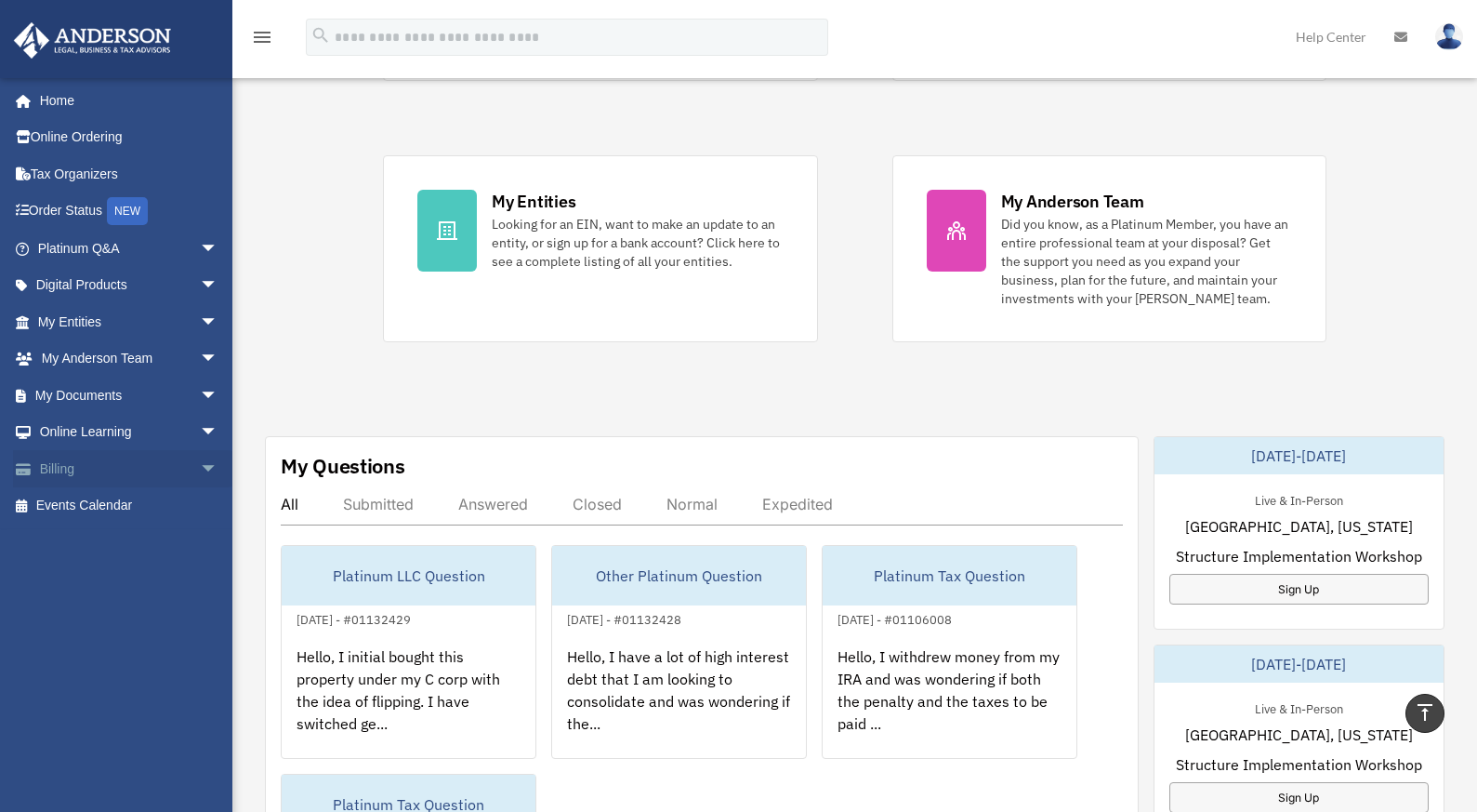
click at [175, 462] on link "Billing arrow_drop_down" at bounding box center [130, 468] width 234 height 37
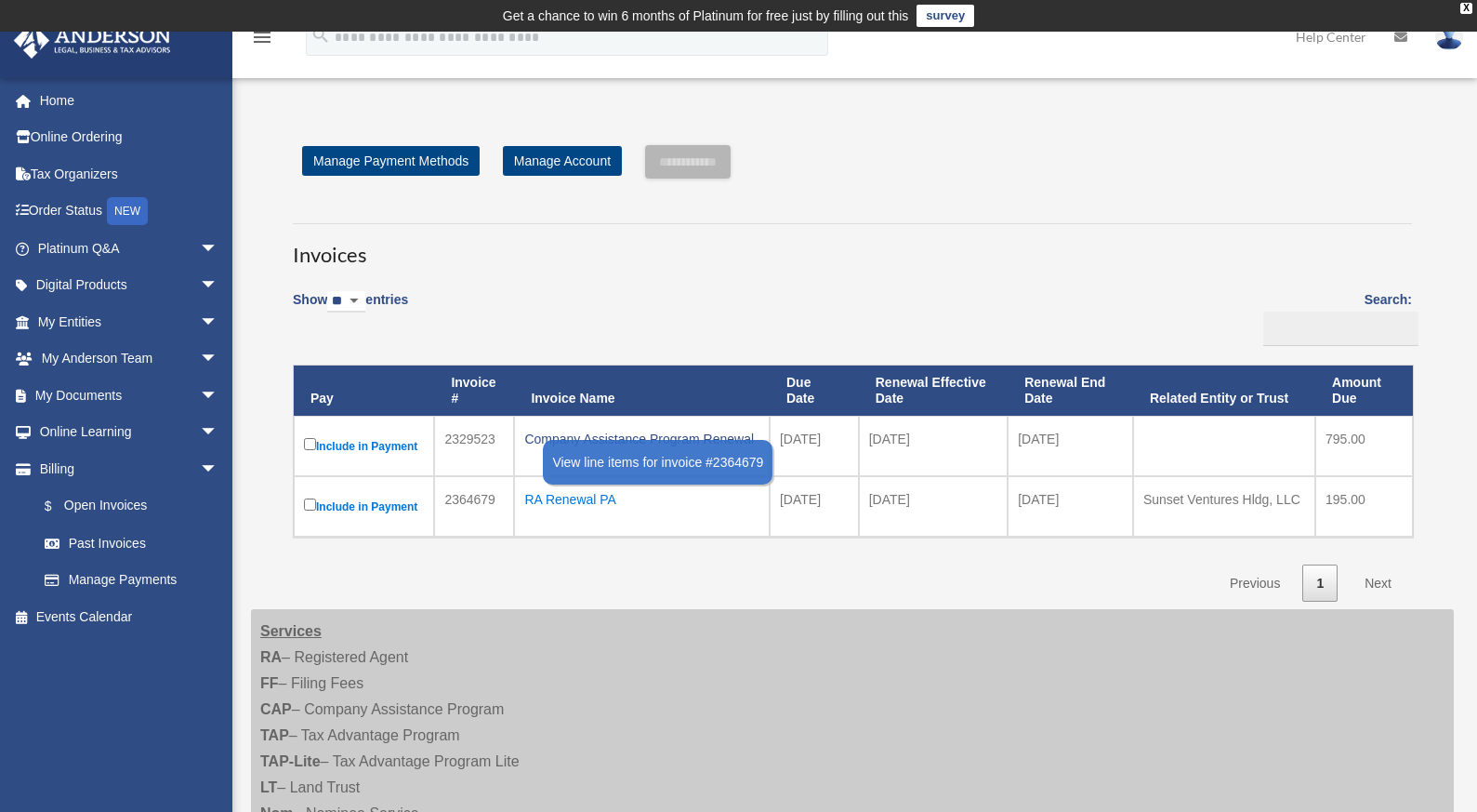
click at [569, 499] on div "RA Renewal PA" at bounding box center [642, 499] width 235 height 26
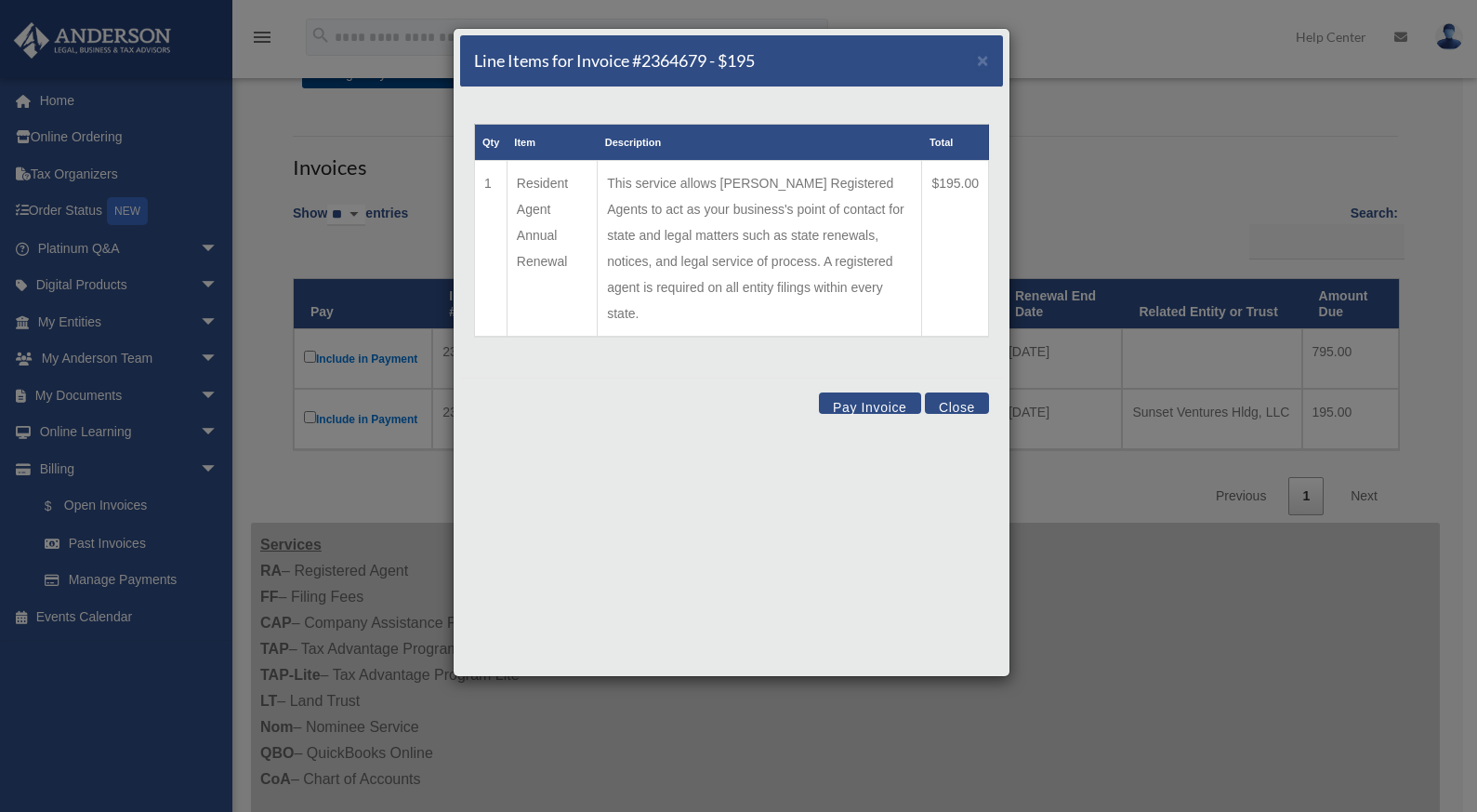
scroll to position [127, 0]
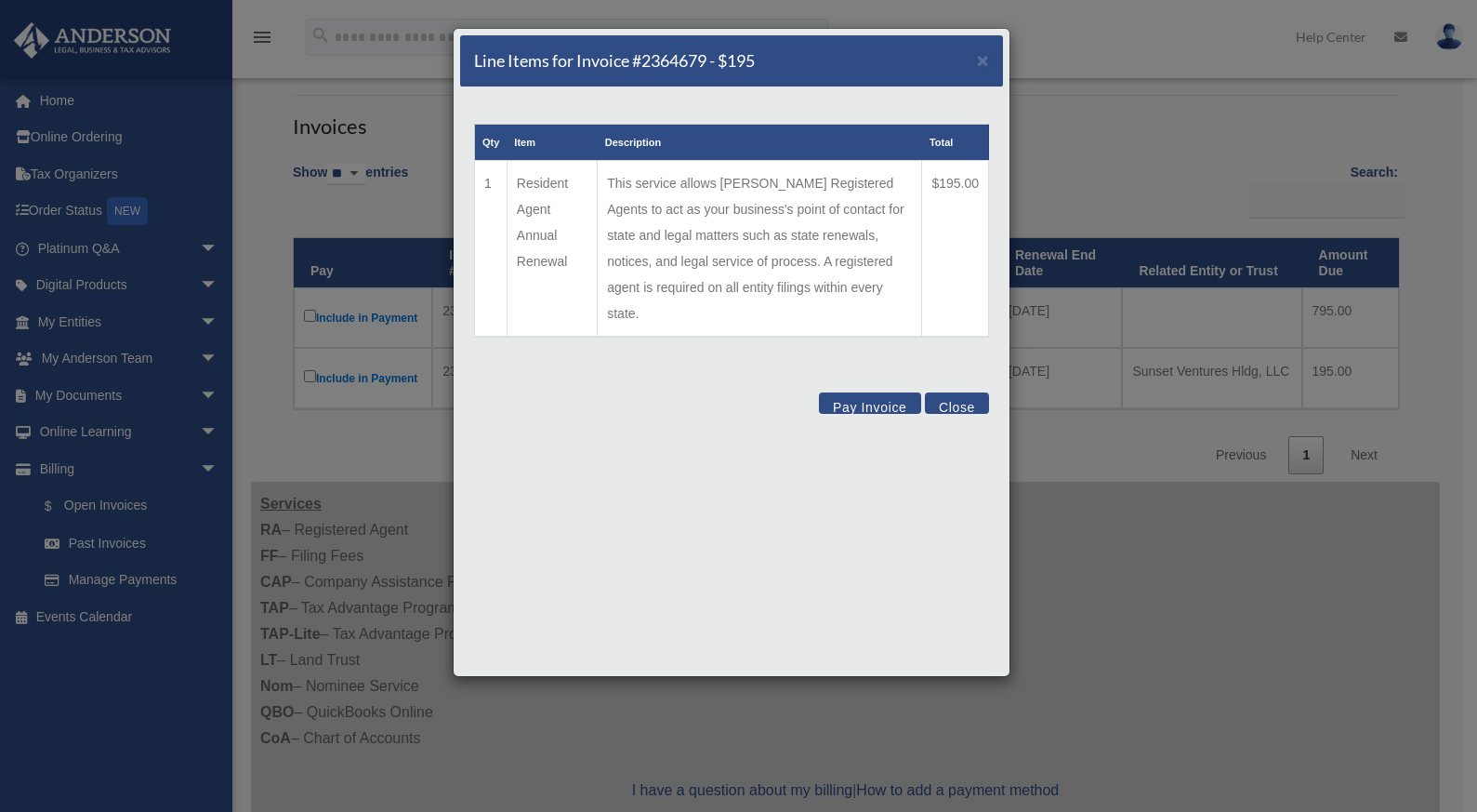
click at [957, 393] on button "Close" at bounding box center [957, 403] width 64 height 22
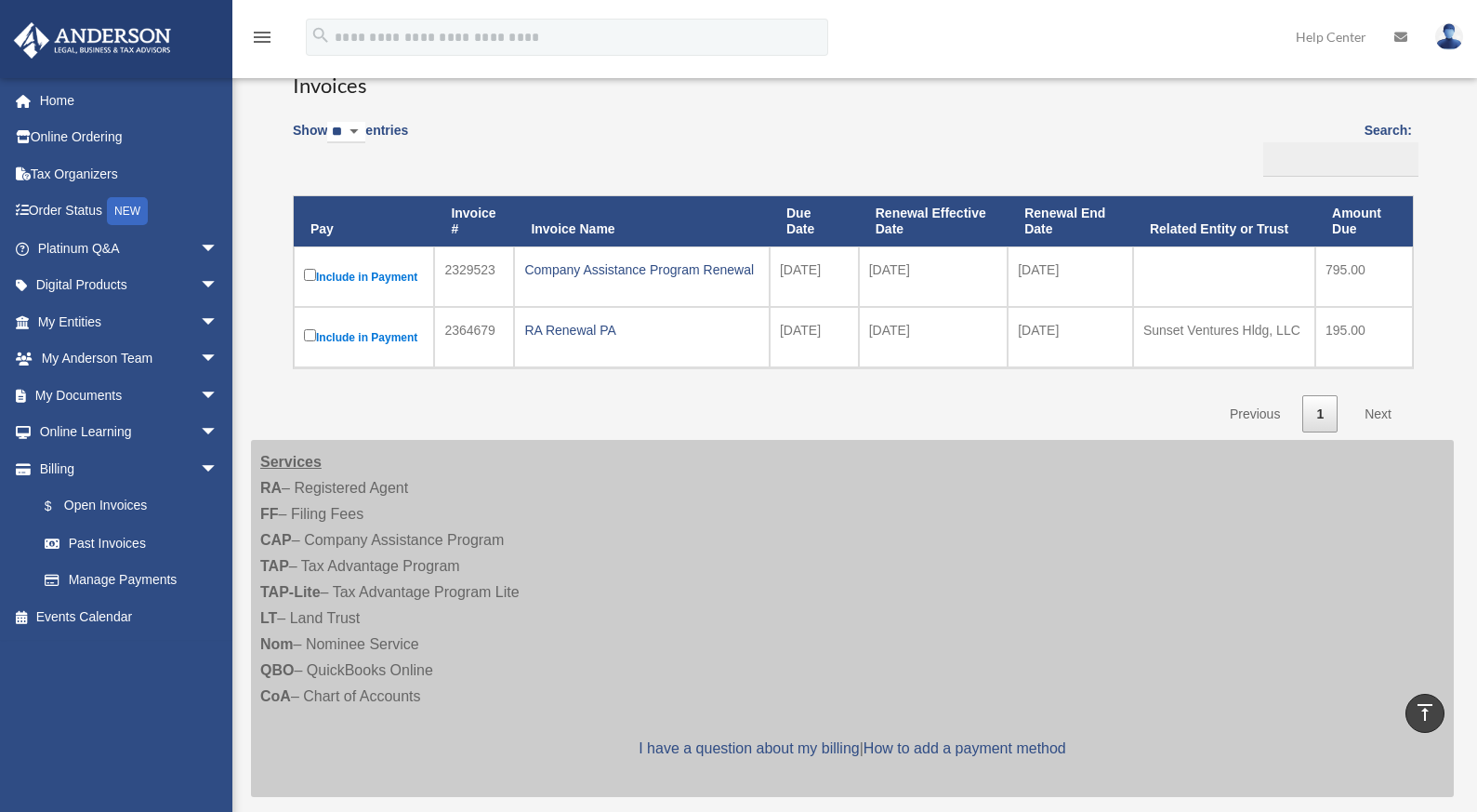
scroll to position [0, 0]
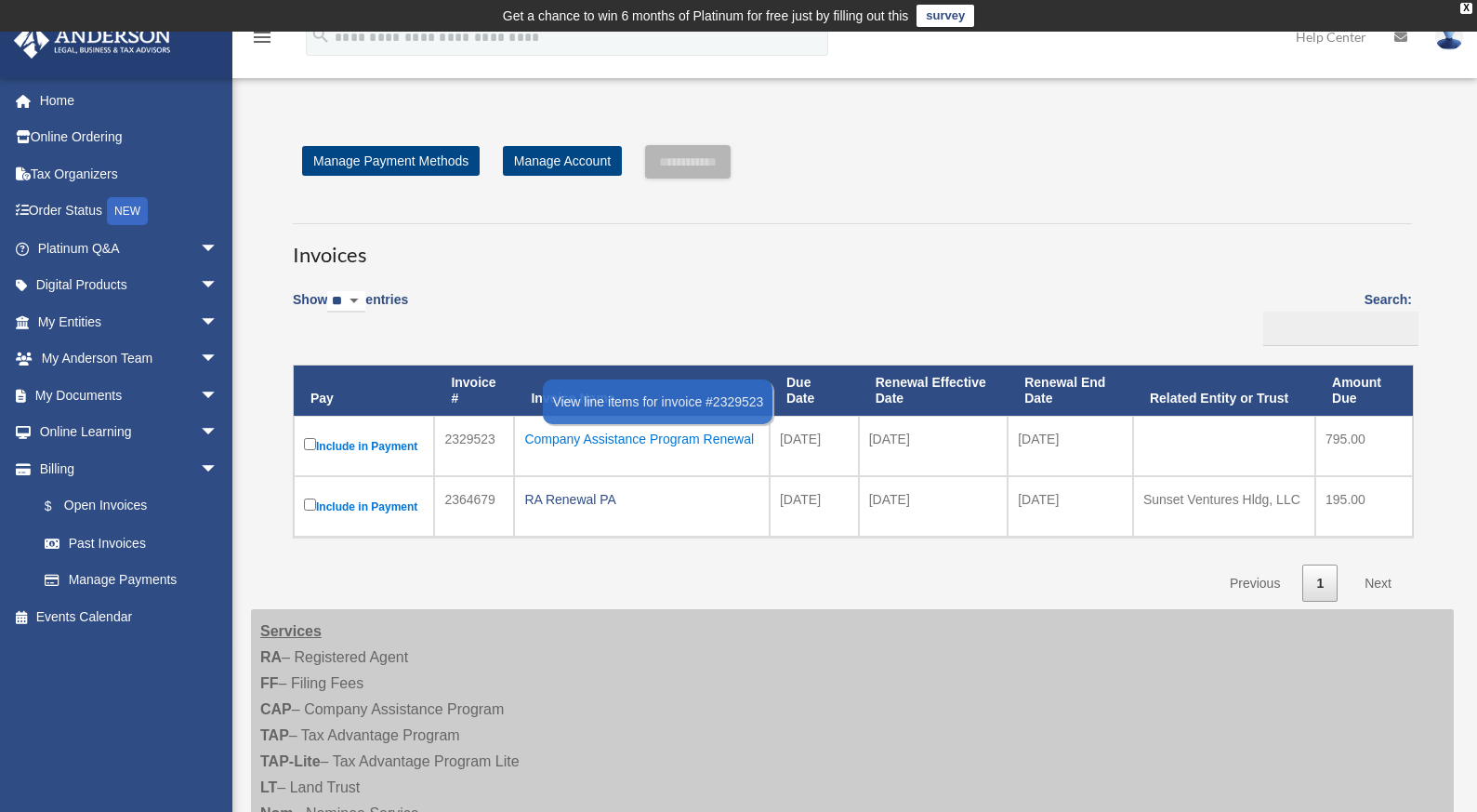
click at [662, 440] on div "Company Assistance Program Renewal" at bounding box center [642, 439] width 235 height 26
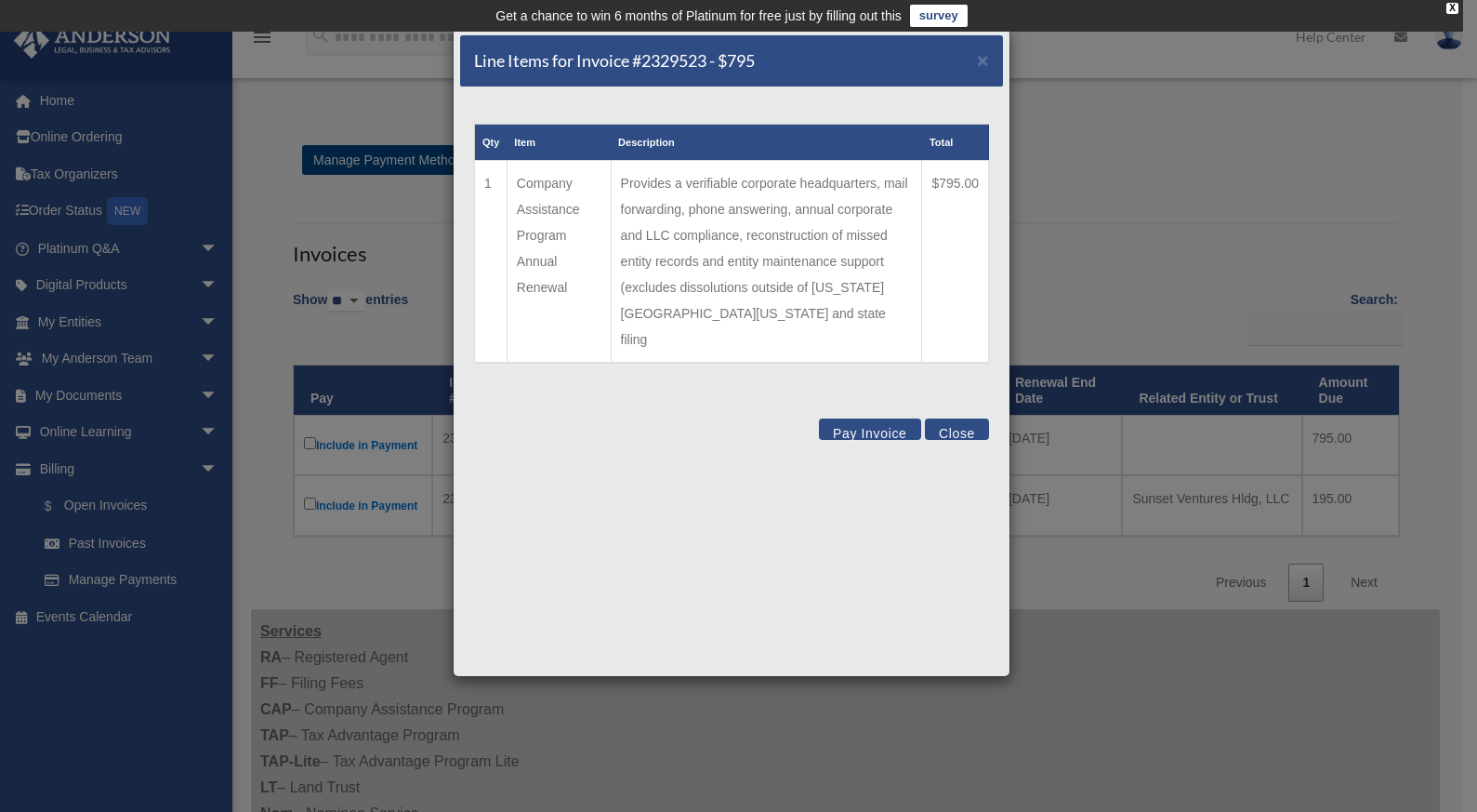
click at [970, 418] on button "Close" at bounding box center [957, 429] width 64 height 22
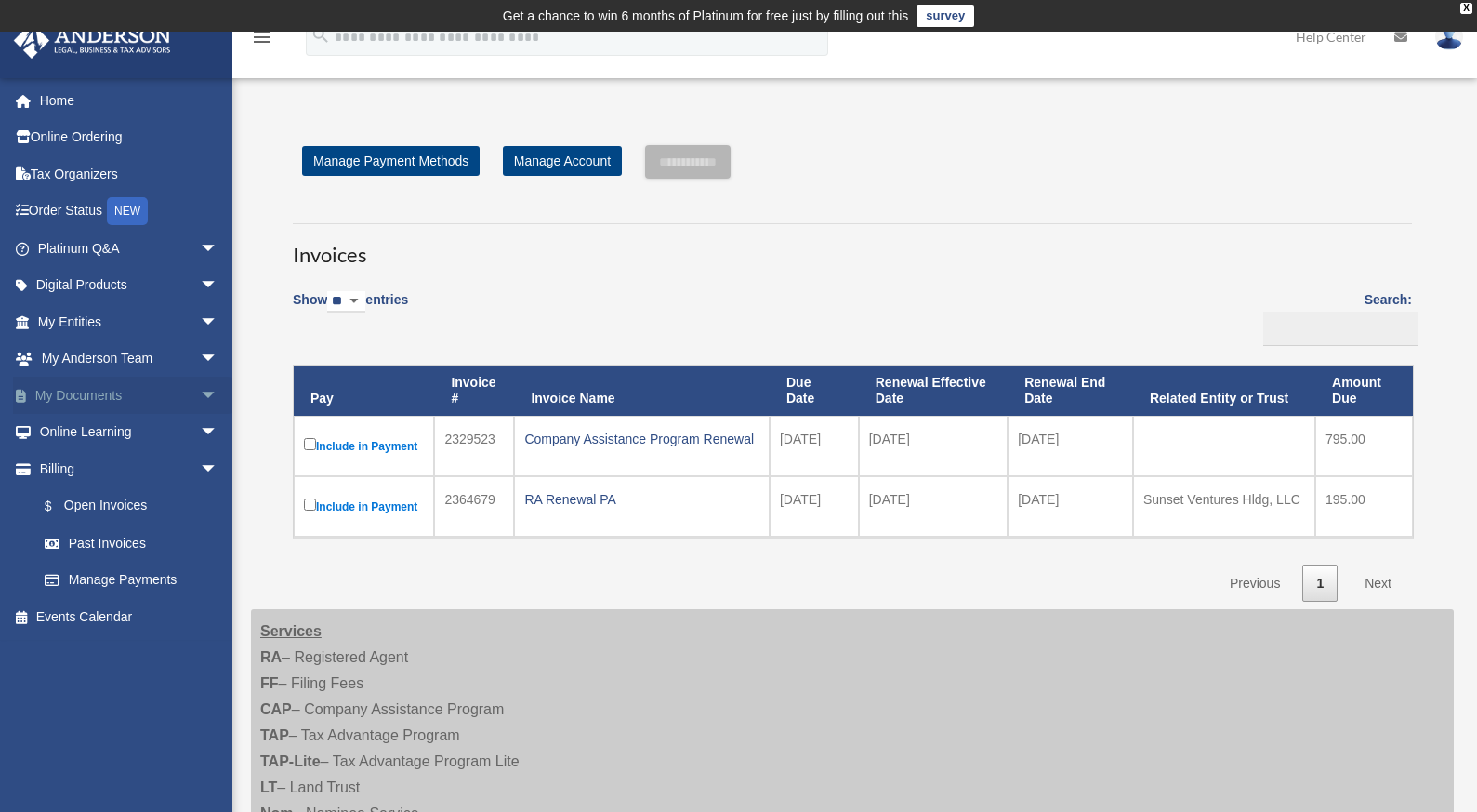
click at [114, 393] on link "My Documents arrow_drop_down" at bounding box center [130, 395] width 234 height 37
click at [200, 393] on span "arrow_drop_down" at bounding box center [218, 396] width 37 height 38
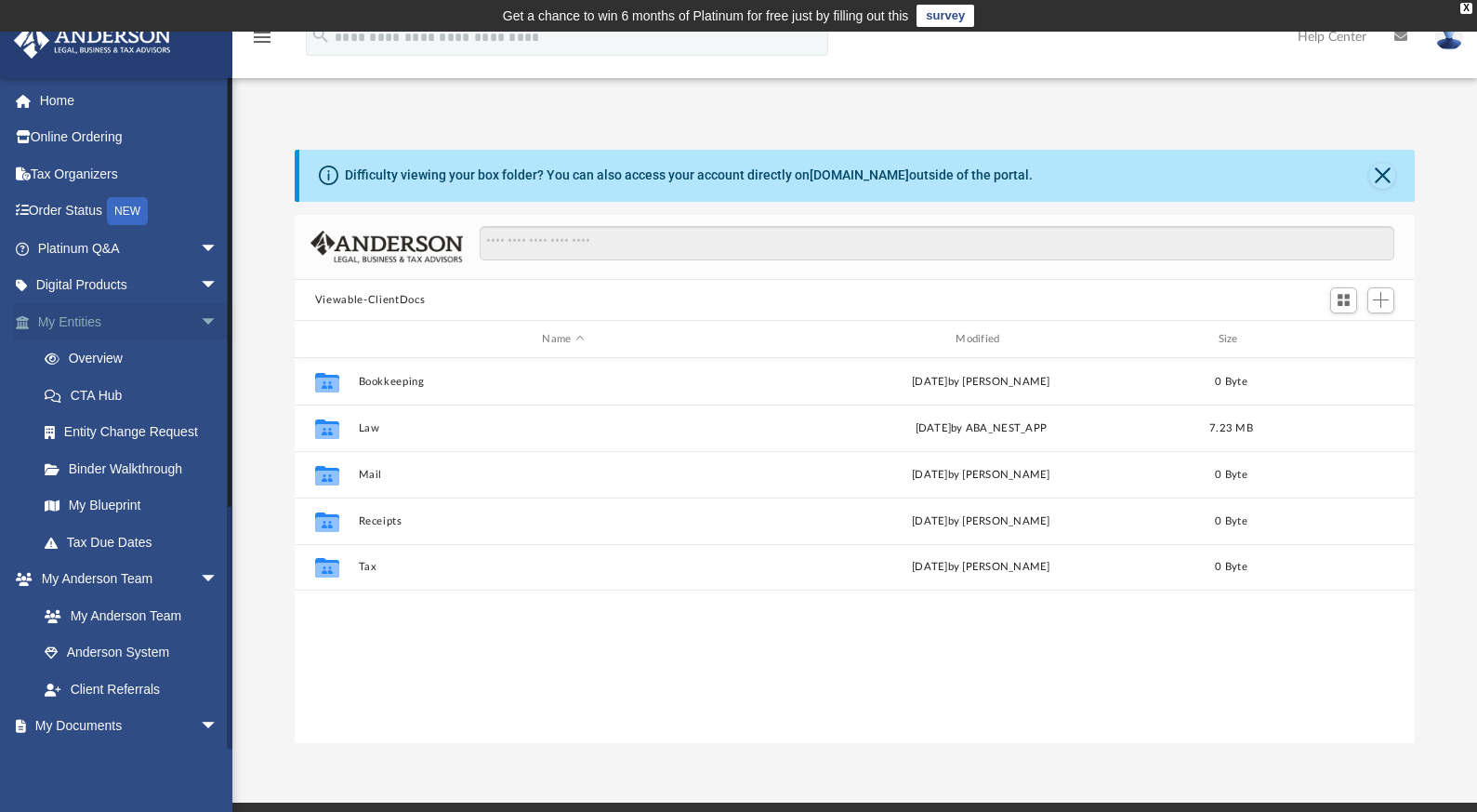
scroll to position [408, 1107]
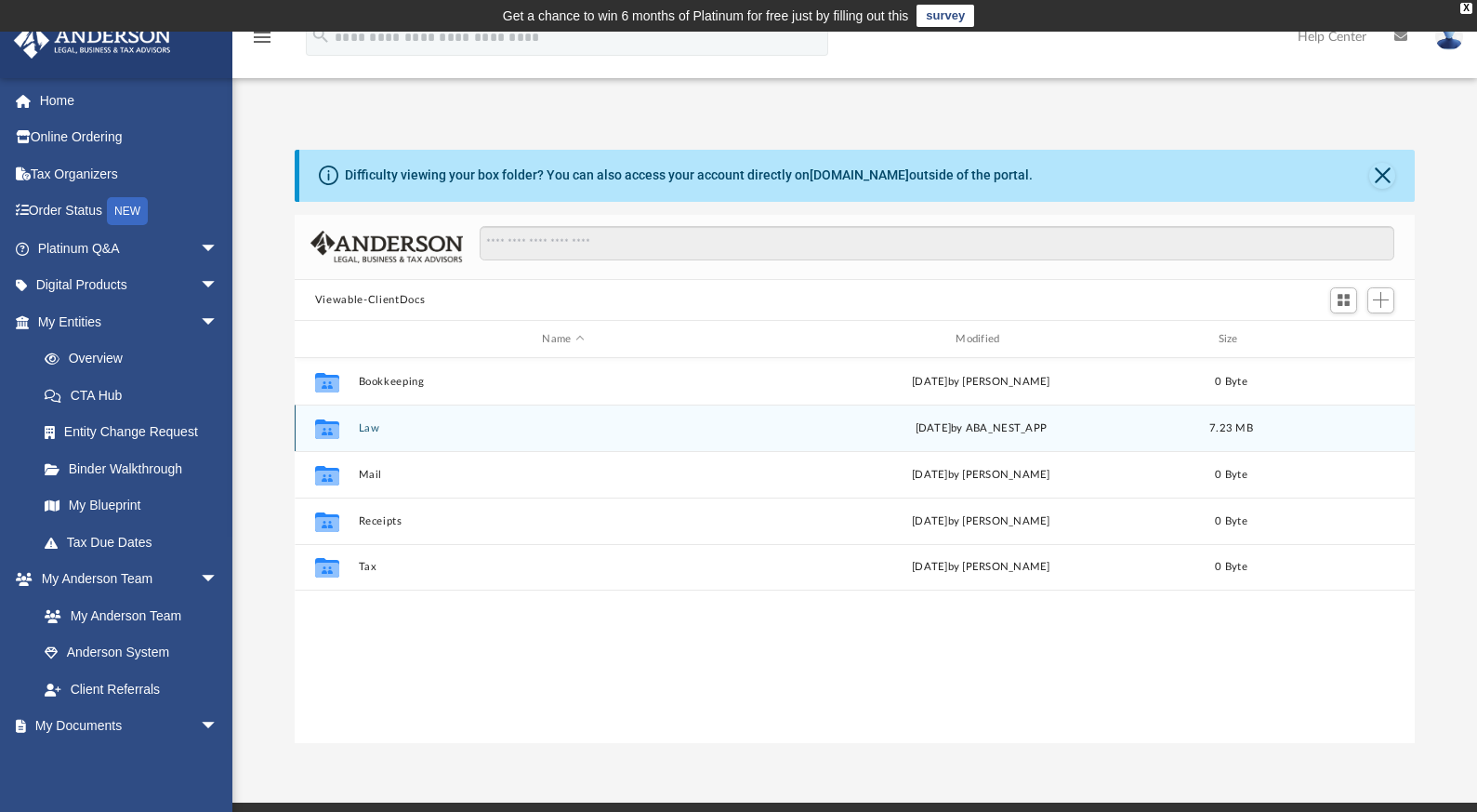
click at [365, 423] on button "Law" at bounding box center [562, 428] width 410 height 12
click at [414, 425] on button "Sunset Ventures Hldg LLC" at bounding box center [562, 428] width 410 height 12
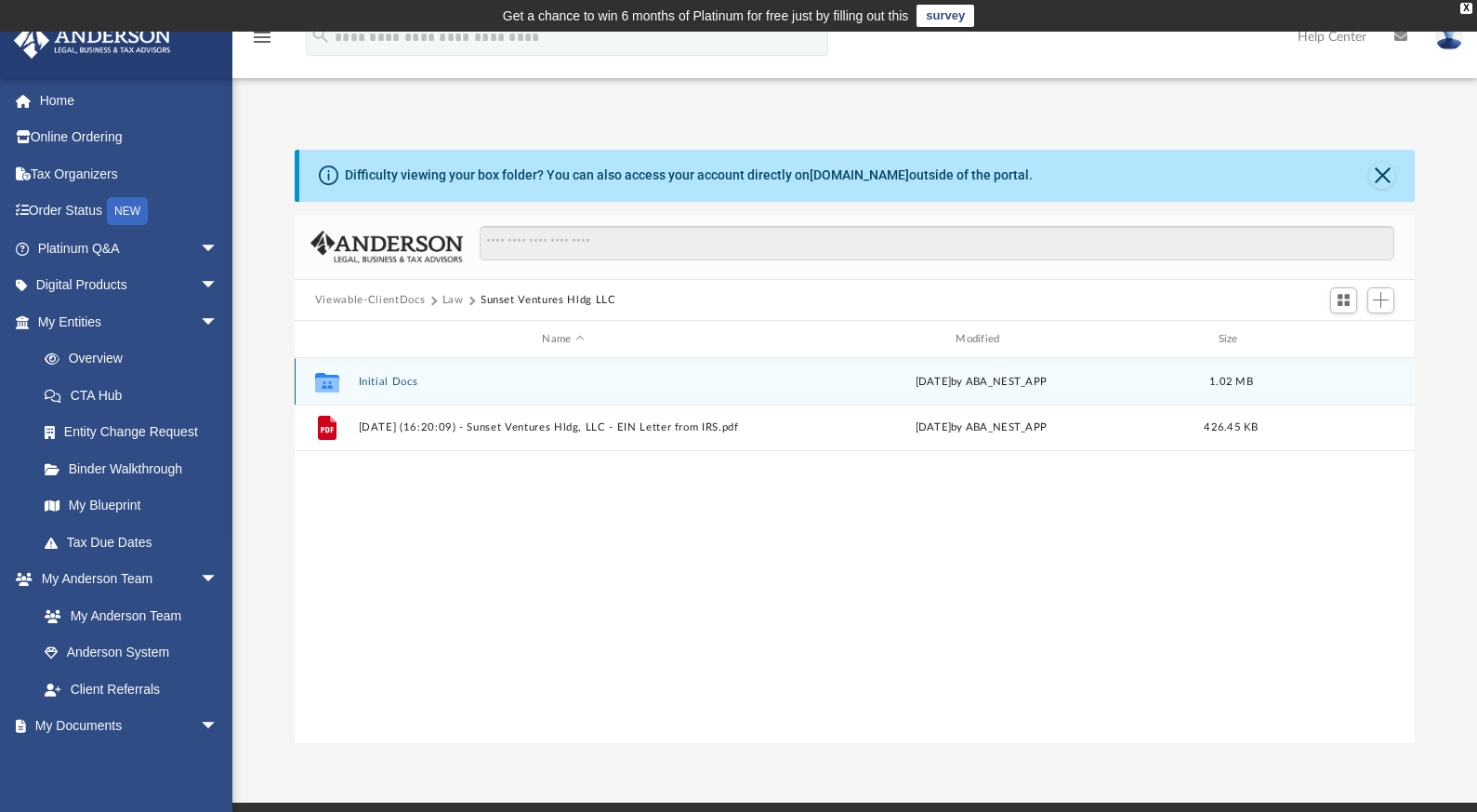
click at [381, 378] on button "Initial Docs" at bounding box center [562, 382] width 410 height 12
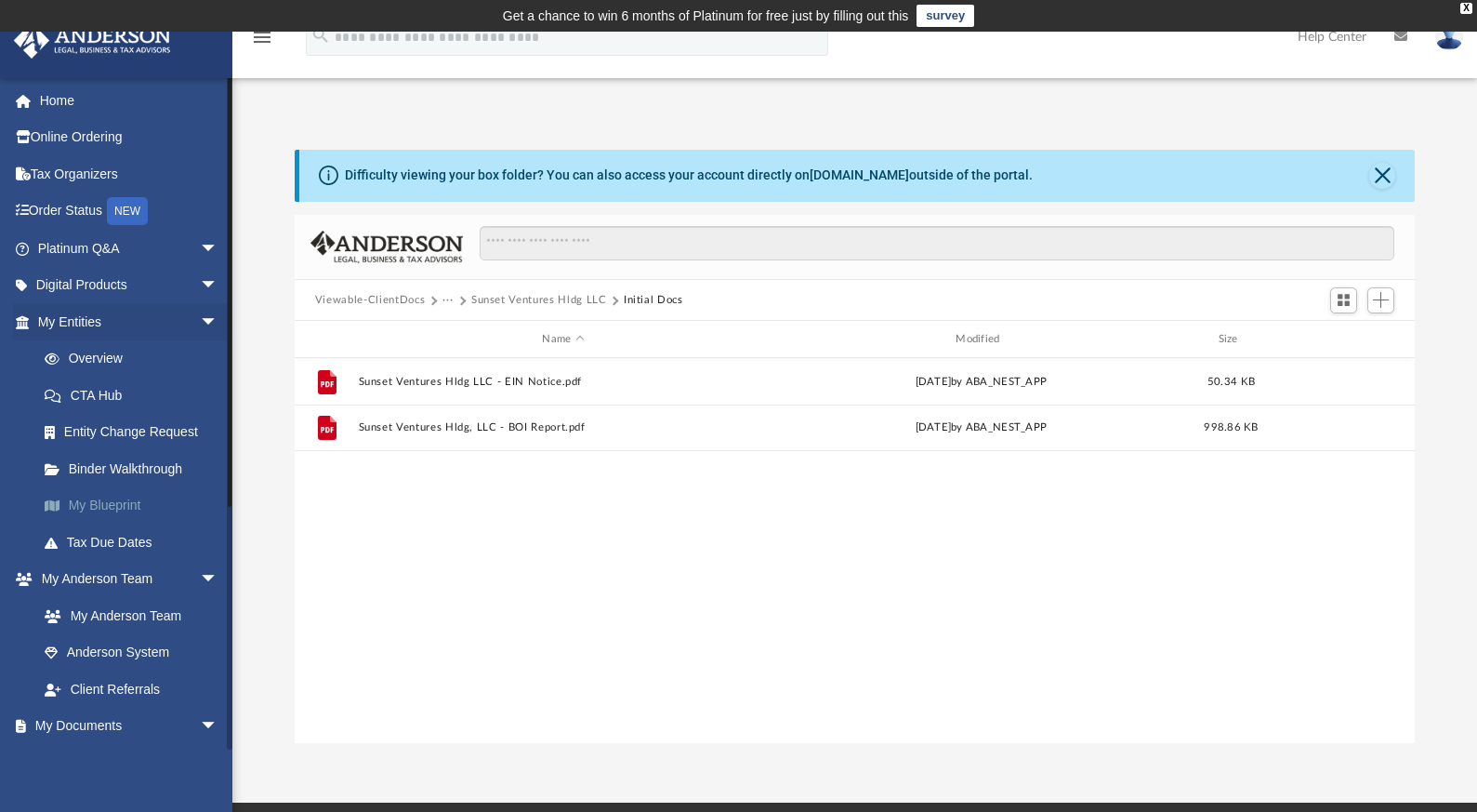
click at [104, 511] on link "My Blueprint" at bounding box center [137, 505] width 220 height 37
